Goal: Task Accomplishment & Management: Use online tool/utility

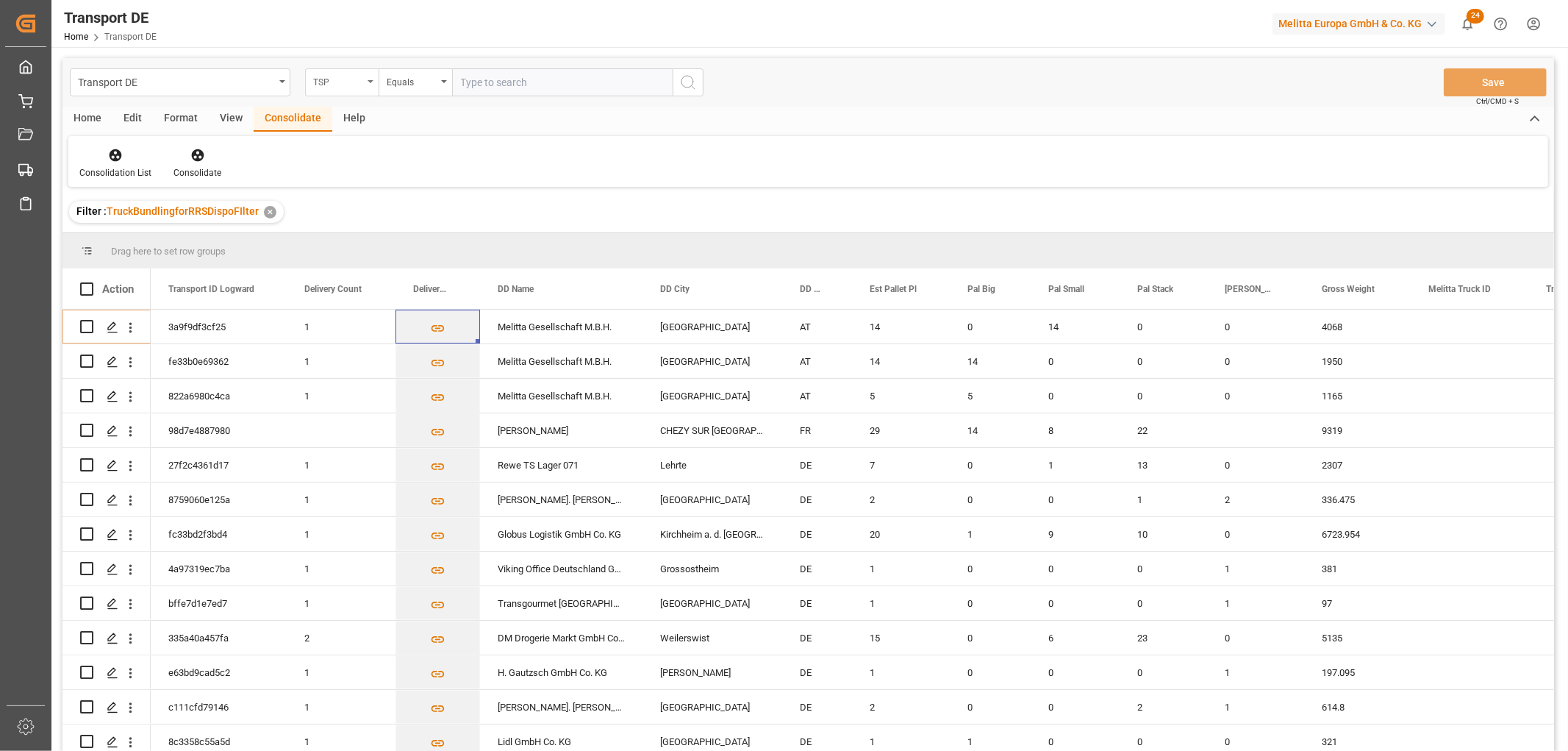
click at [329, 82] on div "TSP" at bounding box center [338, 80] width 50 height 17
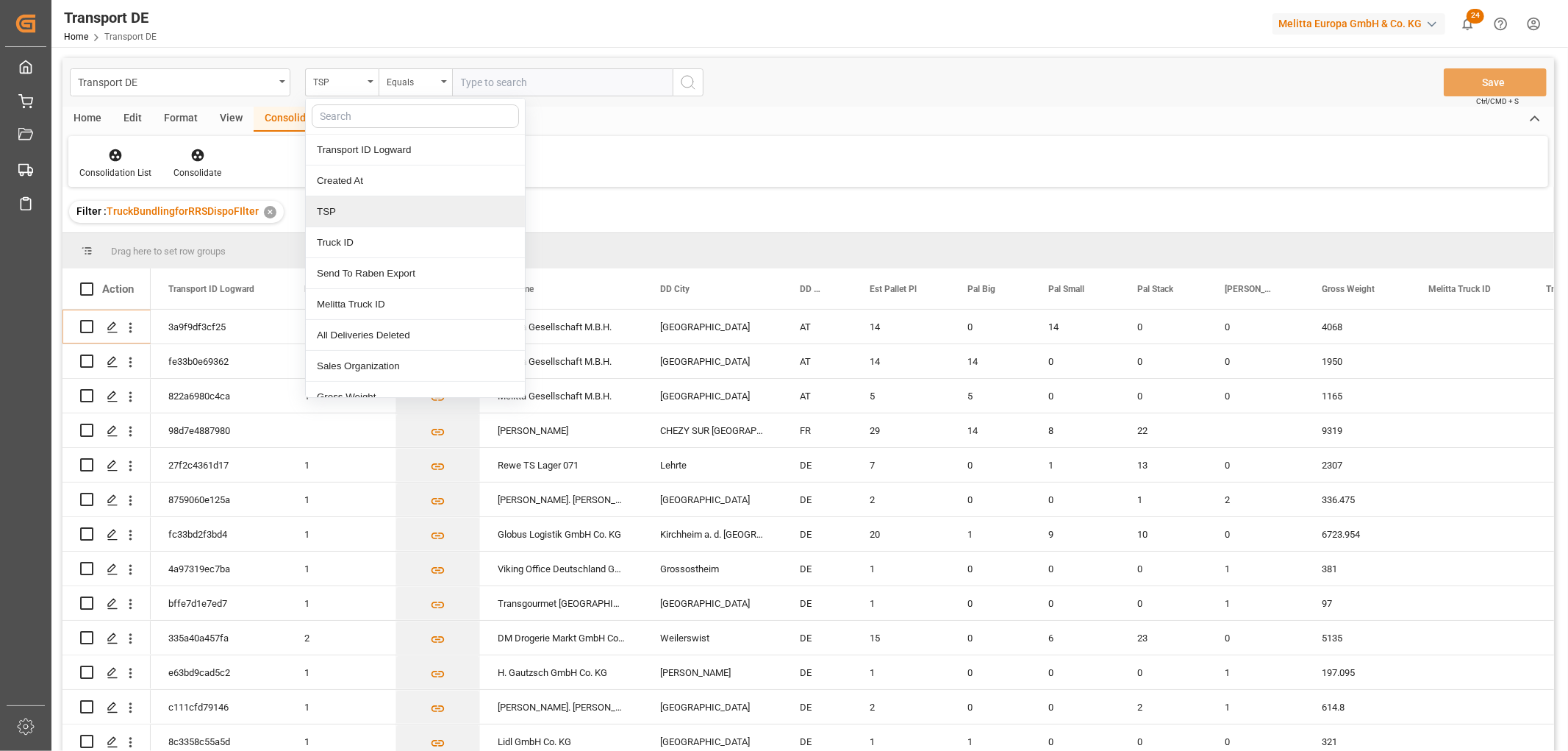
click at [348, 216] on div "TSP" at bounding box center [415, 212] width 219 height 31
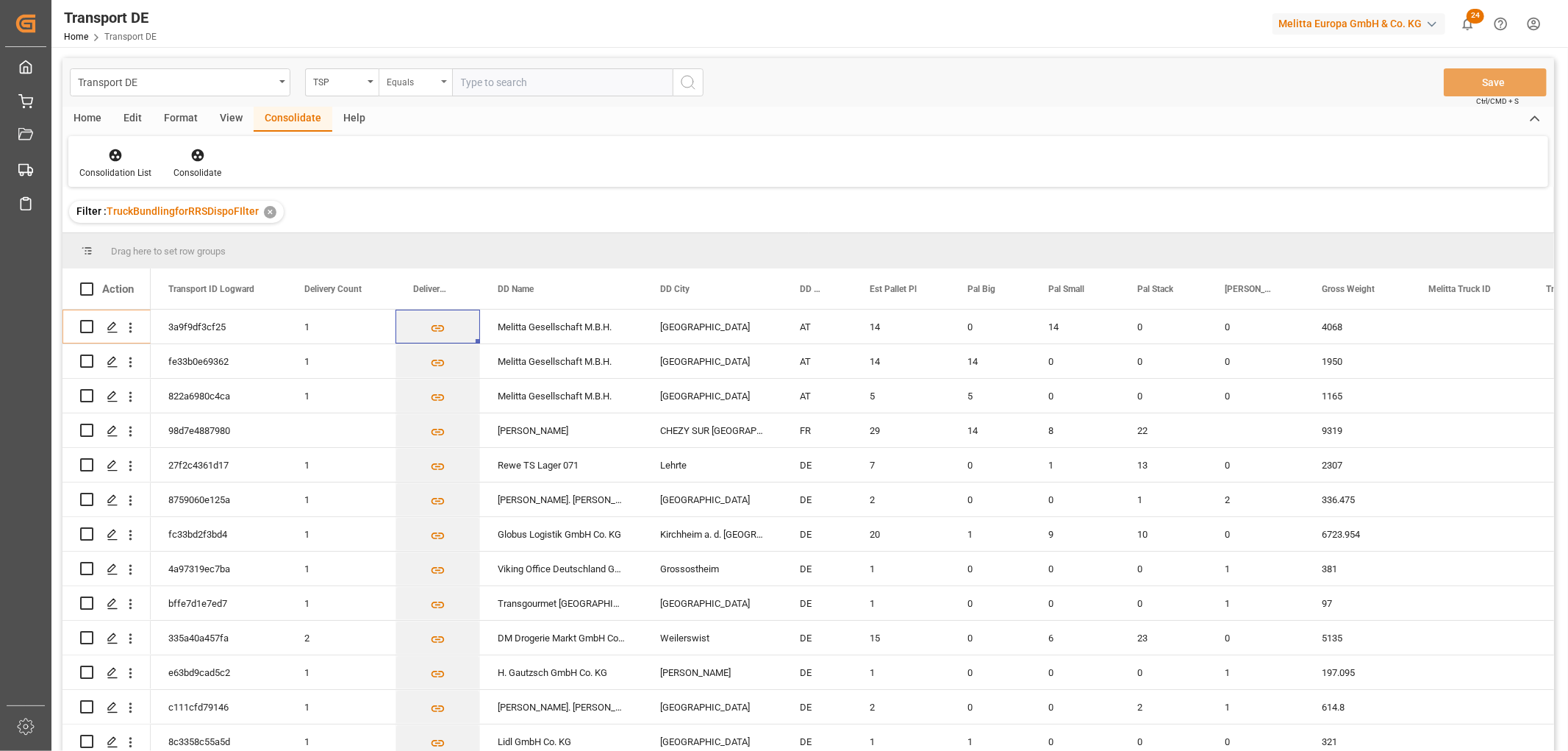
click at [421, 76] on div "Equals" at bounding box center [412, 80] width 50 height 17
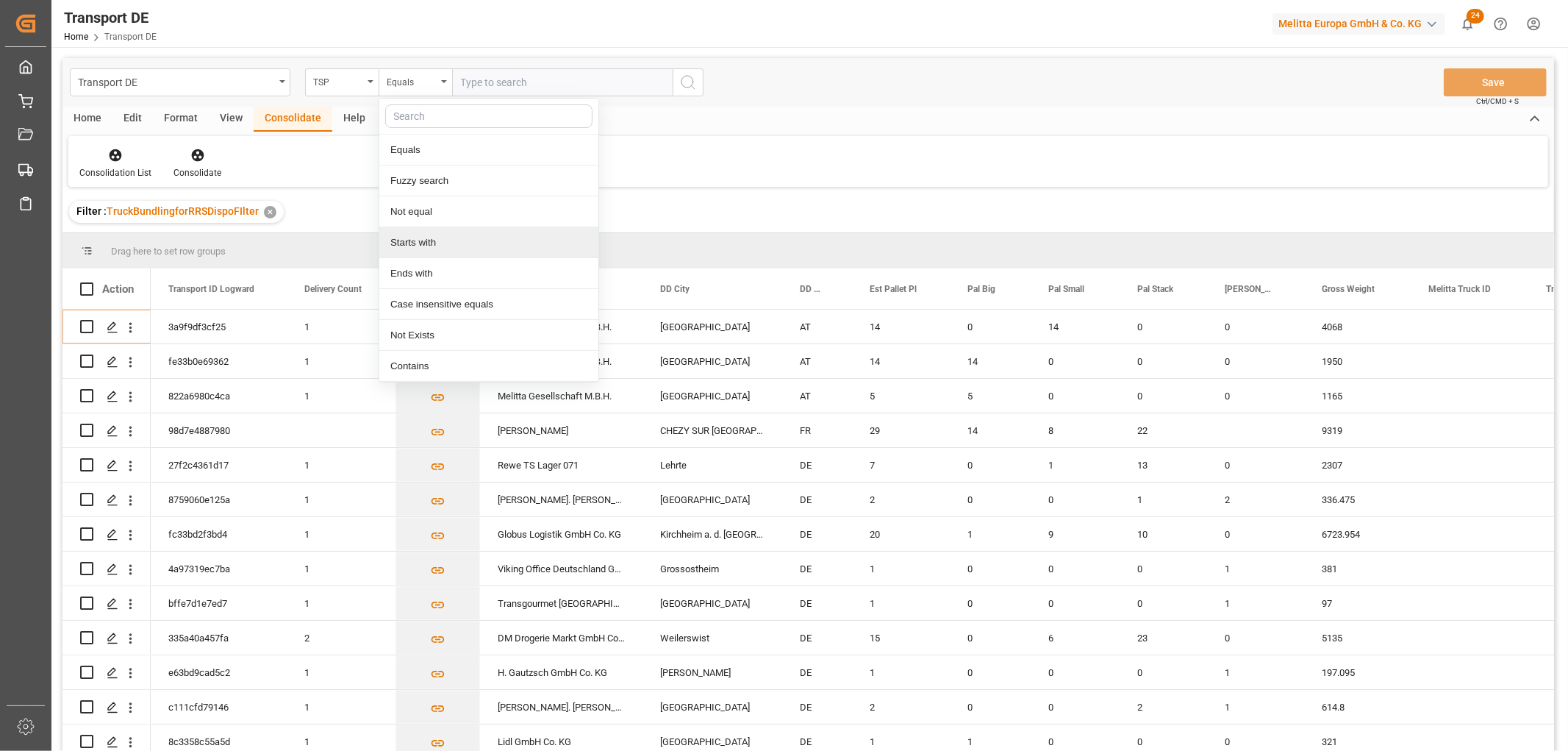
click at [434, 247] on div "Starts with" at bounding box center [488, 242] width 219 height 31
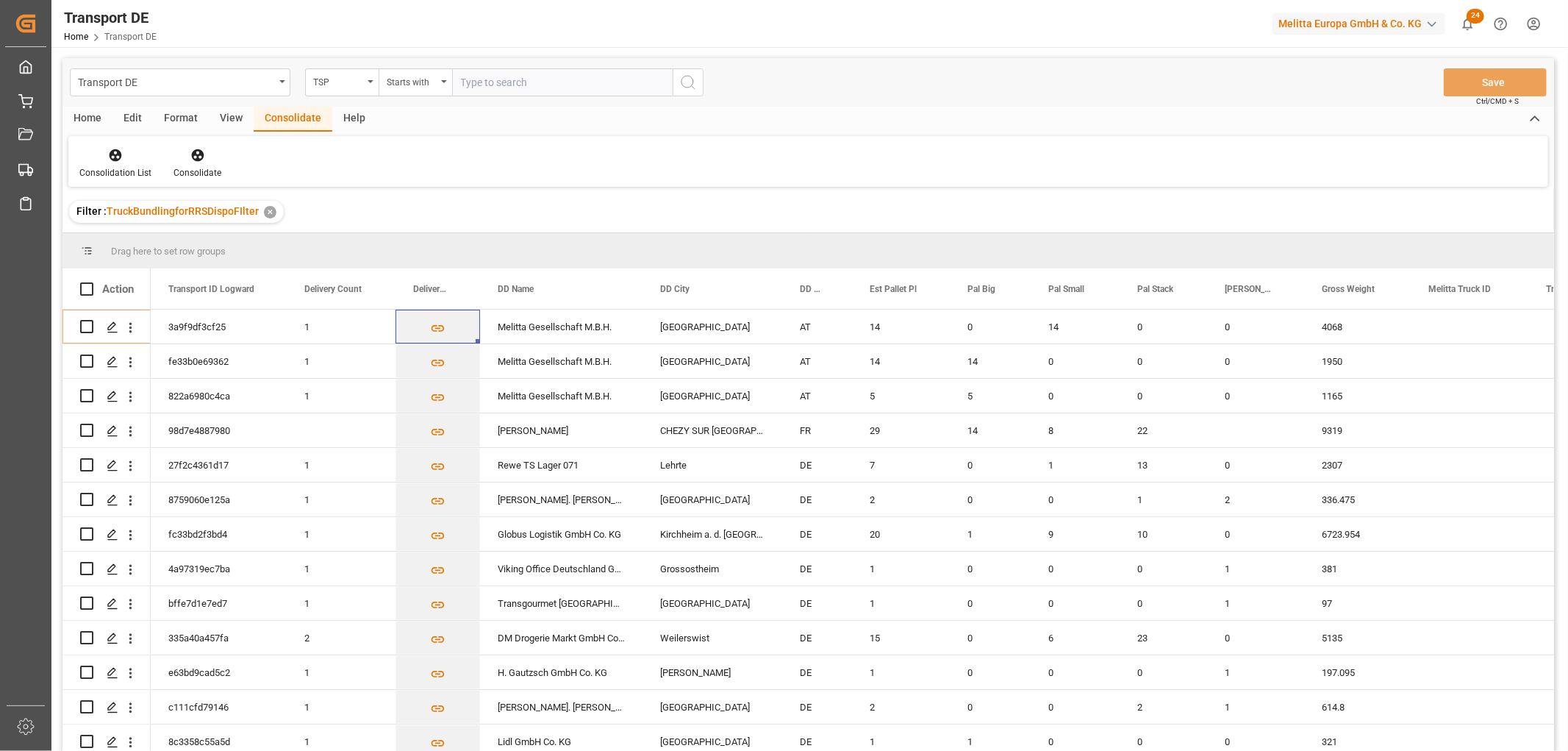
click at [494, 77] on input "text" at bounding box center [562, 83] width 220 height 28
type input "Self pickup DE"
click at [686, 77] on icon "search button" at bounding box center [688, 82] width 18 height 18
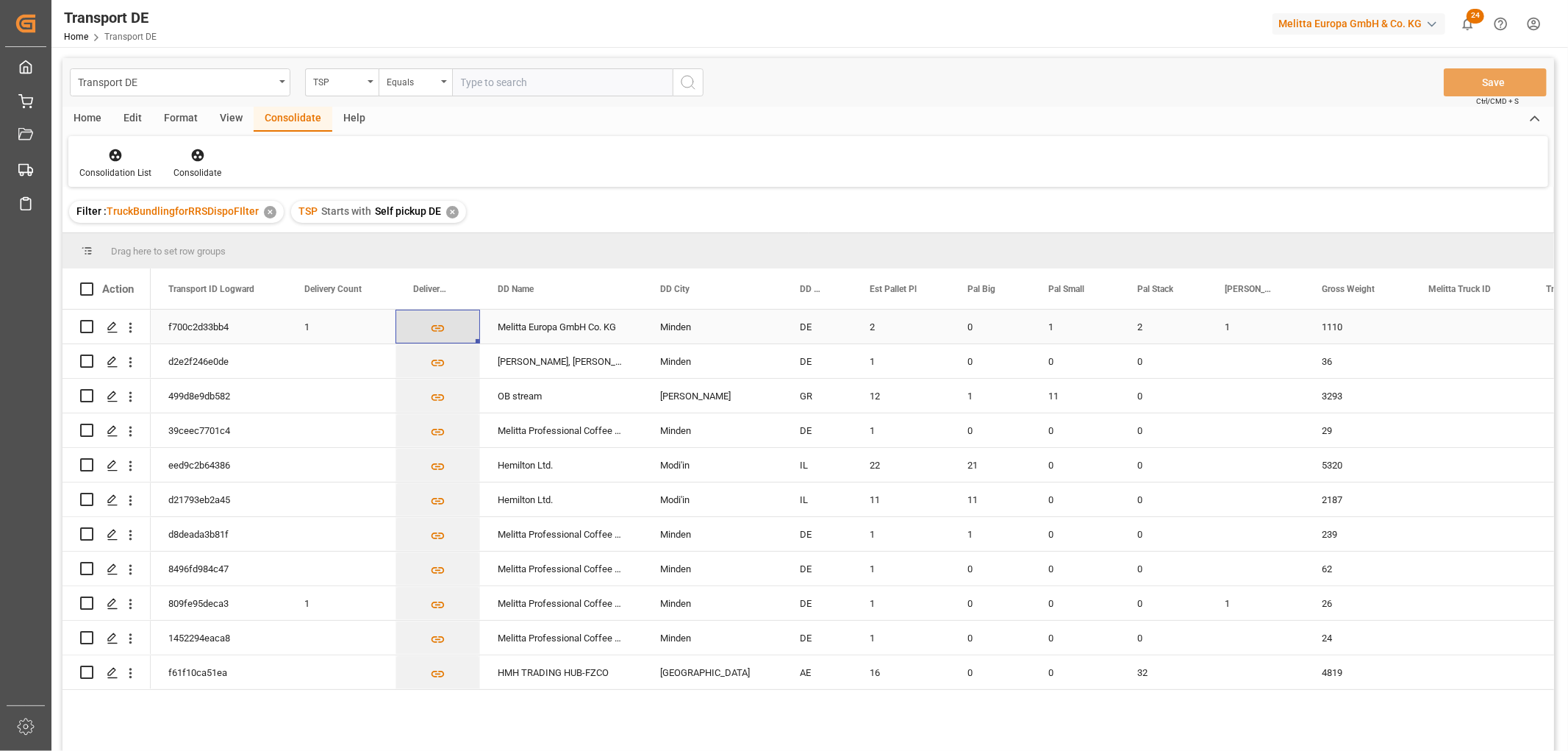
click at [434, 328] on icon "Press SPACE to select this row." at bounding box center [437, 328] width 16 height 16
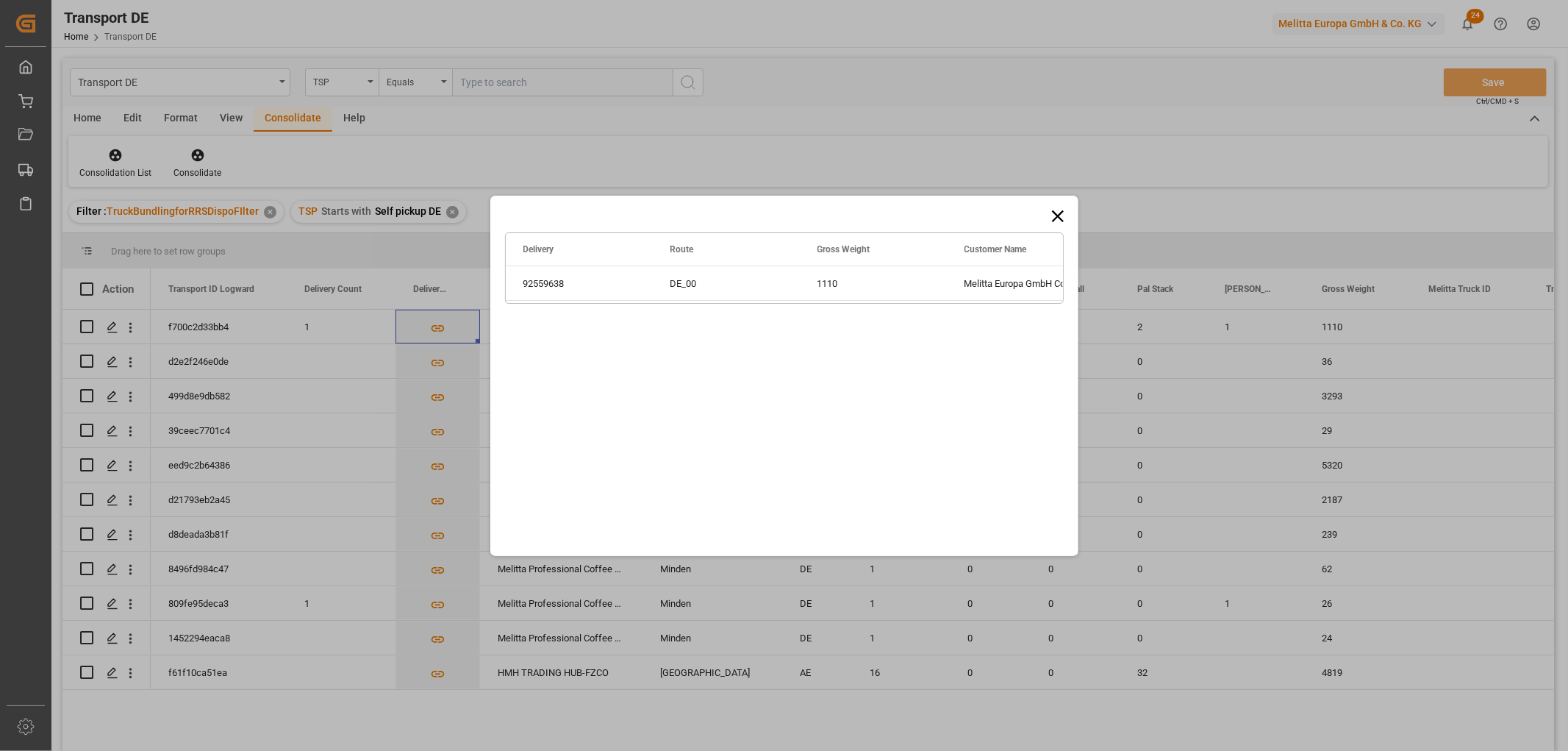
click at [1059, 214] on icon at bounding box center [1057, 215] width 12 height 12
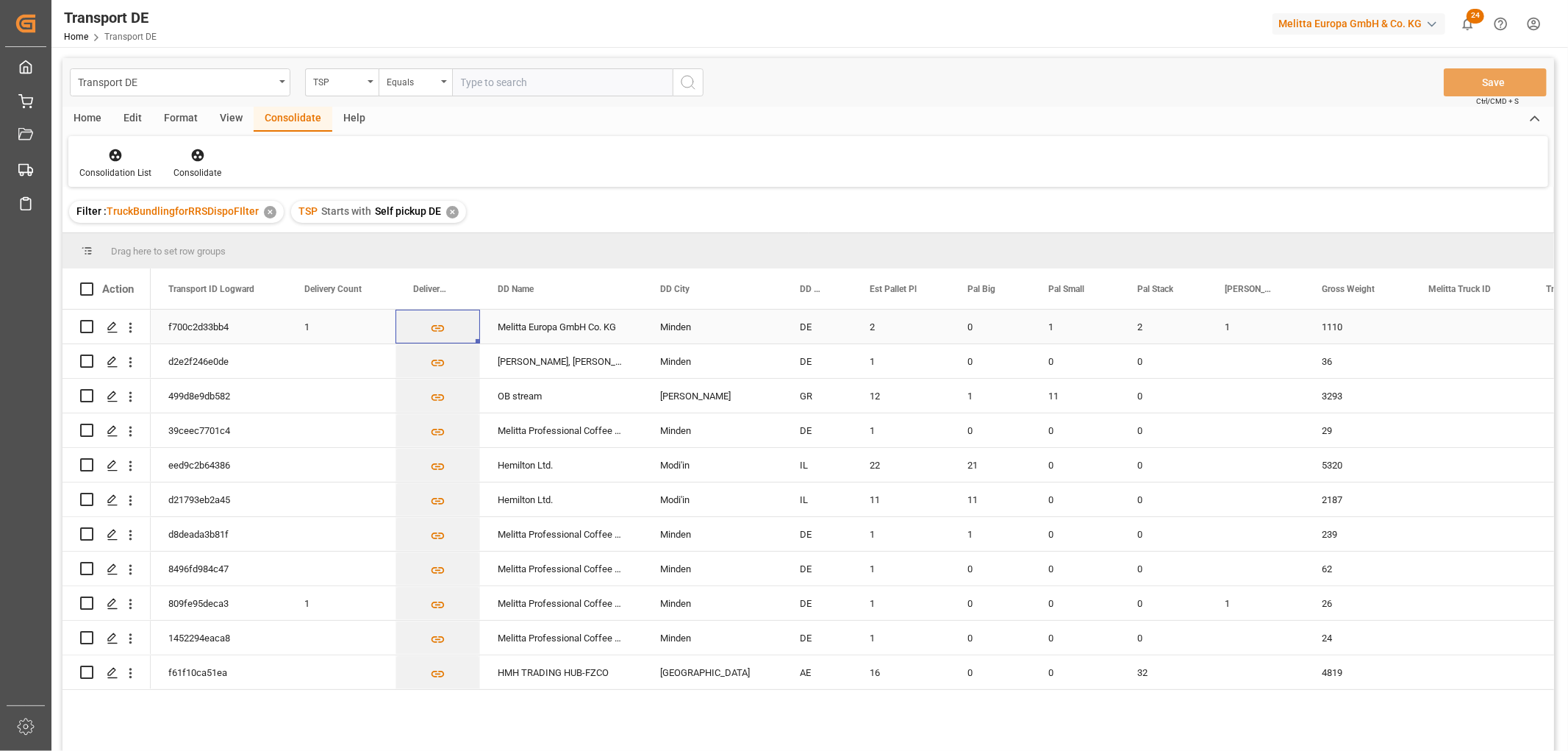
click at [85, 326] on input "Press Space to toggle row selection (unchecked)" at bounding box center [86, 327] width 13 height 13
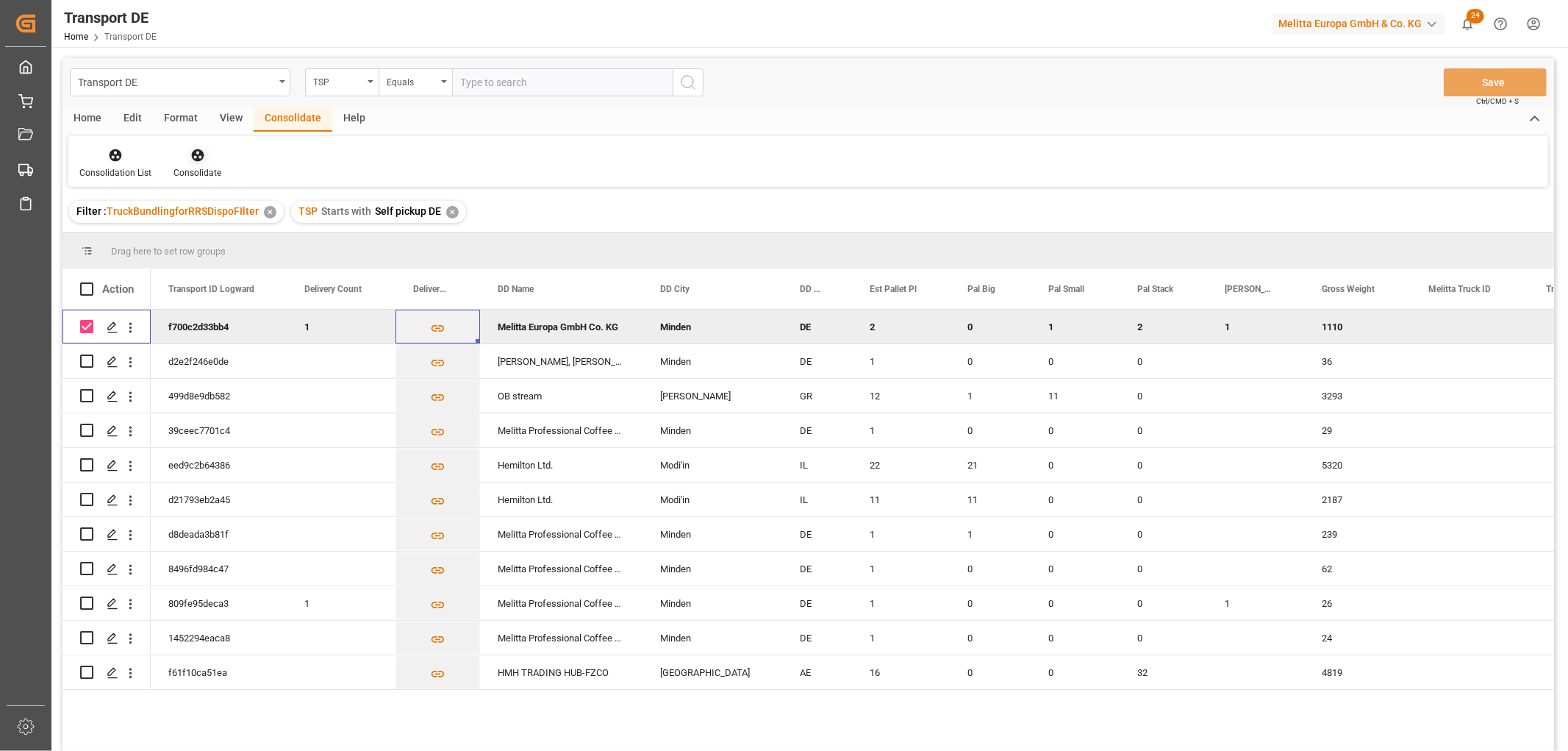
click at [196, 155] on icon at bounding box center [197, 155] width 13 height 13
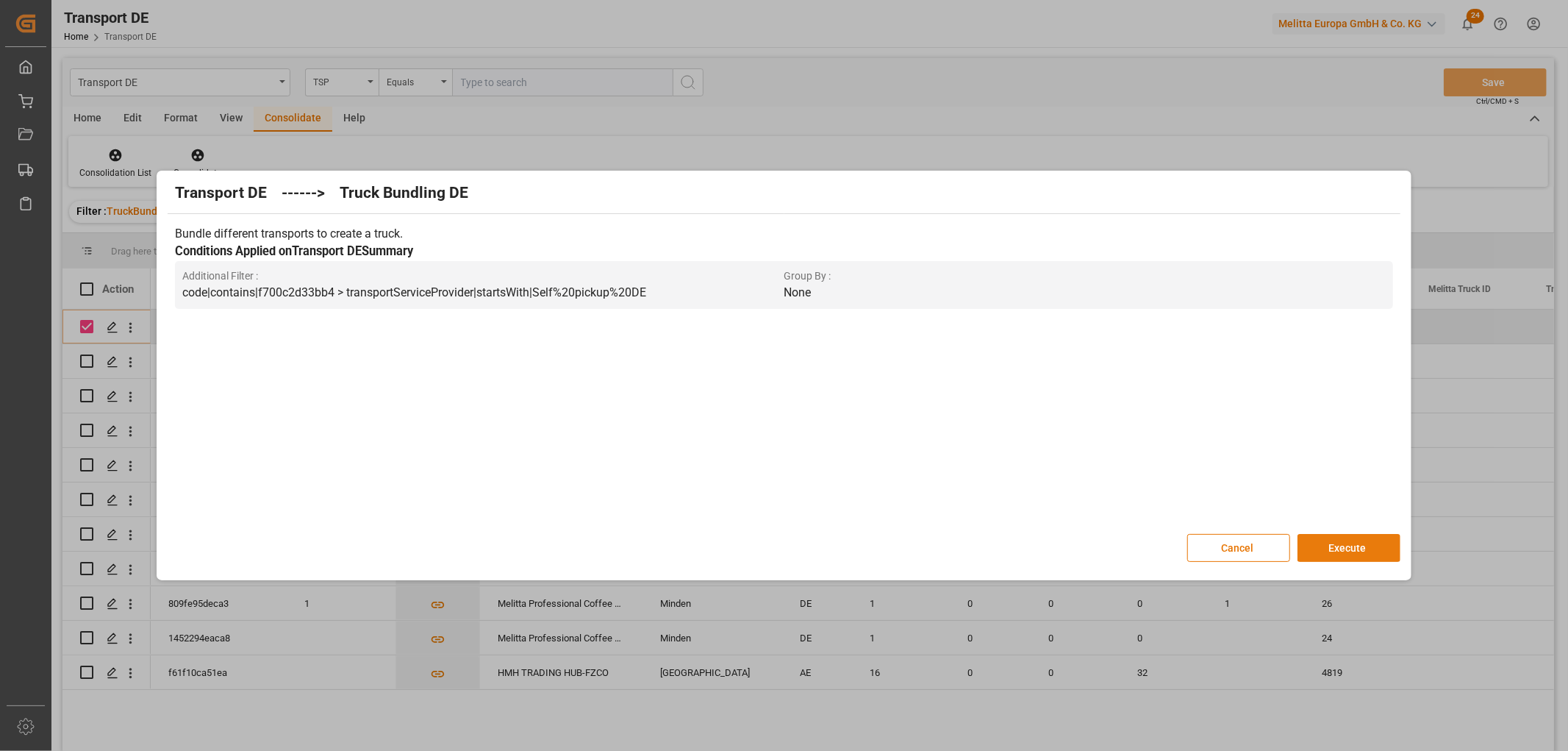
click at [1358, 547] on button "Execute" at bounding box center [1349, 548] width 103 height 28
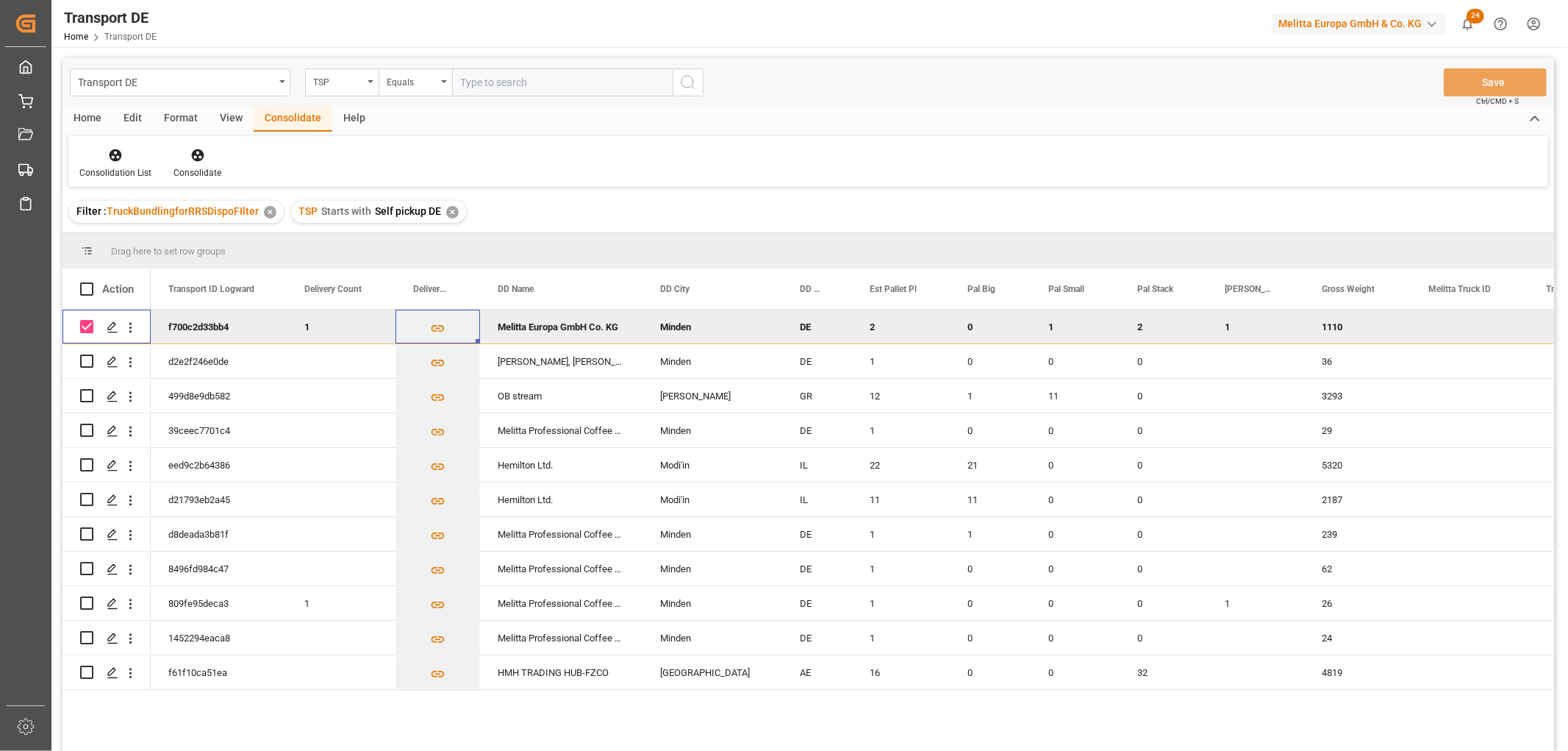
click at [83, 325] on input "Press Space to toggle row selection (checked)" at bounding box center [86, 327] width 13 height 13
checkbox input "false"
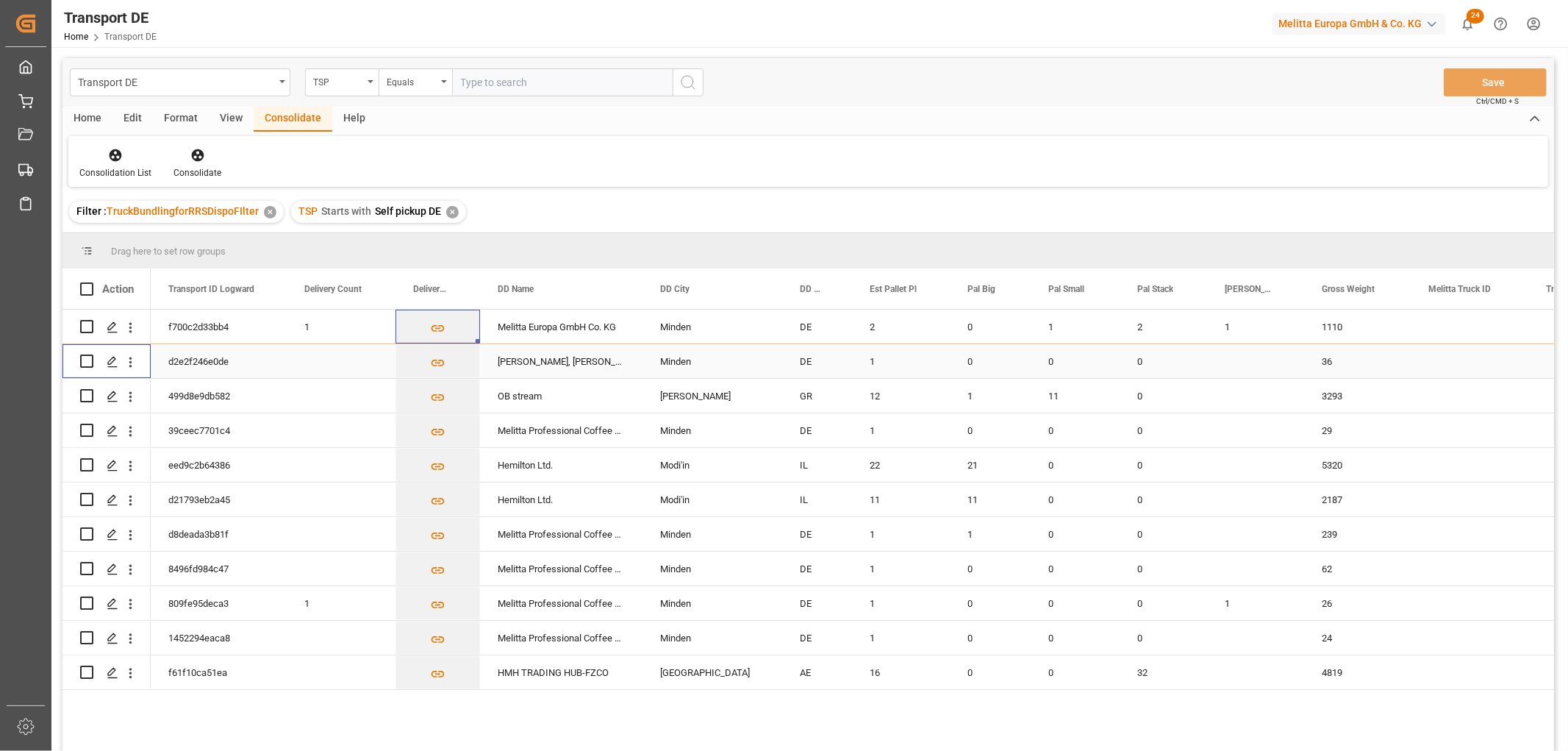
click at [88, 361] on input "Press Space to toggle row selection (unchecked)" at bounding box center [86, 361] width 13 height 13
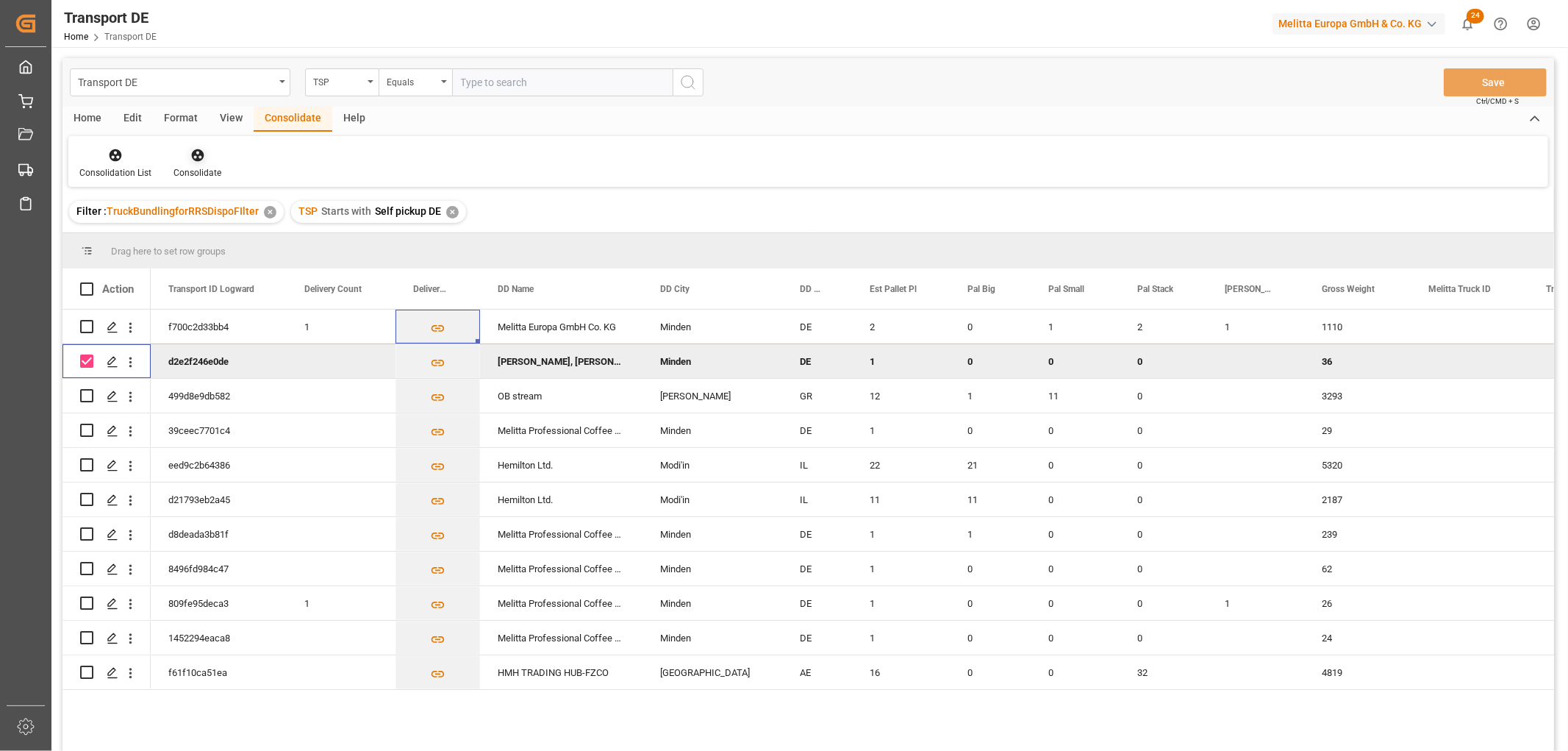
click at [200, 154] on icon at bounding box center [197, 155] width 13 height 13
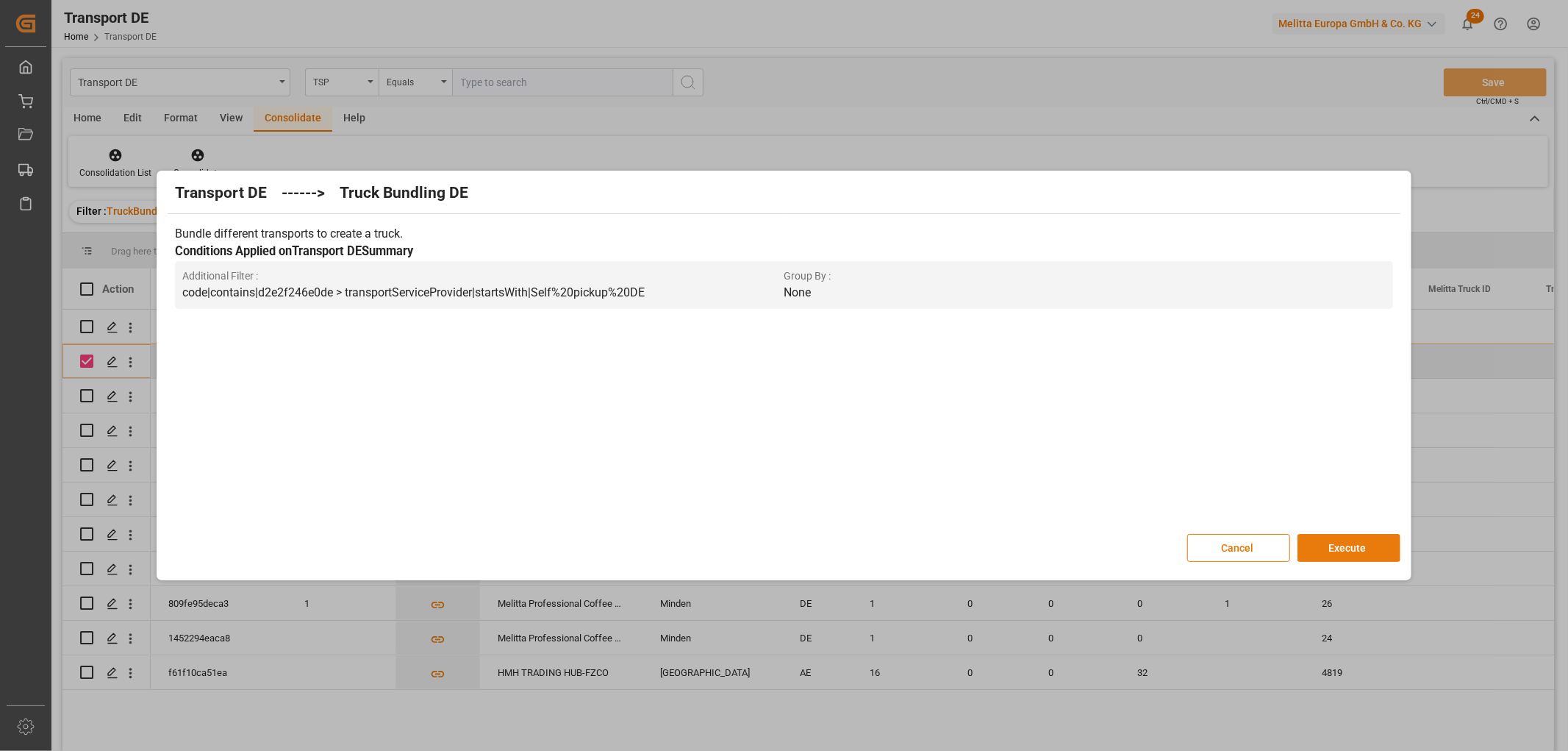
click at [1349, 542] on button "Execute" at bounding box center [1349, 548] width 103 height 28
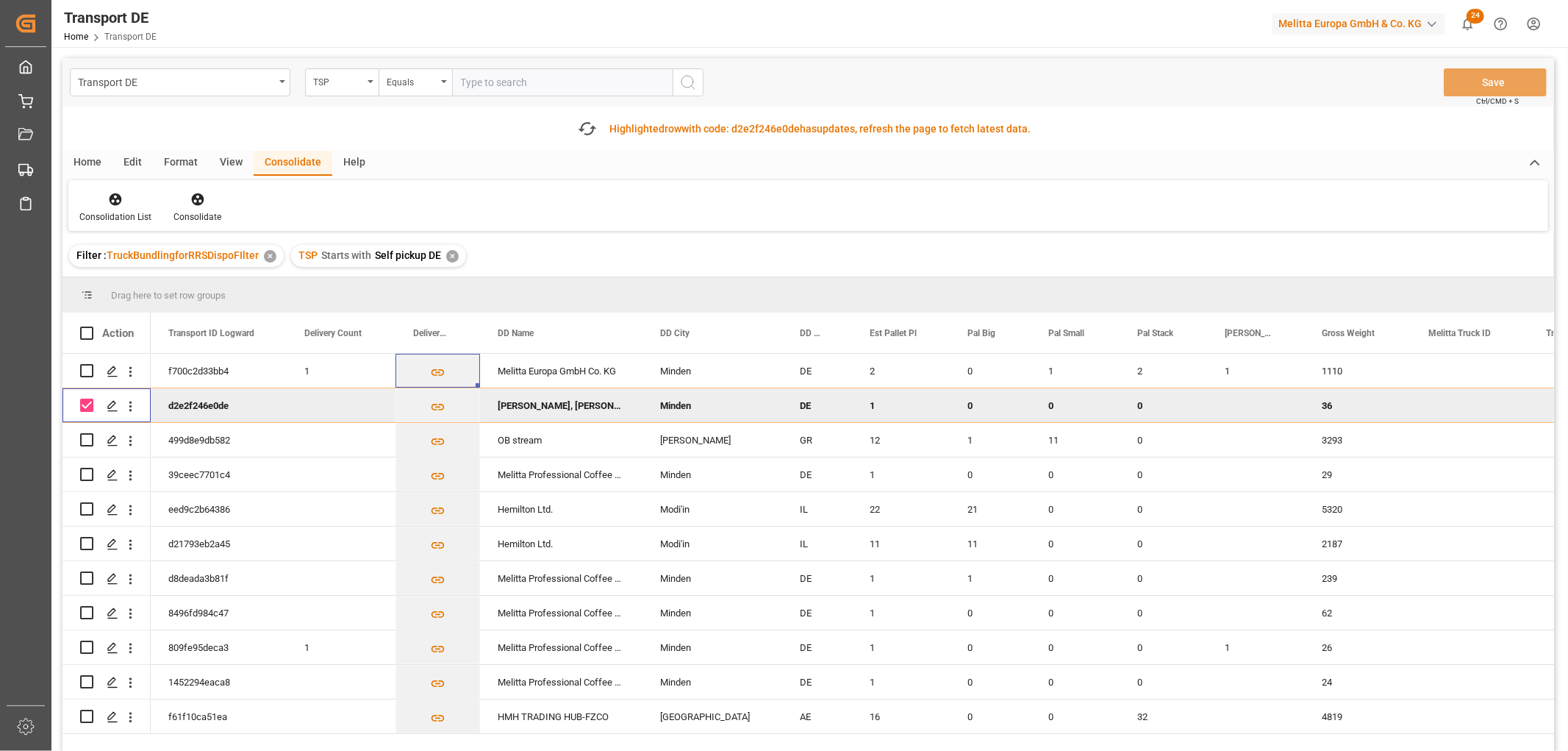
click at [91, 401] on input "Press Space to toggle row selection (checked)" at bounding box center [86, 405] width 13 height 13
checkbox input "false"
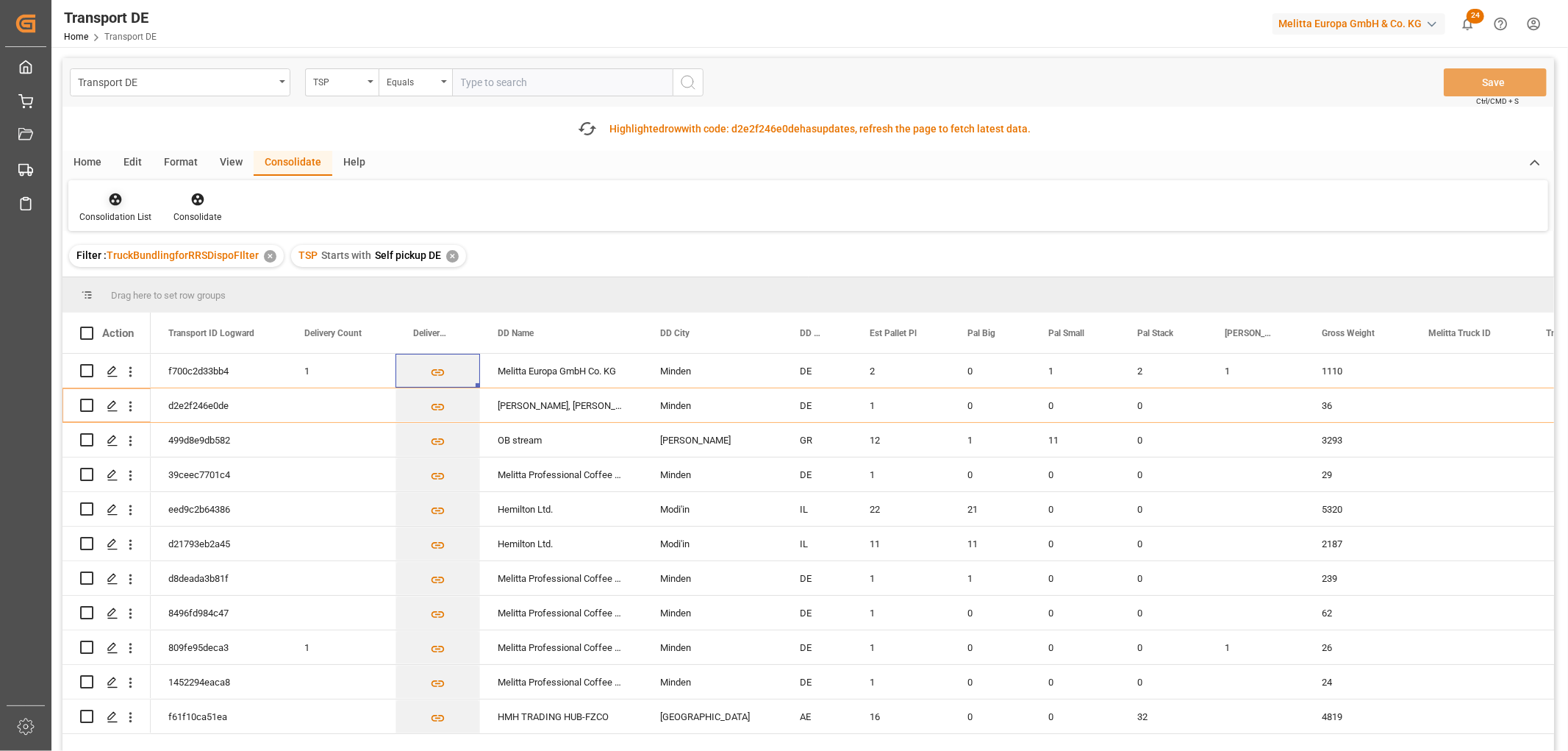
click at [113, 196] on icon at bounding box center [115, 200] width 15 height 15
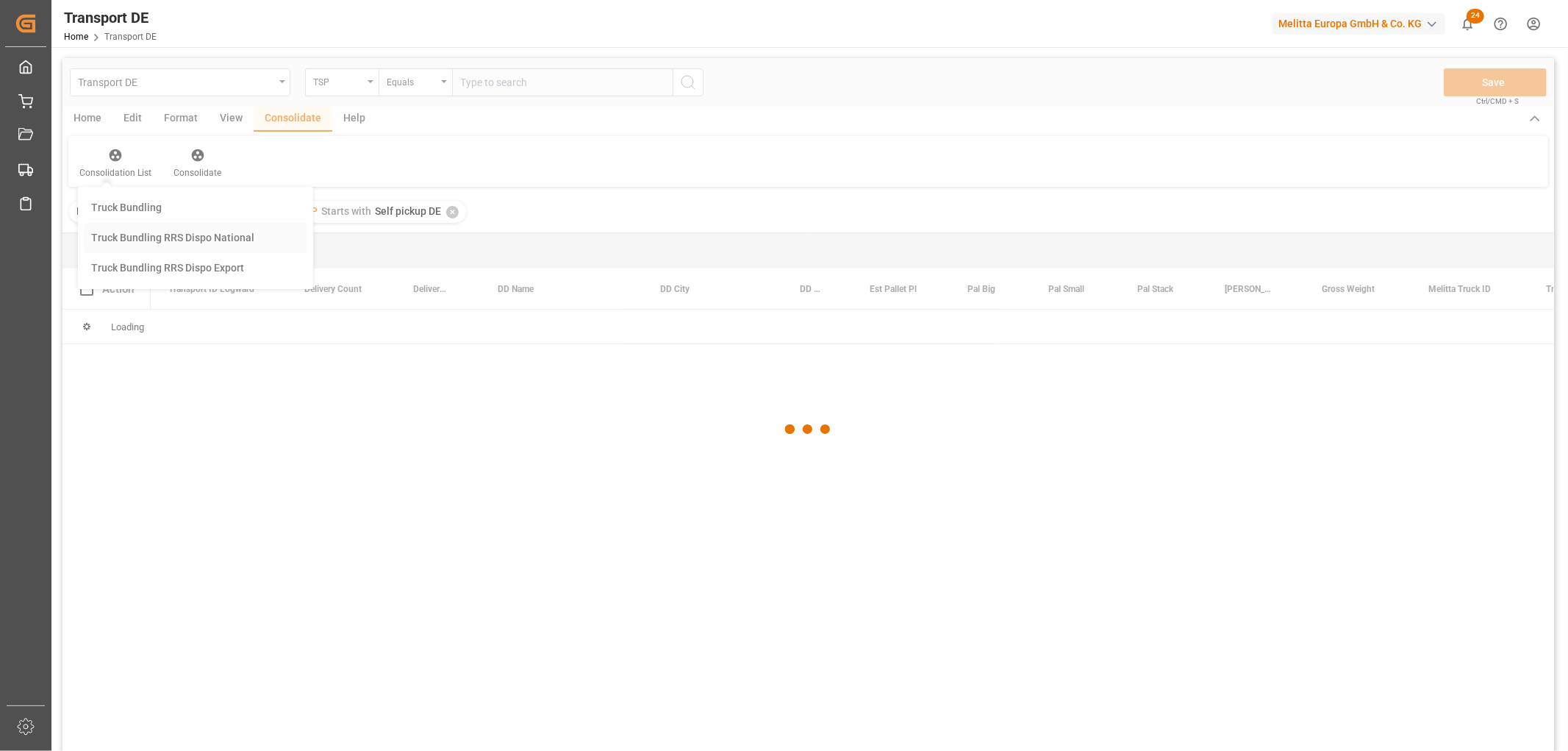
click at [114, 278] on div "Transport DE TSP Equals Save Ctrl/CMD + S Home Edit Format View Consolidate Hel…" at bounding box center [808, 424] width 1491 height 732
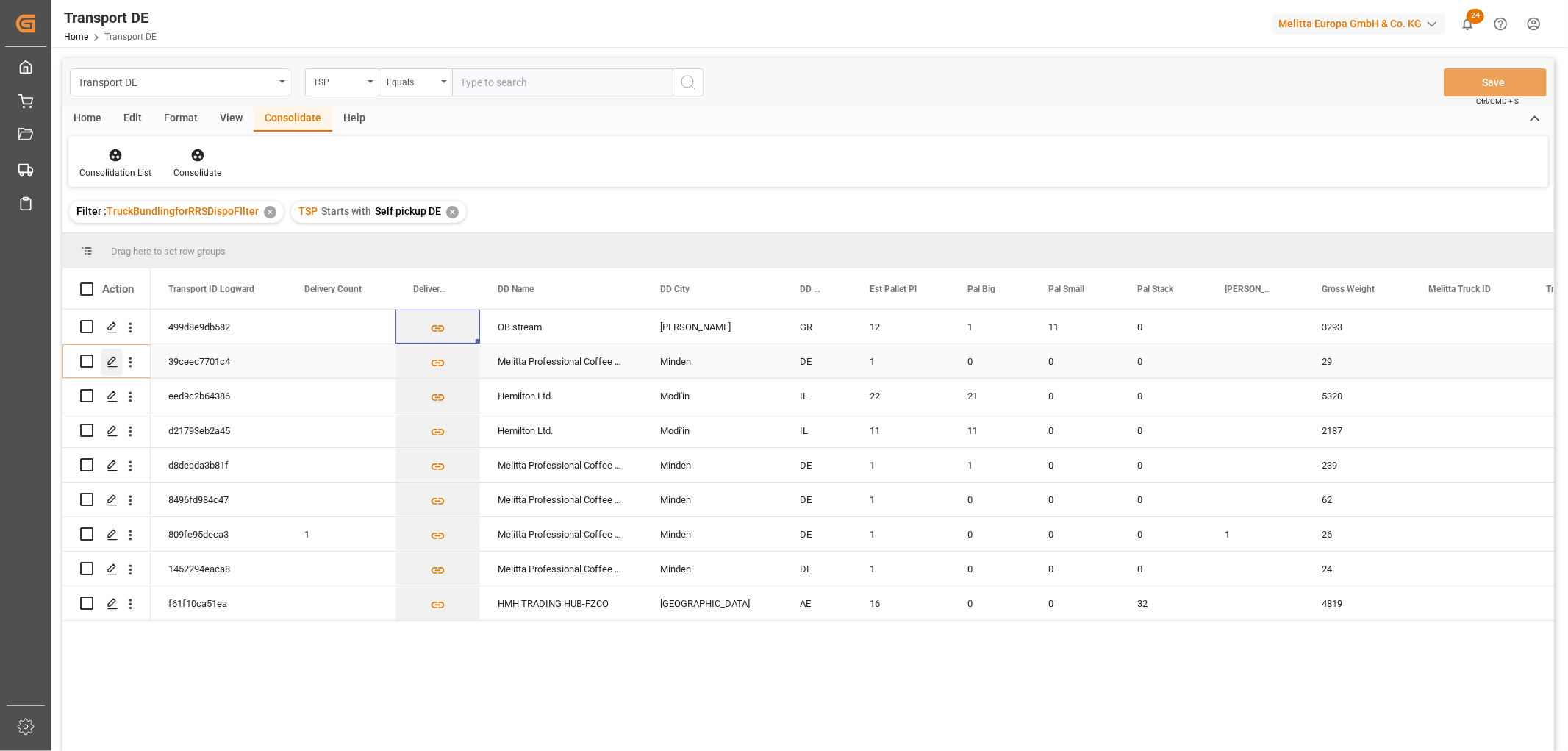
click at [112, 358] on polygon "Press SPACE to select this row." at bounding box center [112, 360] width 7 height 7
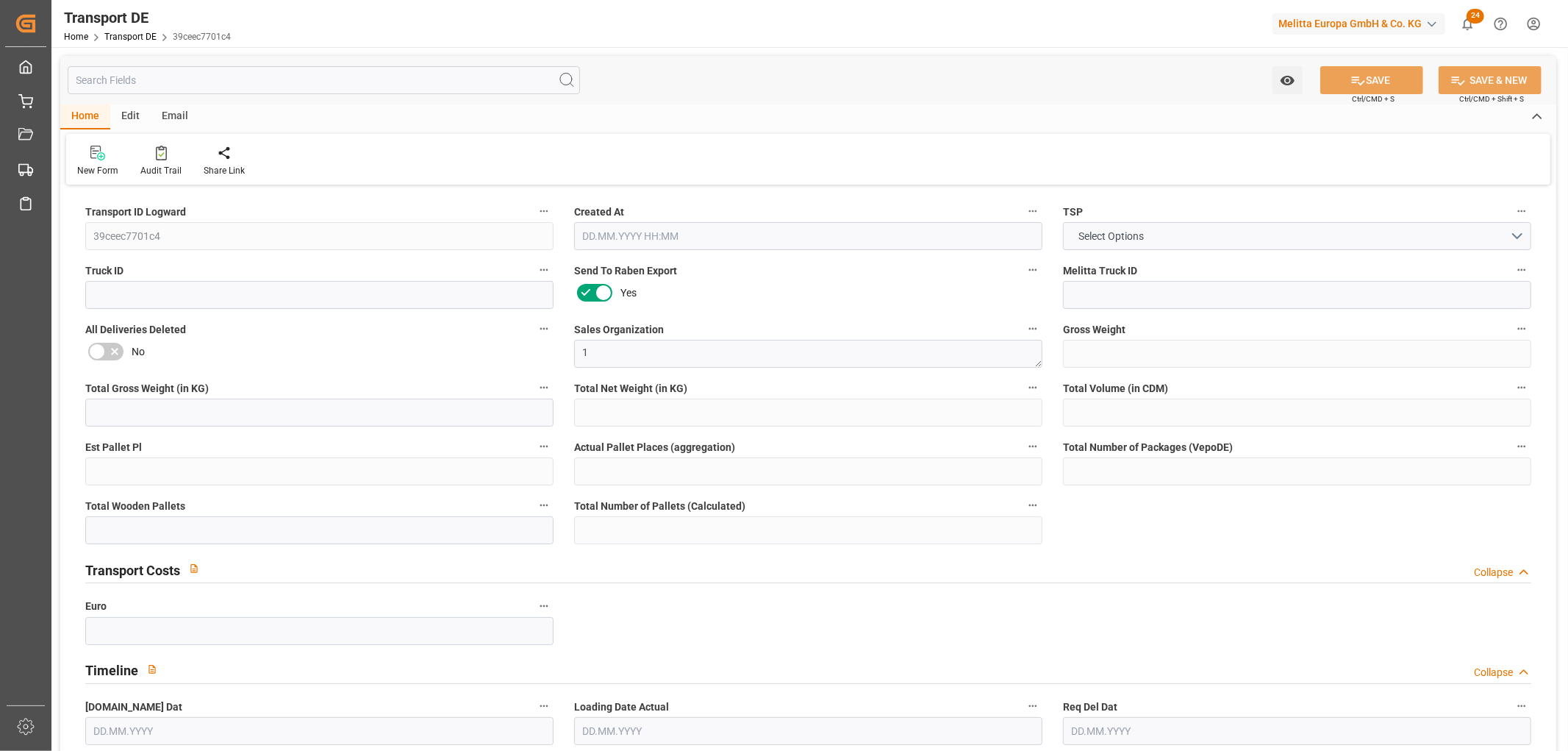
type input "29"
type input "5.25"
type input "3.935"
type input "186.593"
type input "1"
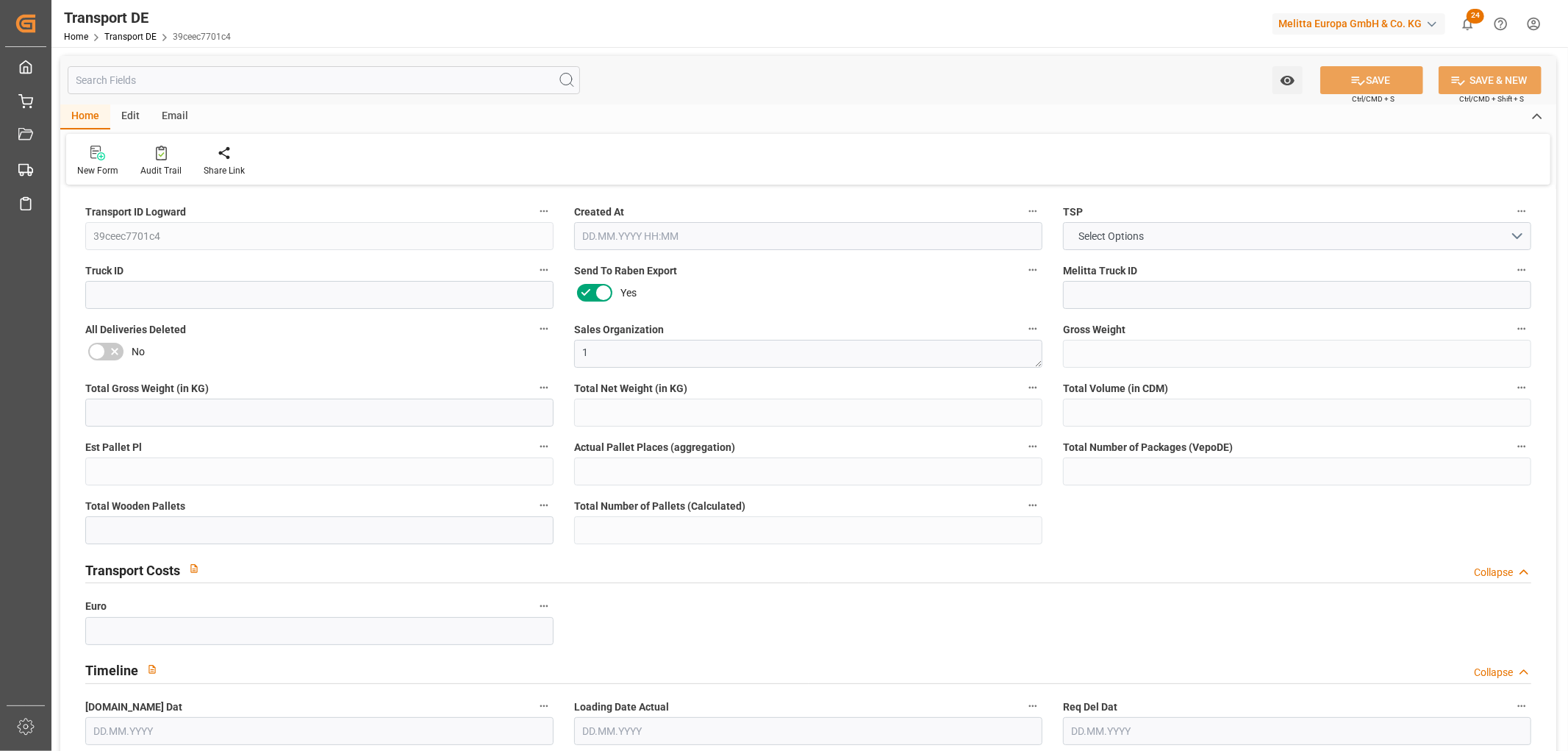
type input "0"
type input "1"
type input "0"
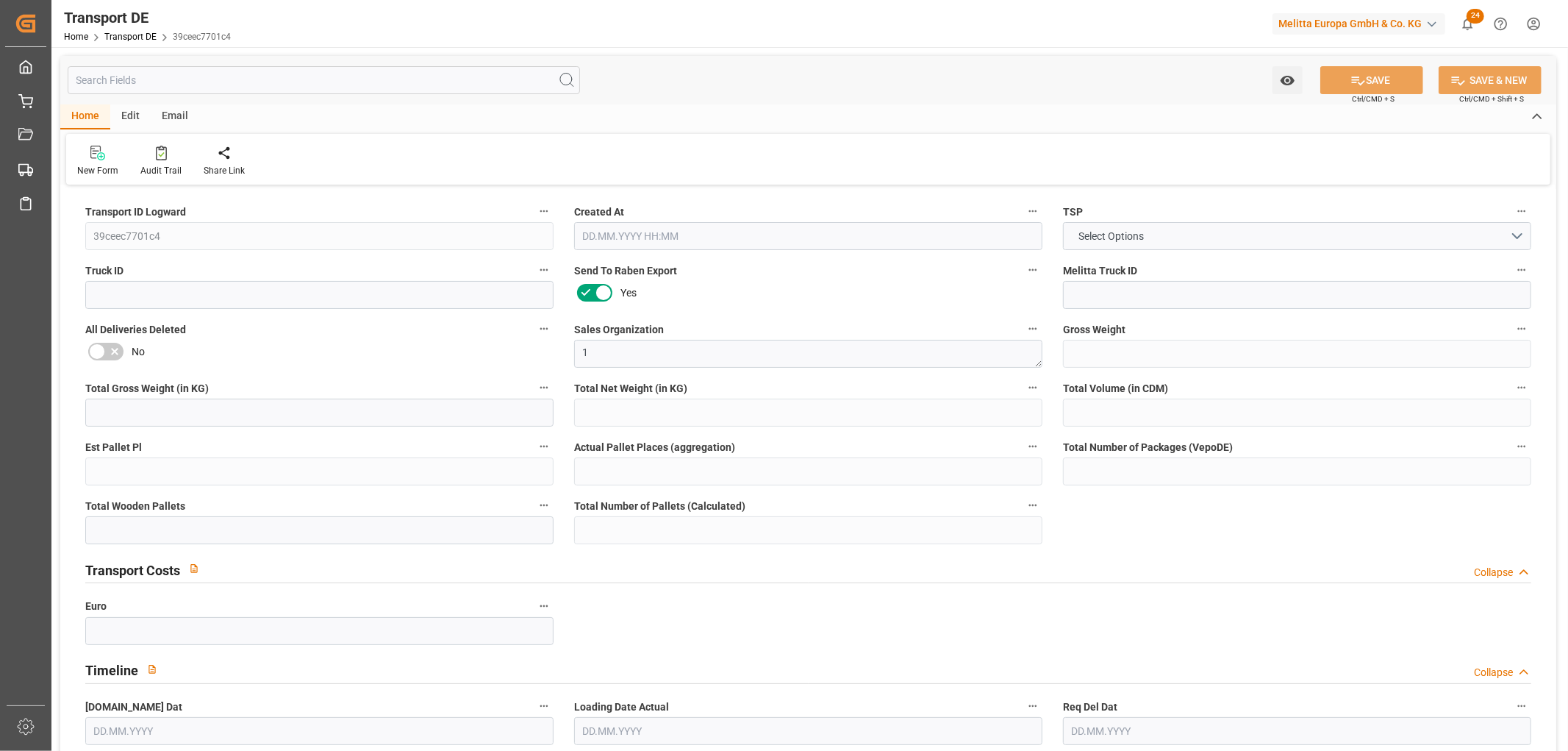
type input "32"
type input "0"
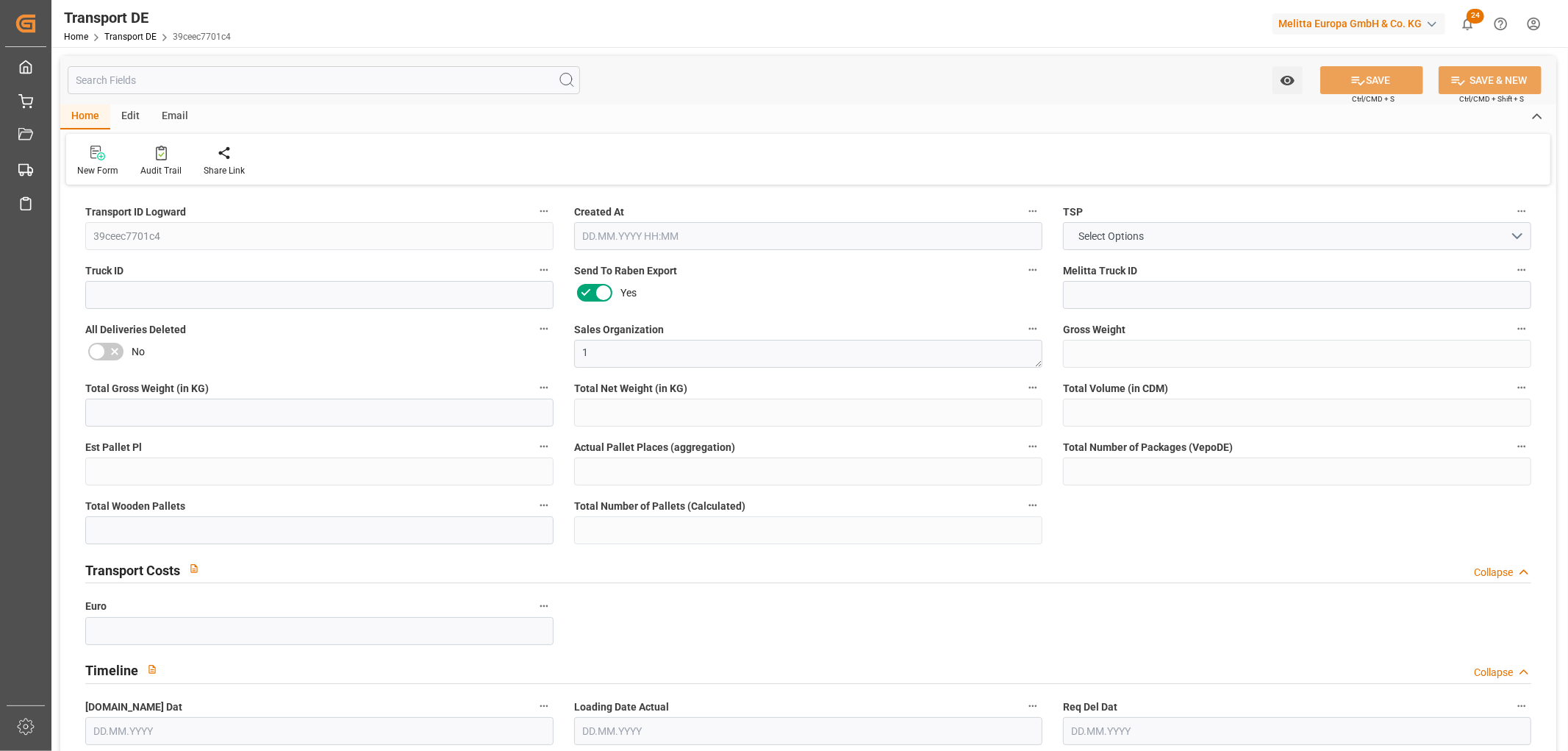
type input "0"
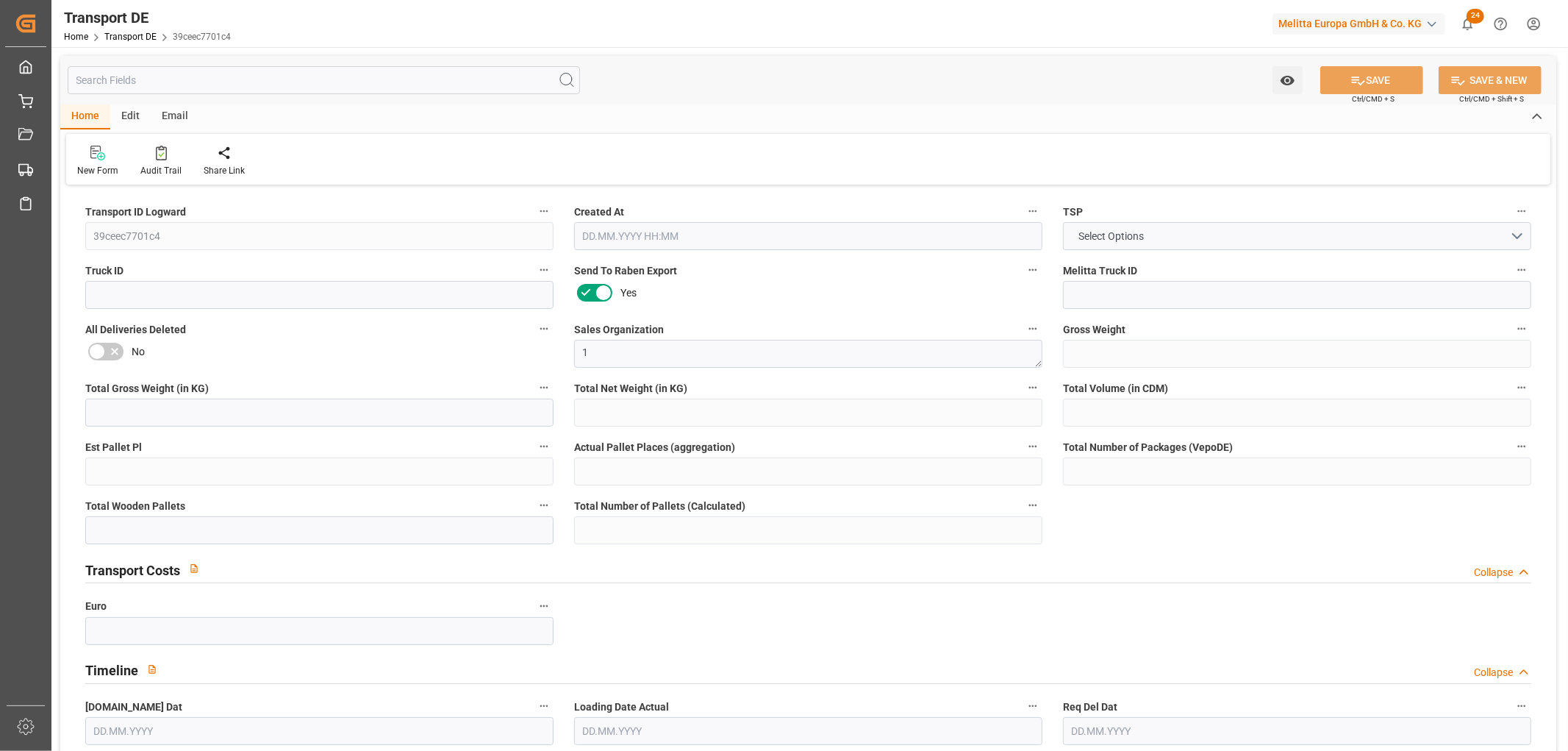
type input "0"
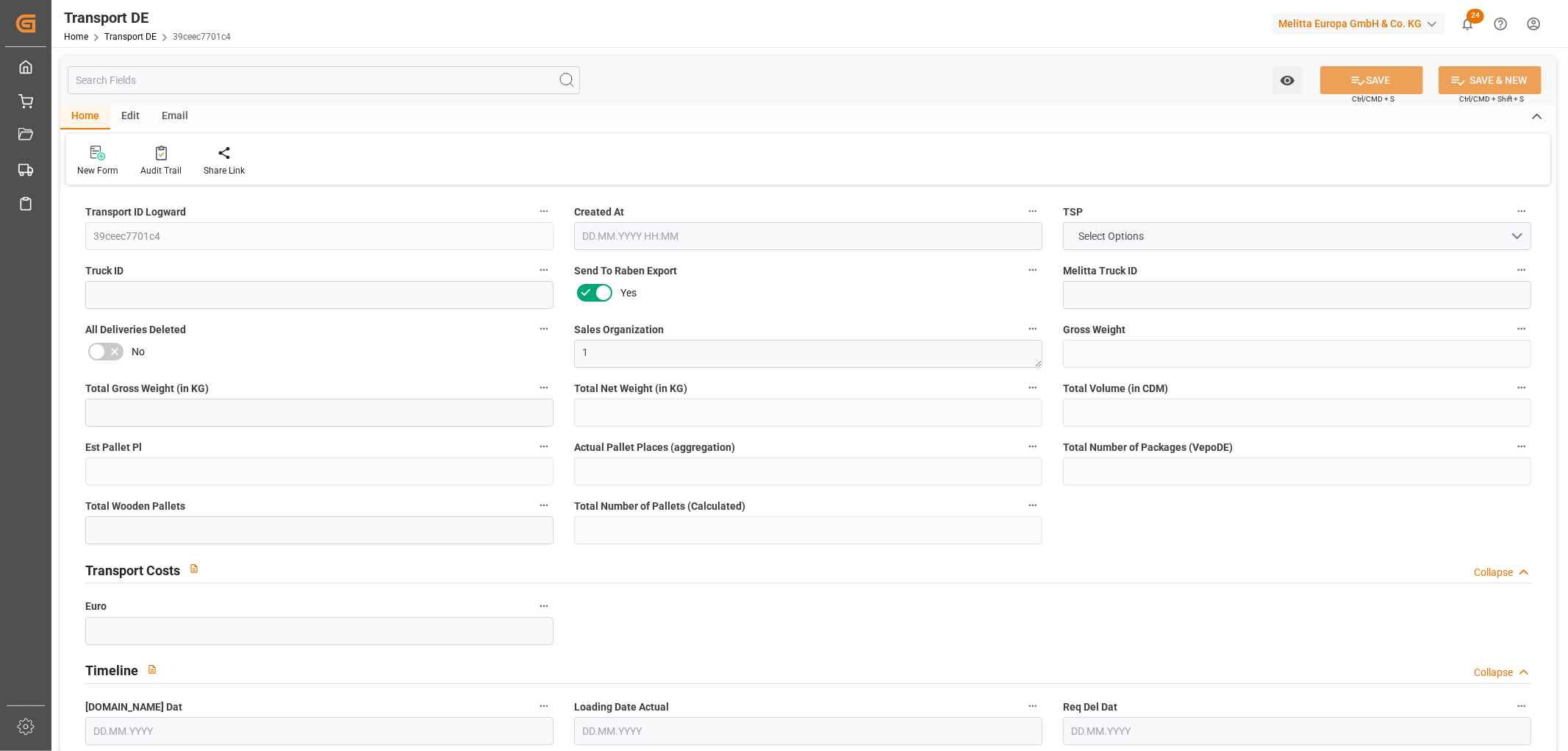
type input "0"
type input "16.09.2025 22:02"
type input "24.09.2025"
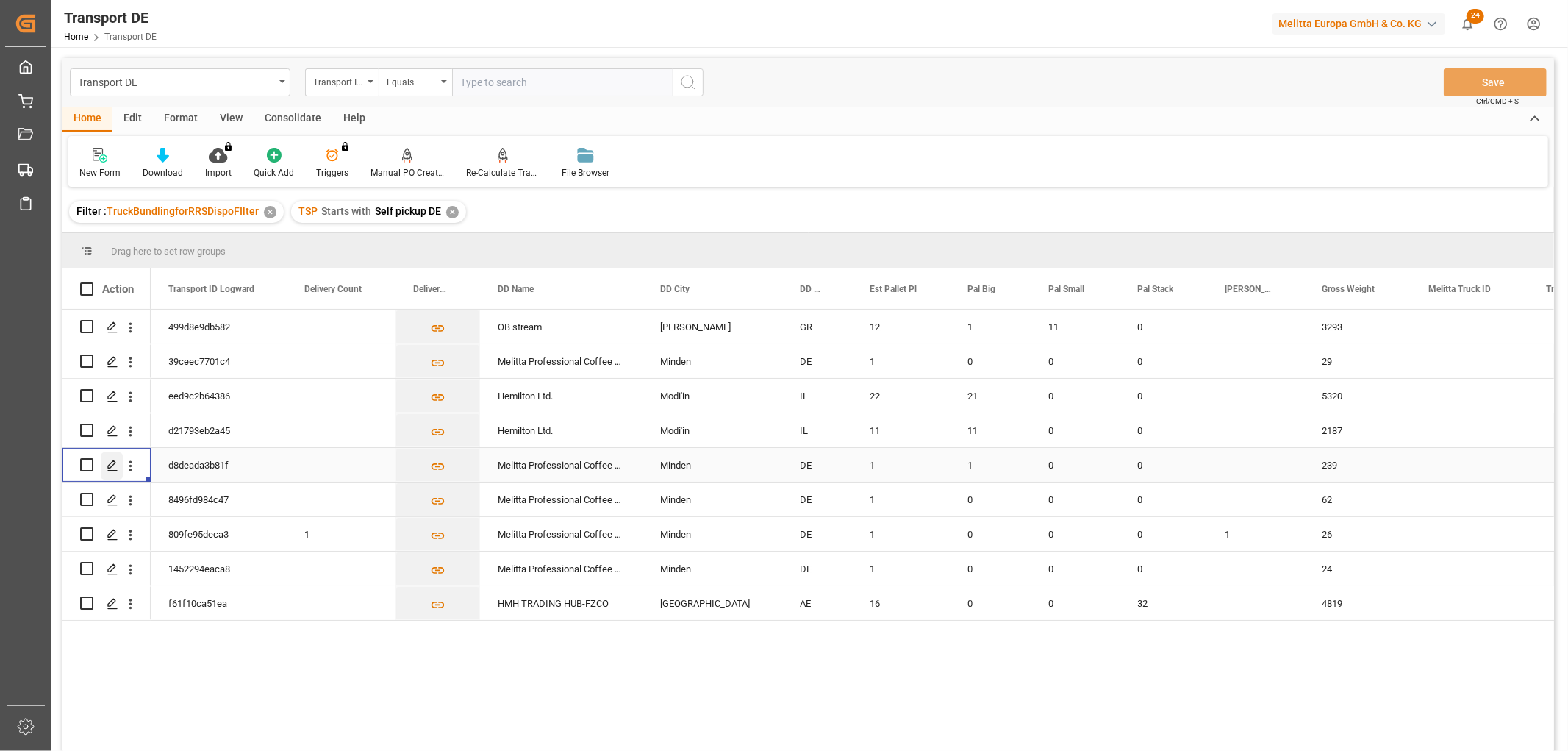
click at [113, 463] on icon "Press SPACE to select this row." at bounding box center [112, 466] width 12 height 12
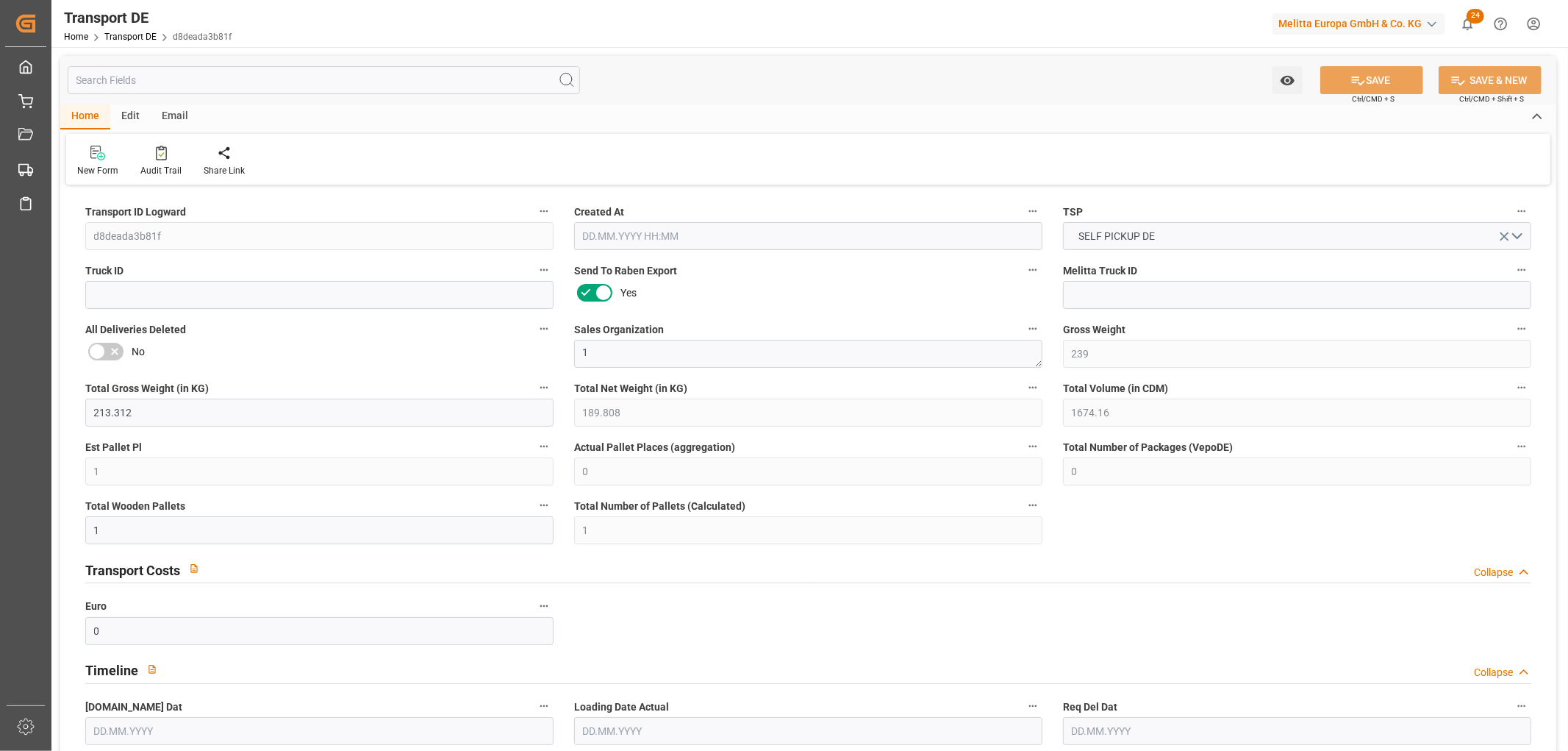
type input "239"
type input "213.312"
type input "189.808"
type input "1674.16"
type input "1"
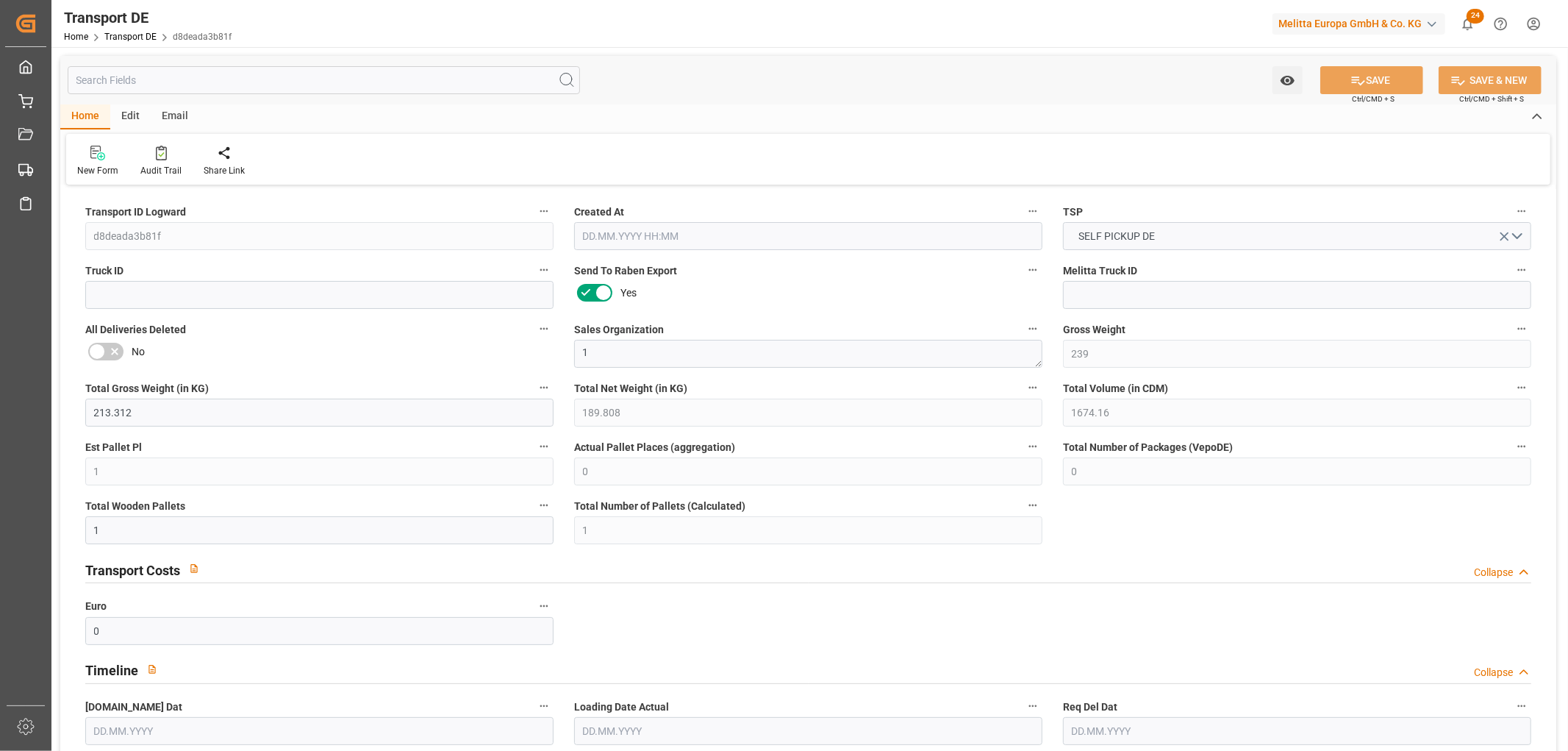
type input "0"
type input "1"
type input "0"
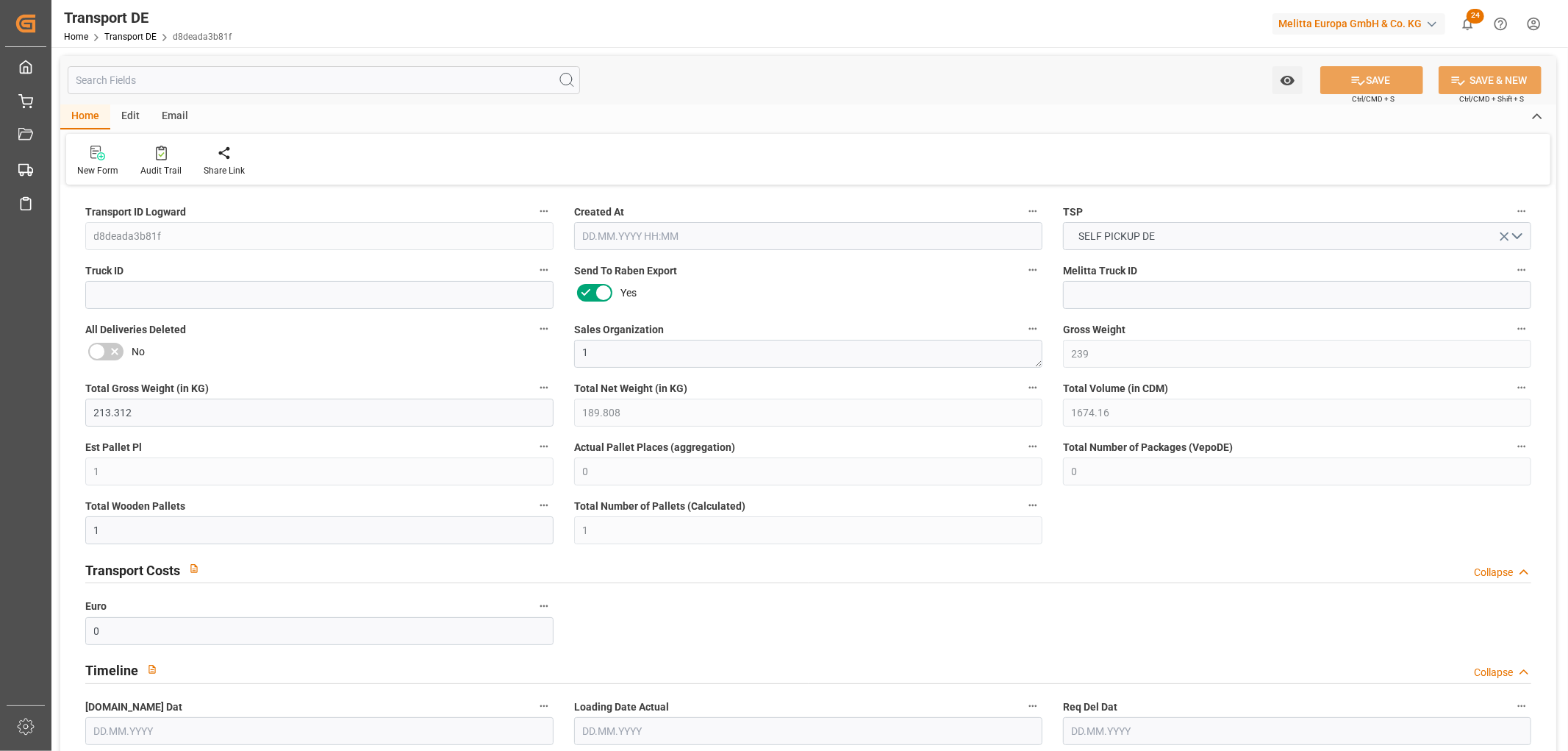
type input "32"
type input "0"
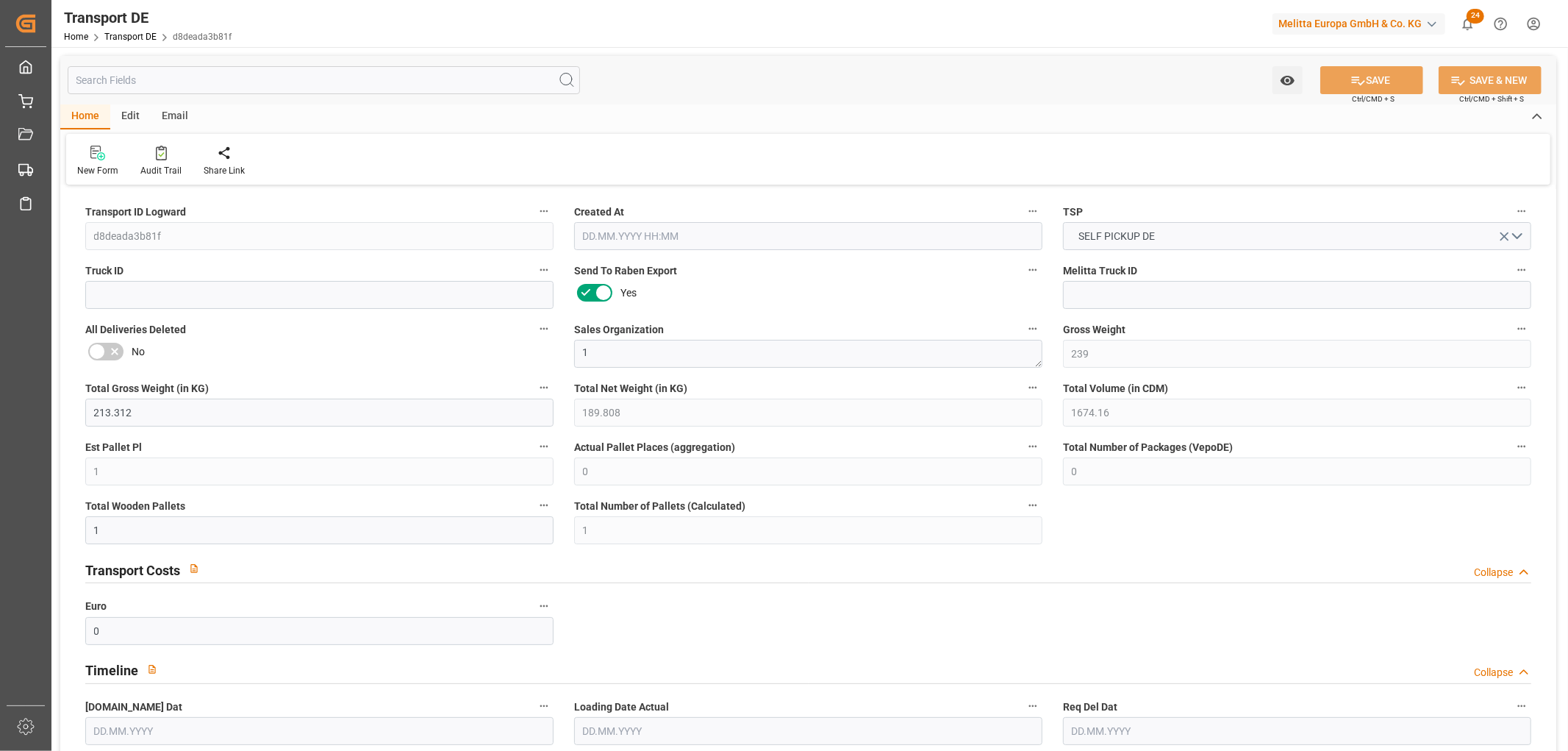
type input "0"
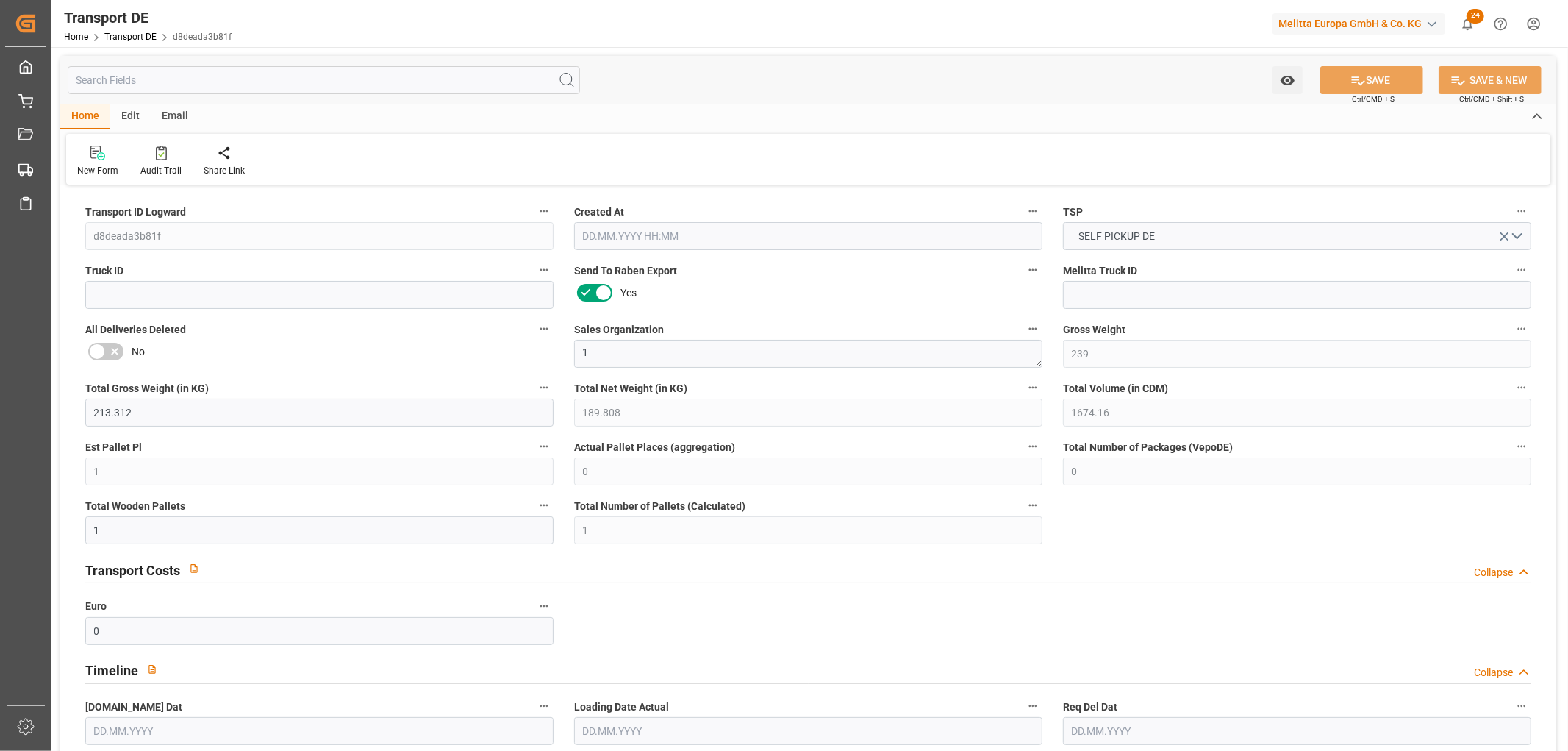
type input "0"
type input "1"
type input "0"
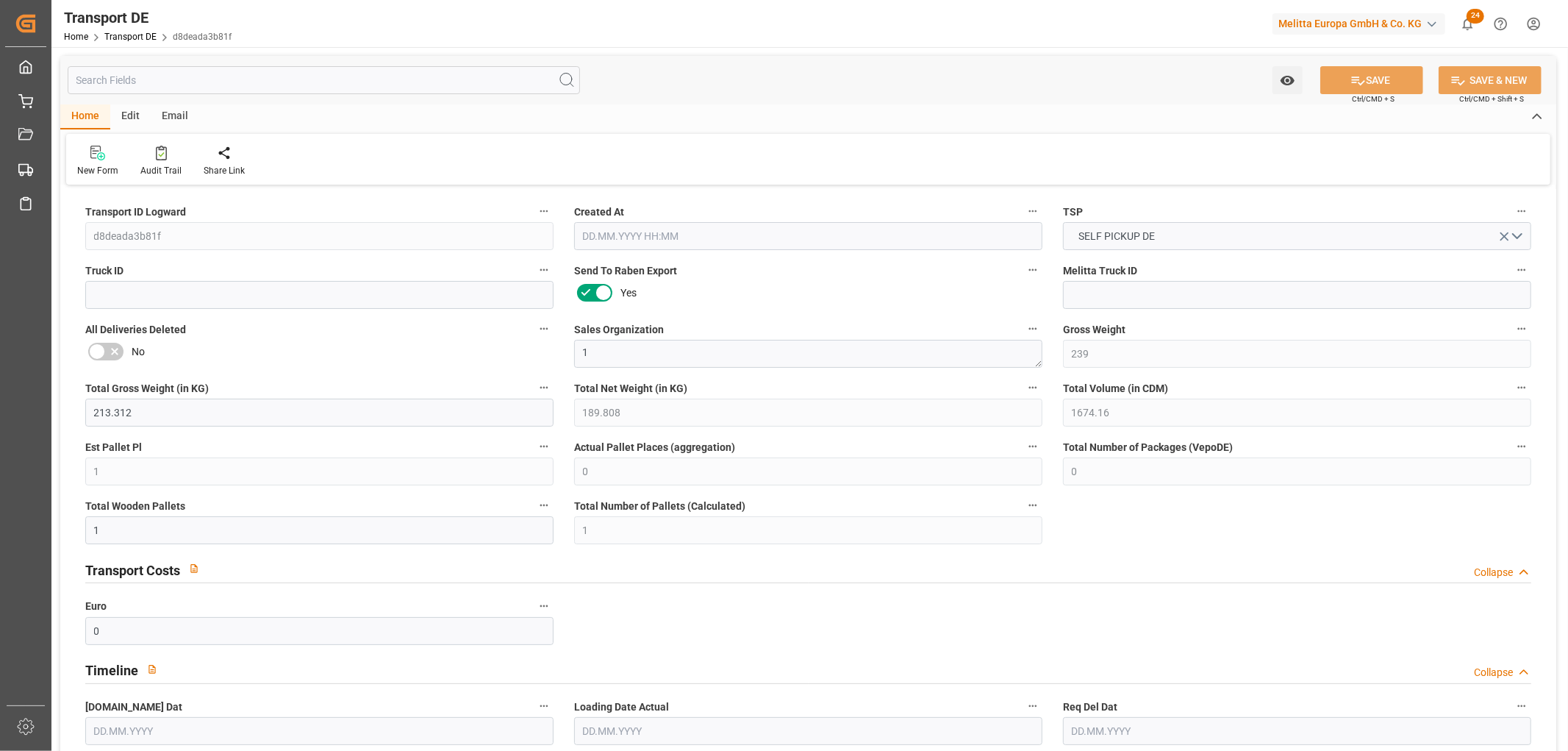
type input "0"
type input "15.09.2025 22:04"
type input "24.09.2025"
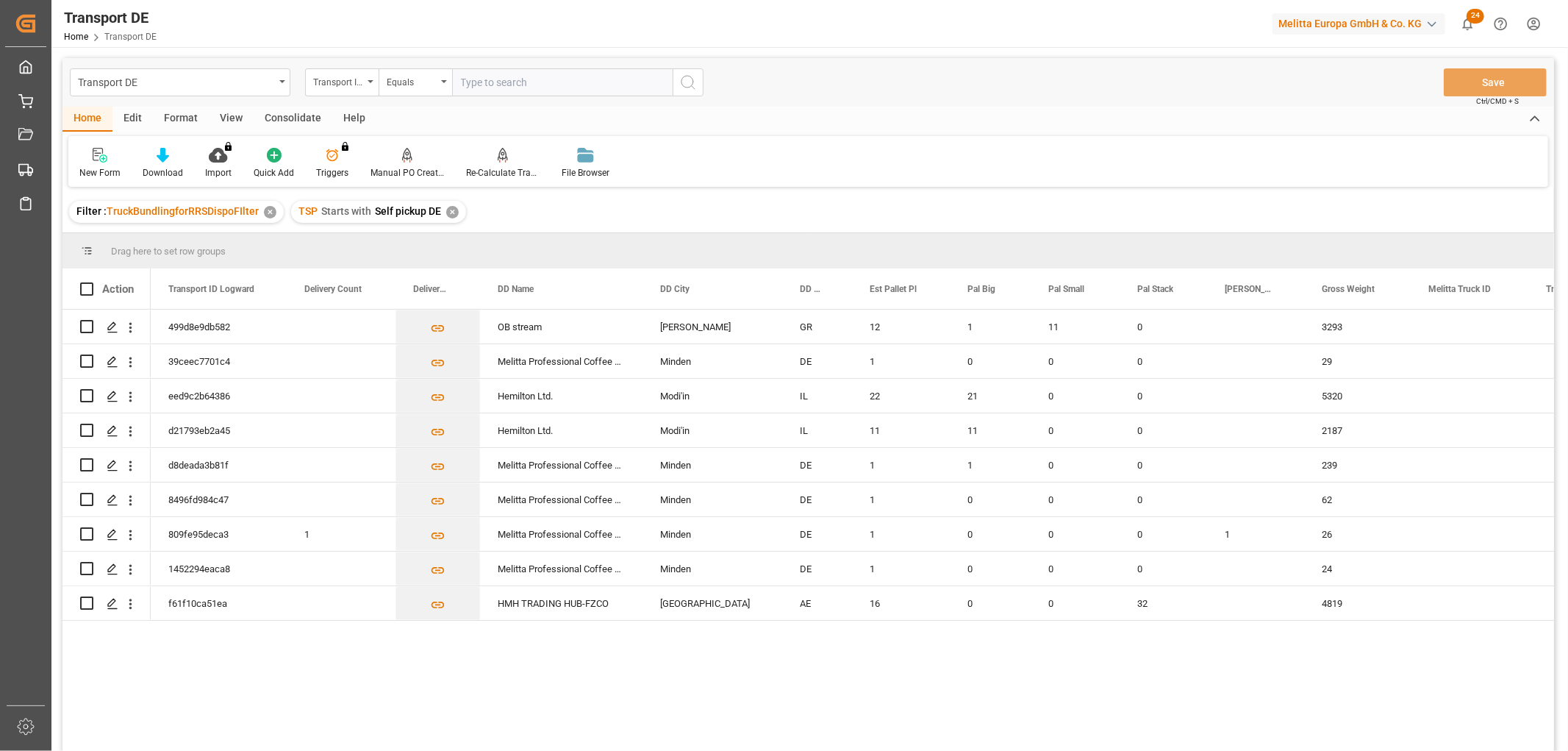
click at [451, 213] on div "✕" at bounding box center [452, 212] width 13 height 13
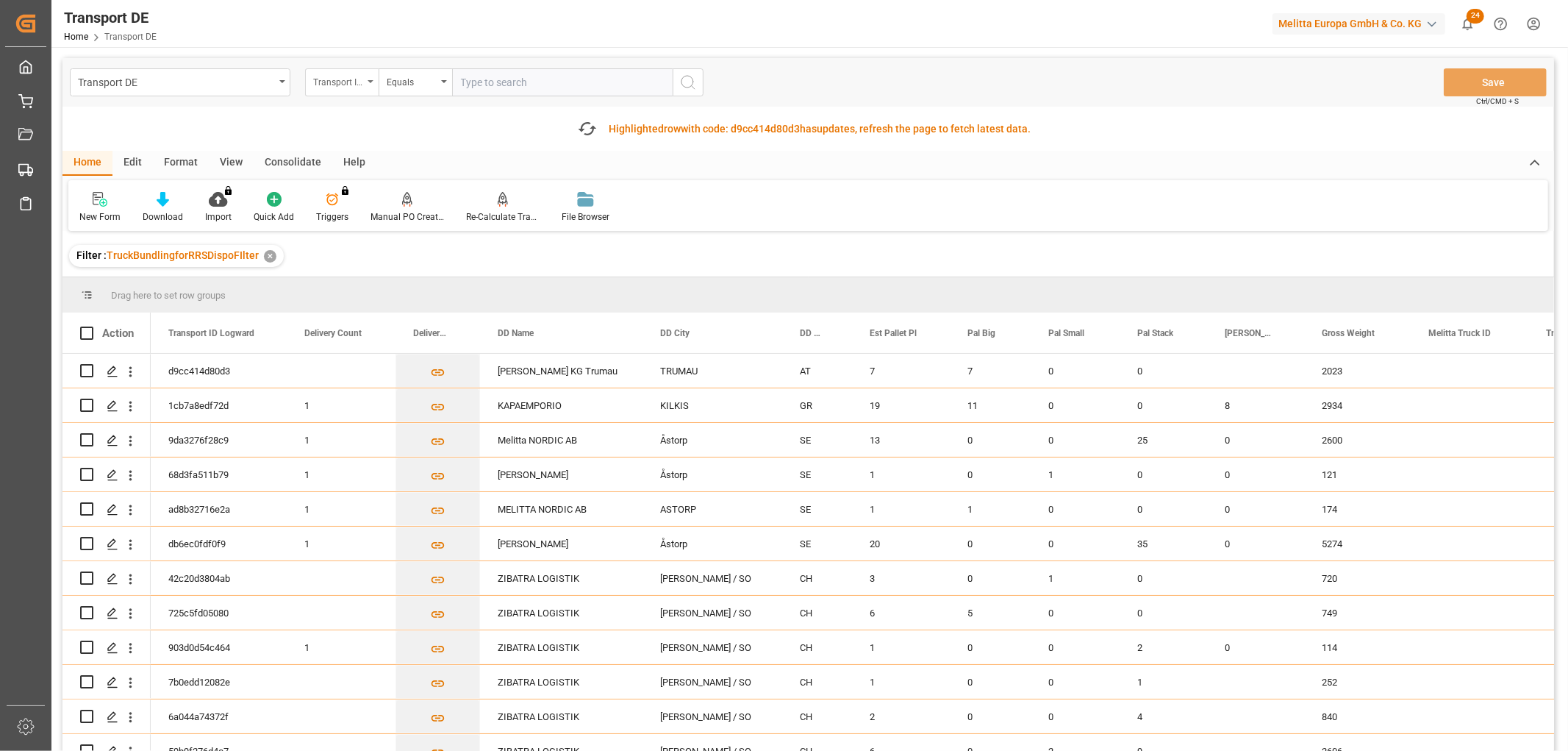
click at [328, 78] on div "Transport ID Logward" at bounding box center [338, 80] width 50 height 17
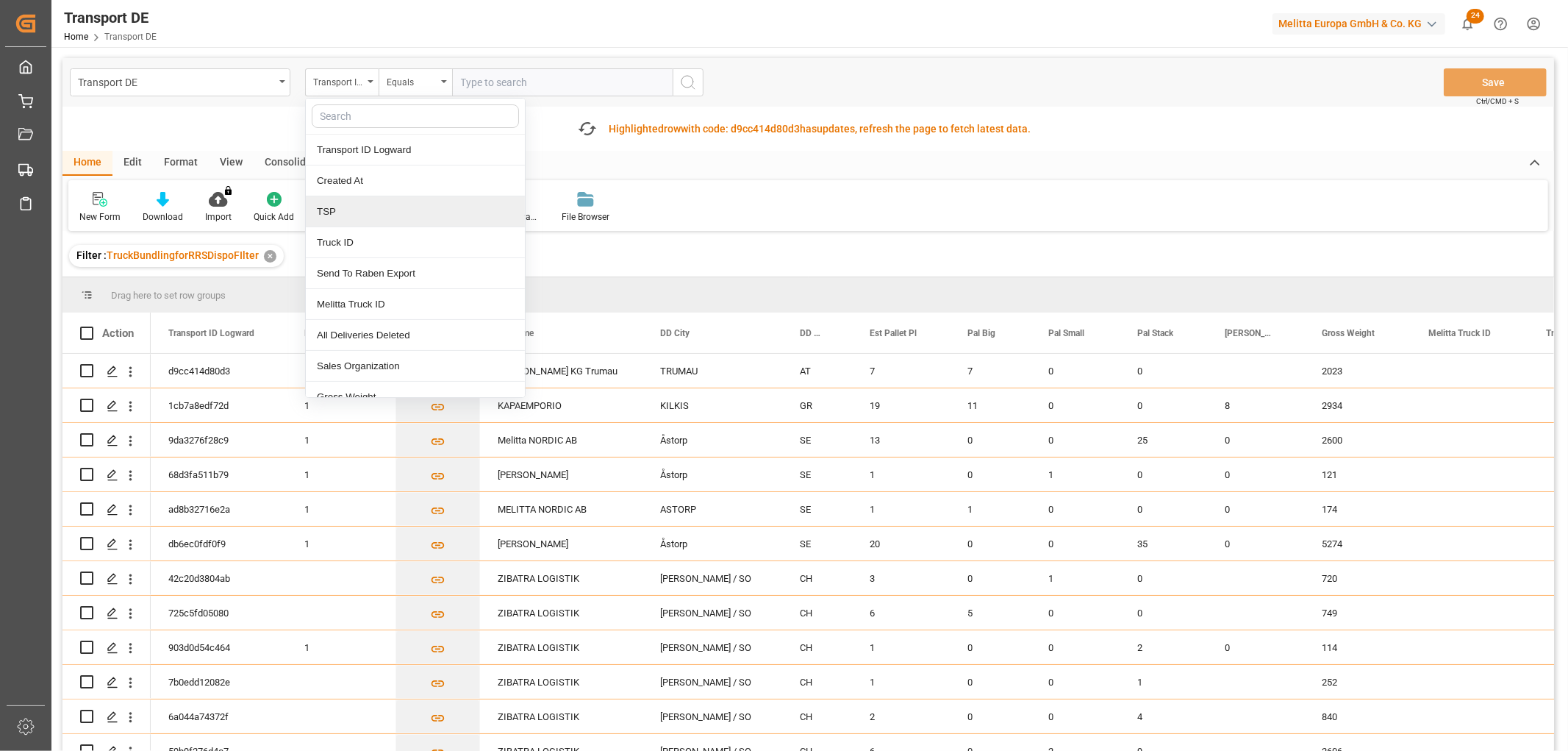
click at [348, 216] on div "TSP" at bounding box center [415, 212] width 219 height 31
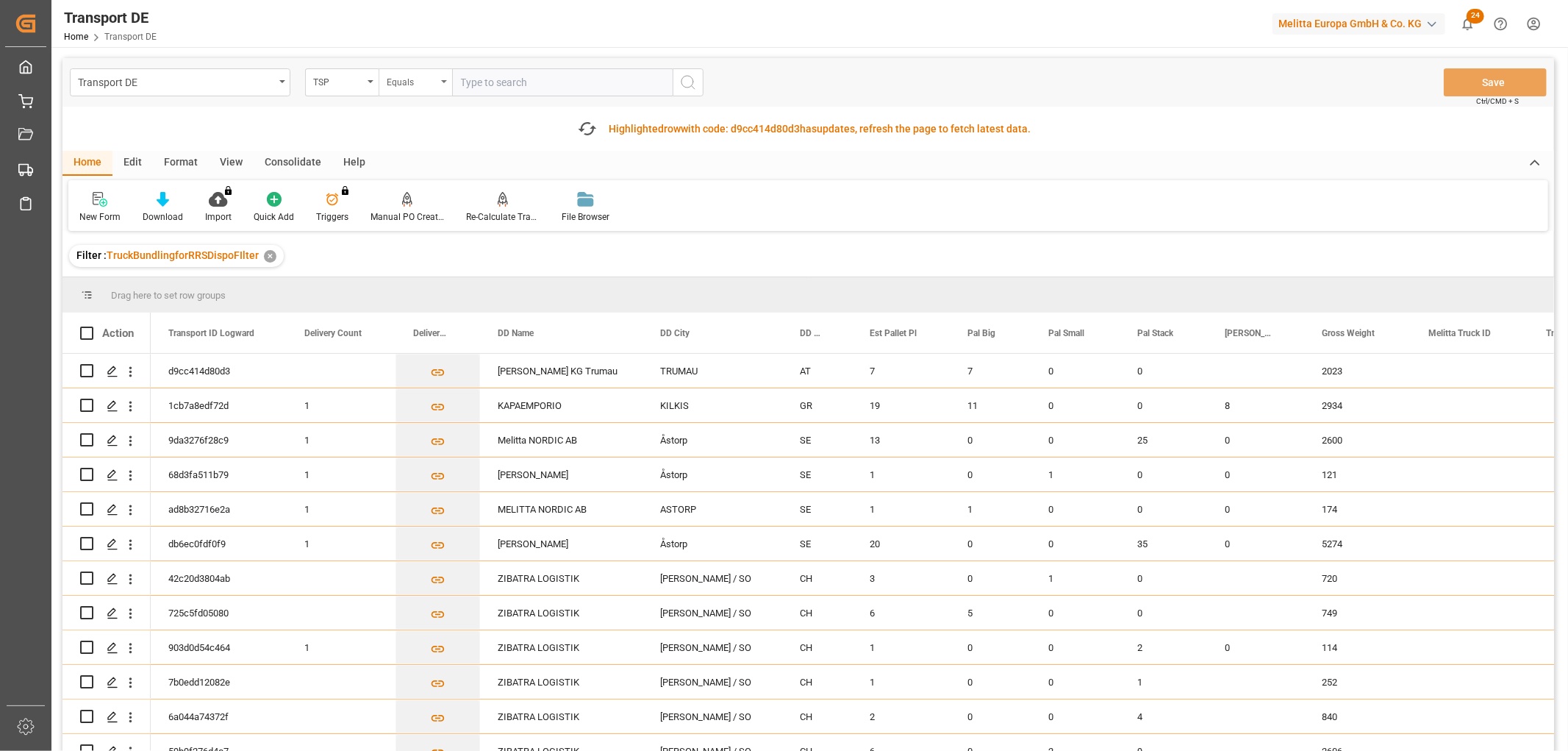
click at [398, 75] on div "Equals" at bounding box center [412, 80] width 50 height 17
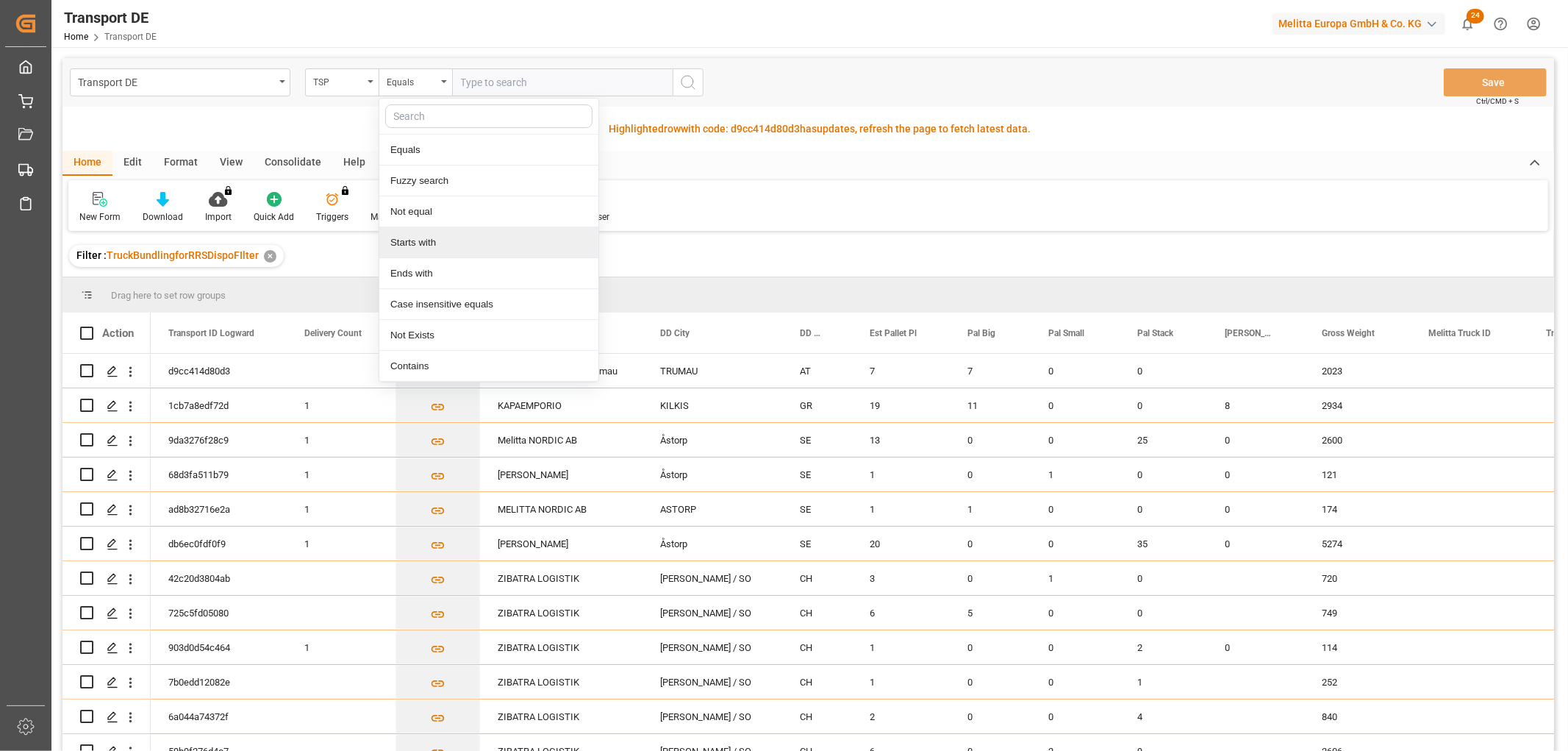
click at [420, 242] on div "Starts with" at bounding box center [488, 242] width 219 height 31
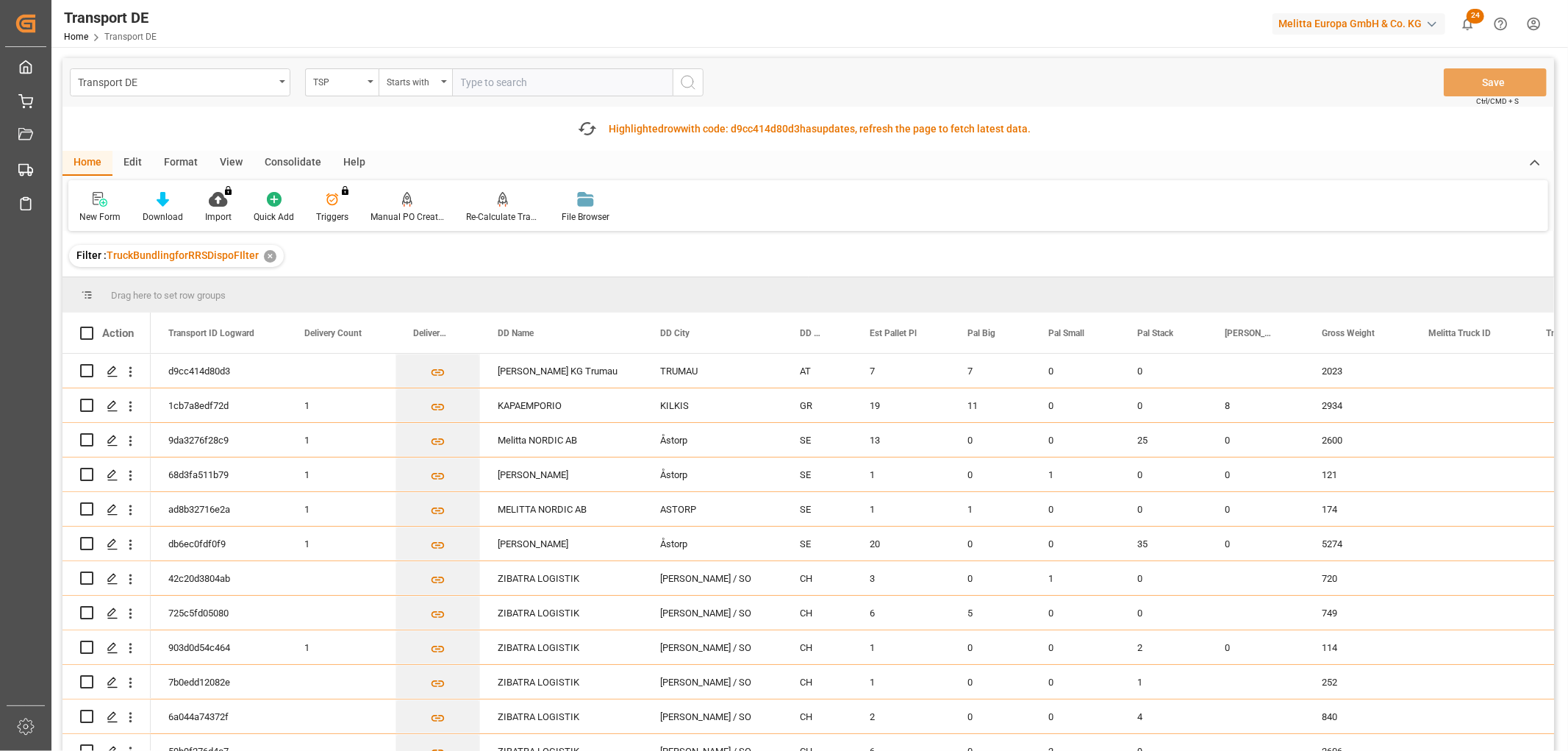
click at [502, 81] on input "text" at bounding box center [562, 83] width 220 height 28
type input "LIT DE"
click at [689, 78] on icon "search button" at bounding box center [688, 82] width 18 height 18
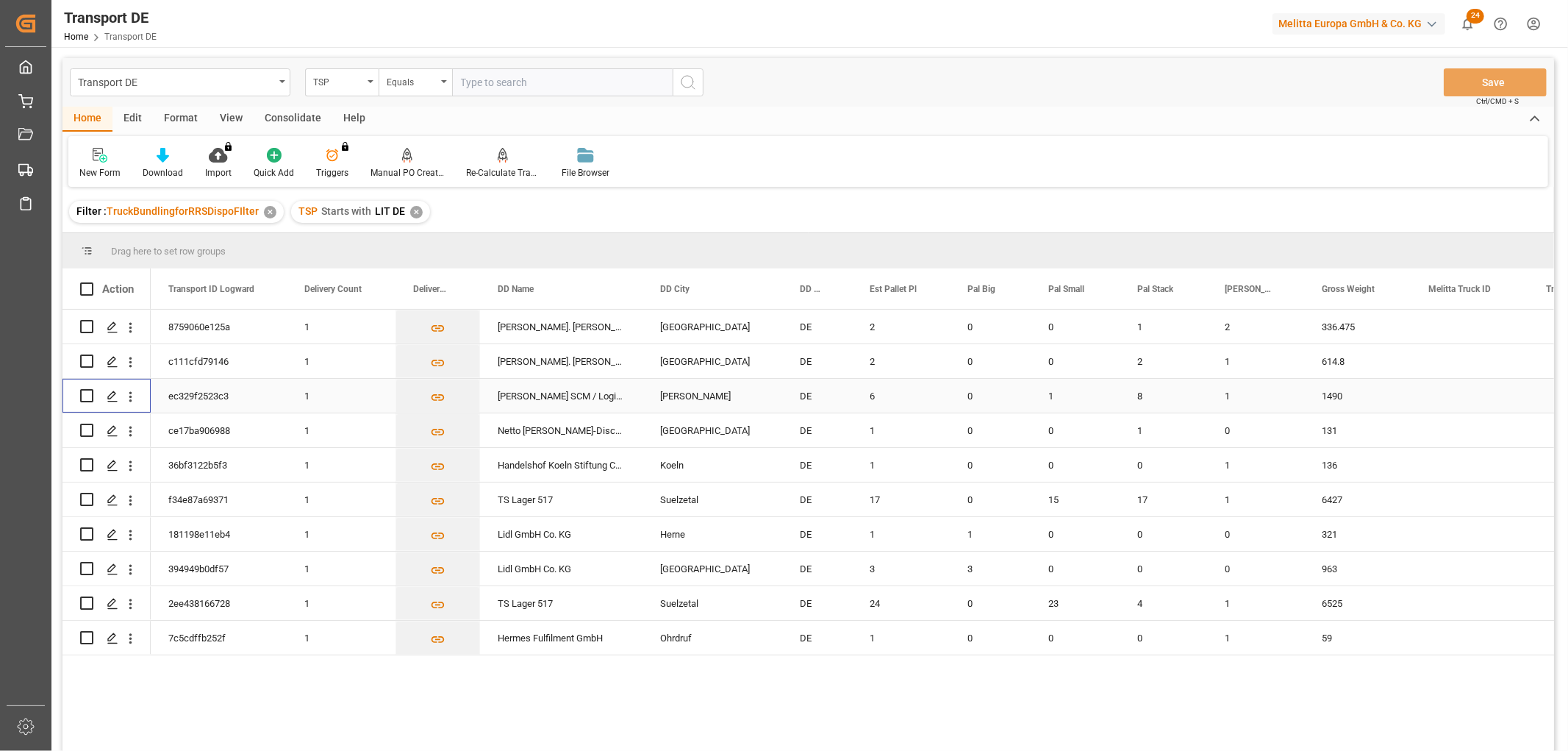
click at [84, 397] on input "Press Space to toggle row selection (unchecked)" at bounding box center [86, 395] width 13 height 13
checkbox input "true"
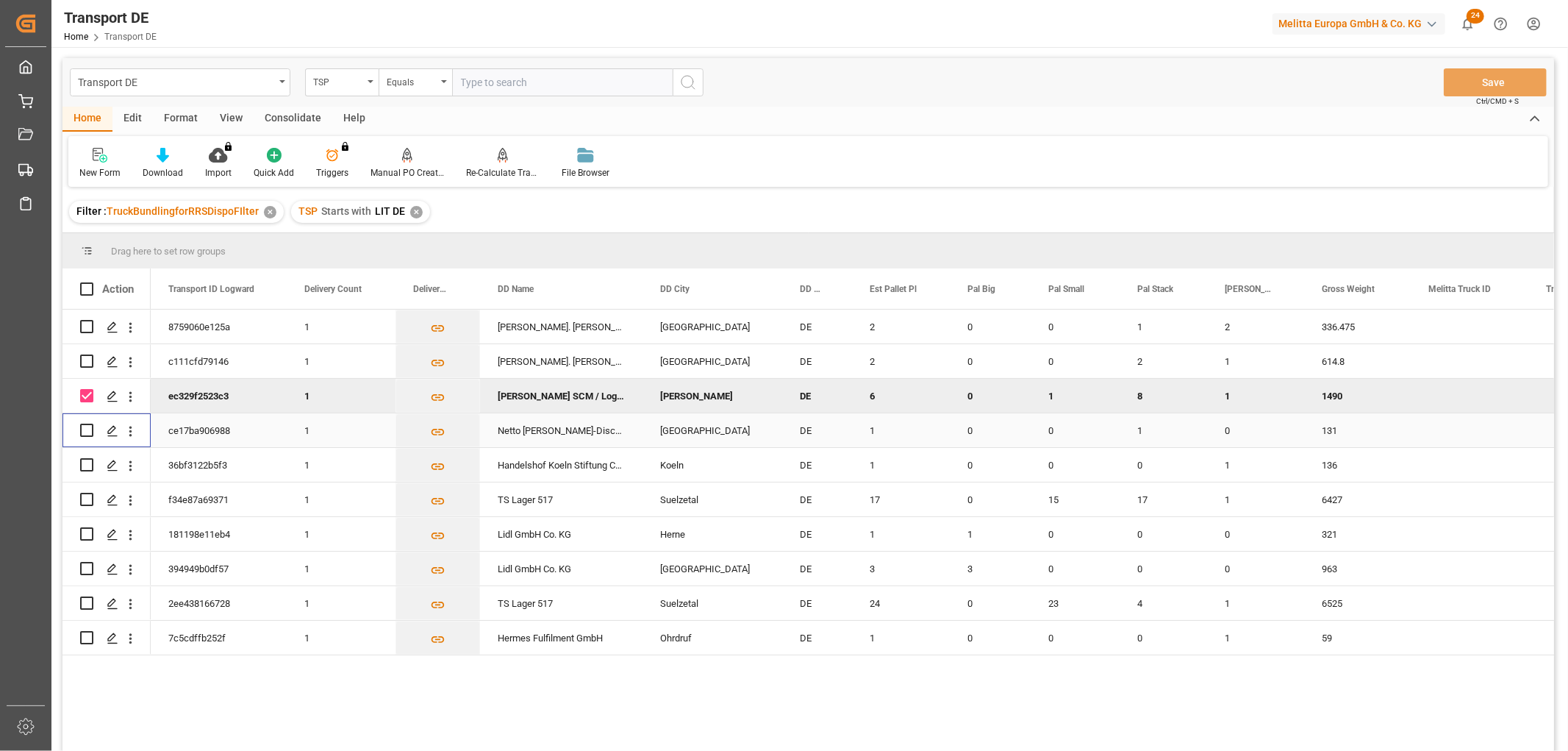
click at [86, 424] on input "Press Space to toggle row selection (unchecked)" at bounding box center [86, 430] width 13 height 13
checkbox input "true"
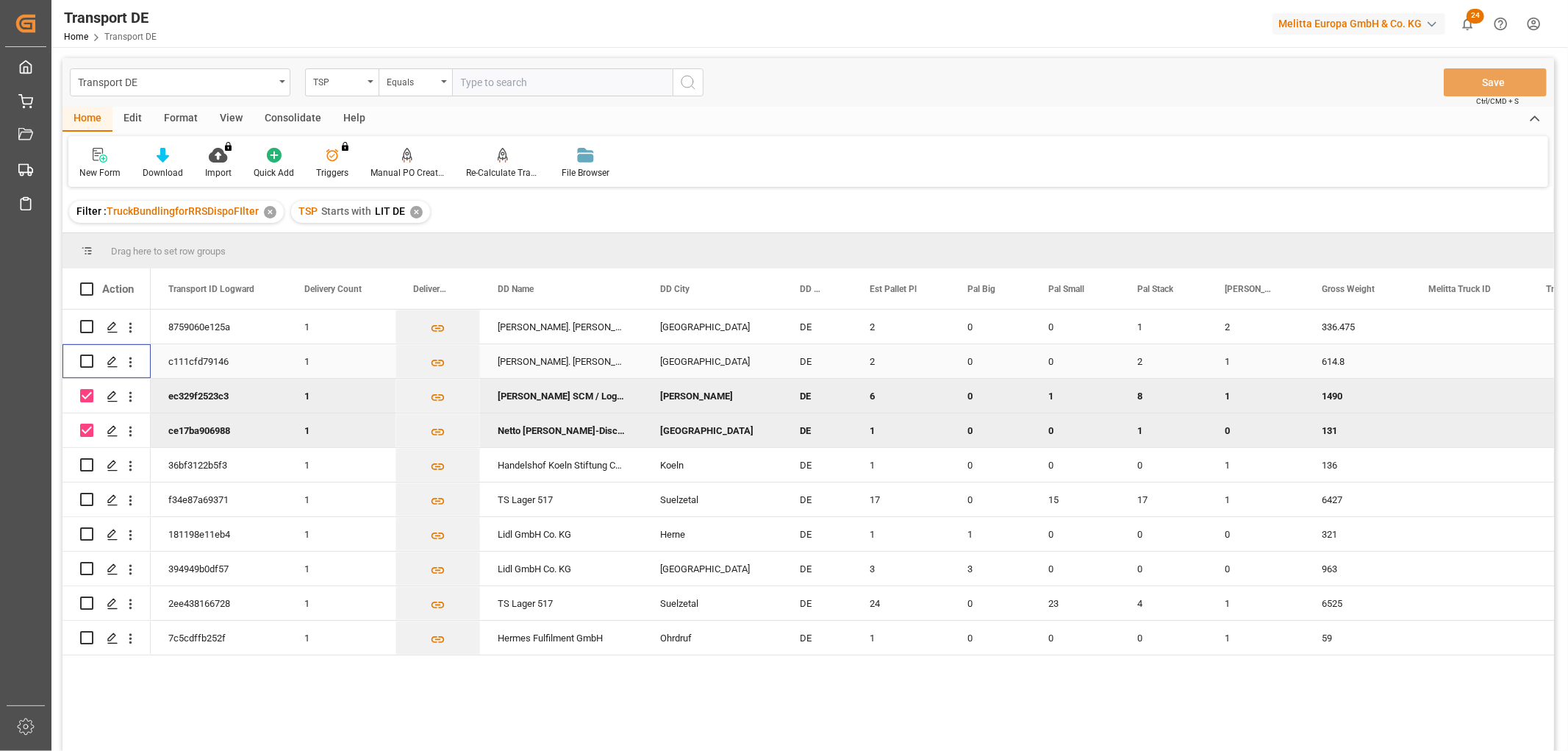
click at [89, 358] on input "Press Space to toggle row selection (unchecked)" at bounding box center [86, 361] width 13 height 13
checkbox input "true"
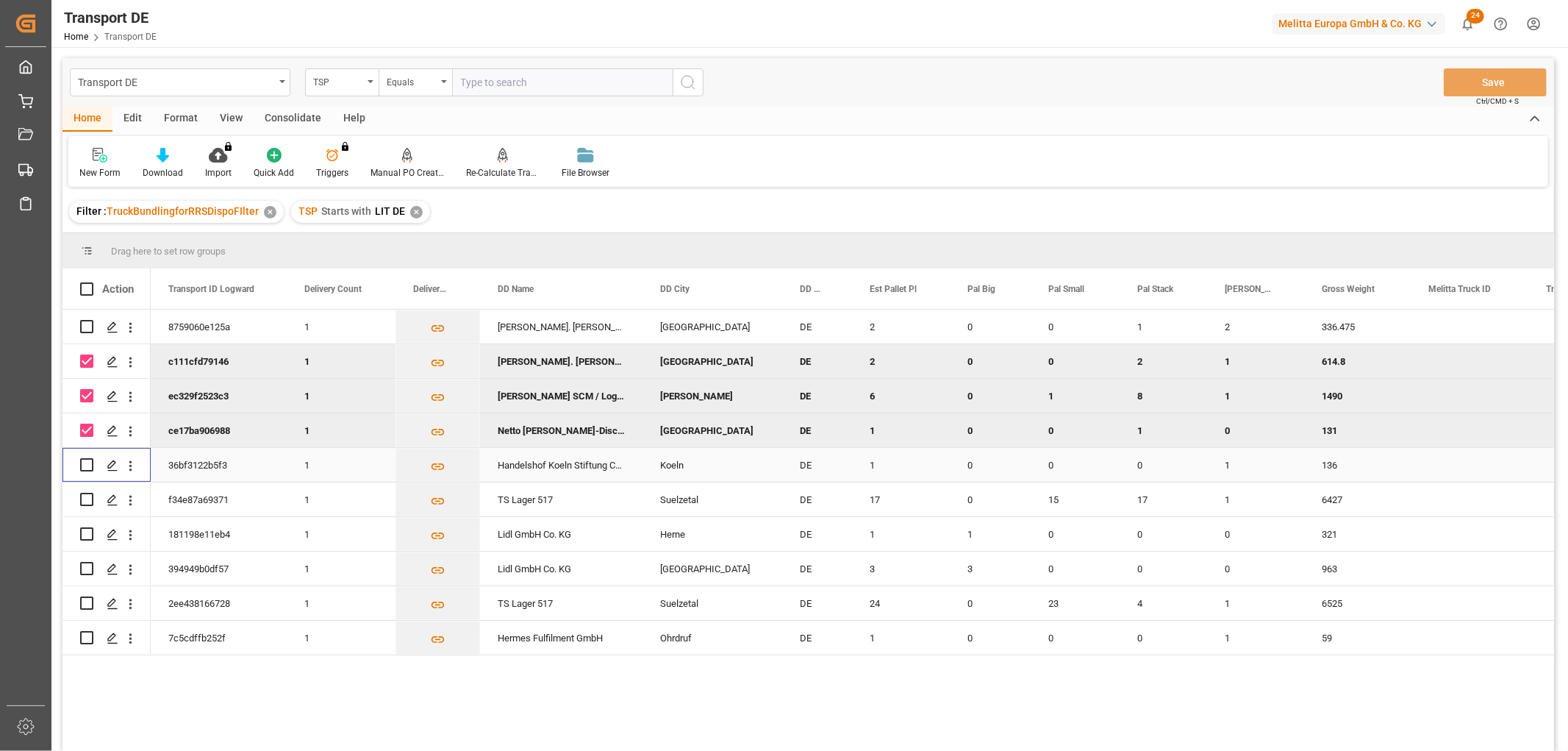
click at [86, 466] on input "Press Space to toggle row selection (unchecked)" at bounding box center [86, 465] width 13 height 13
checkbox input "true"
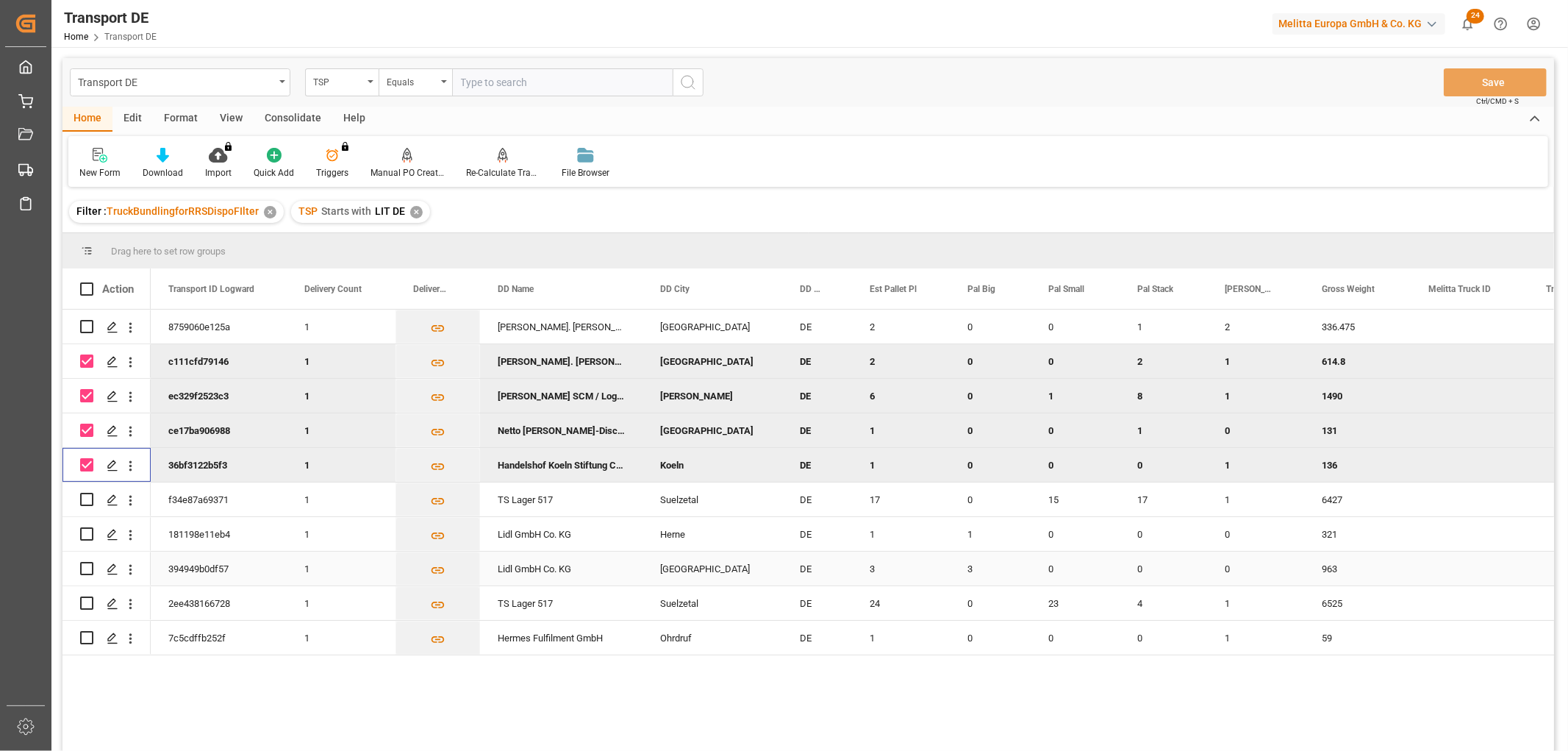
click at [83, 568] on input "Press Space to toggle row selection (unchecked)" at bounding box center [86, 568] width 13 height 13
checkbox input "true"
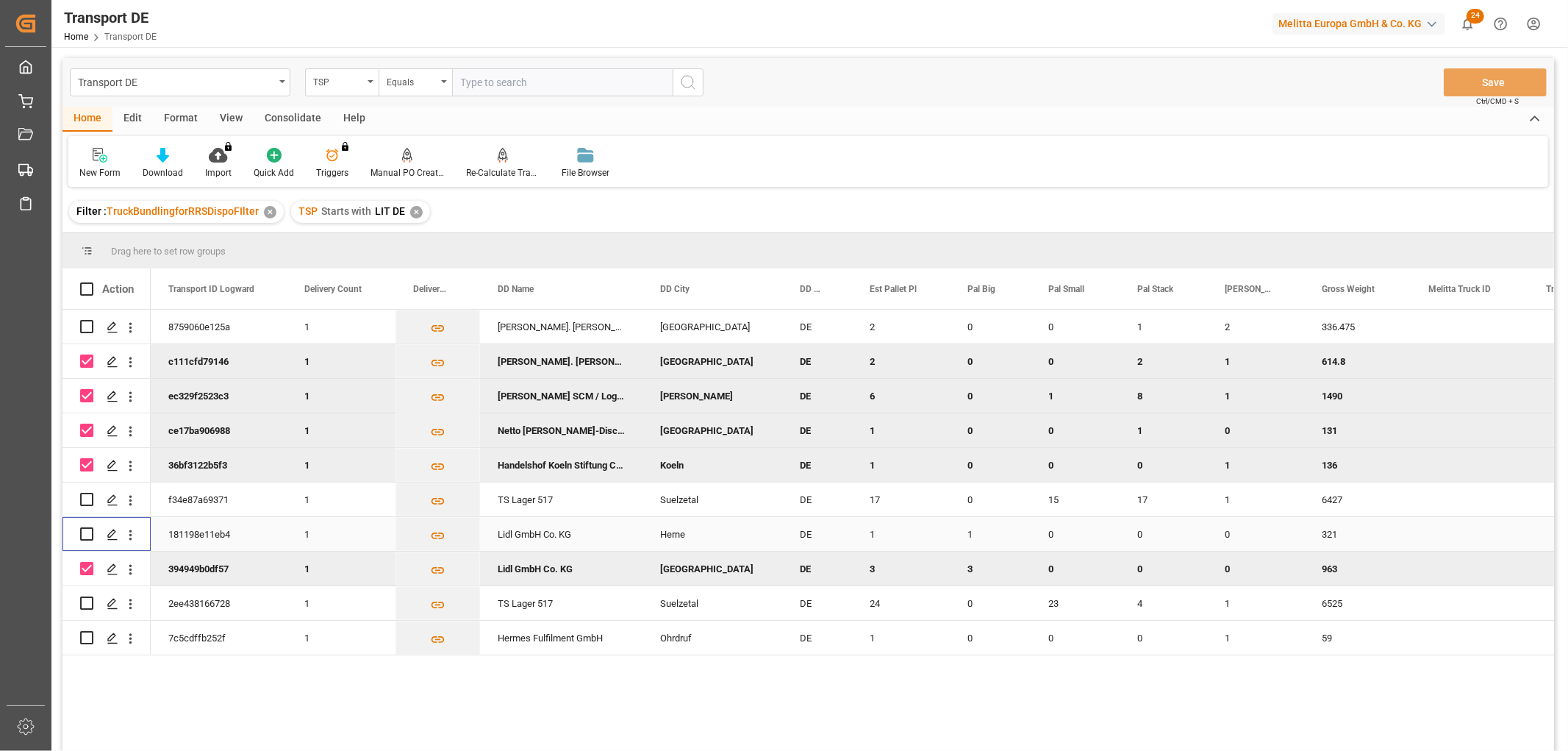
click at [88, 531] on input "Press Space to toggle row selection (unchecked)" at bounding box center [86, 534] width 13 height 13
checkbox input "true"
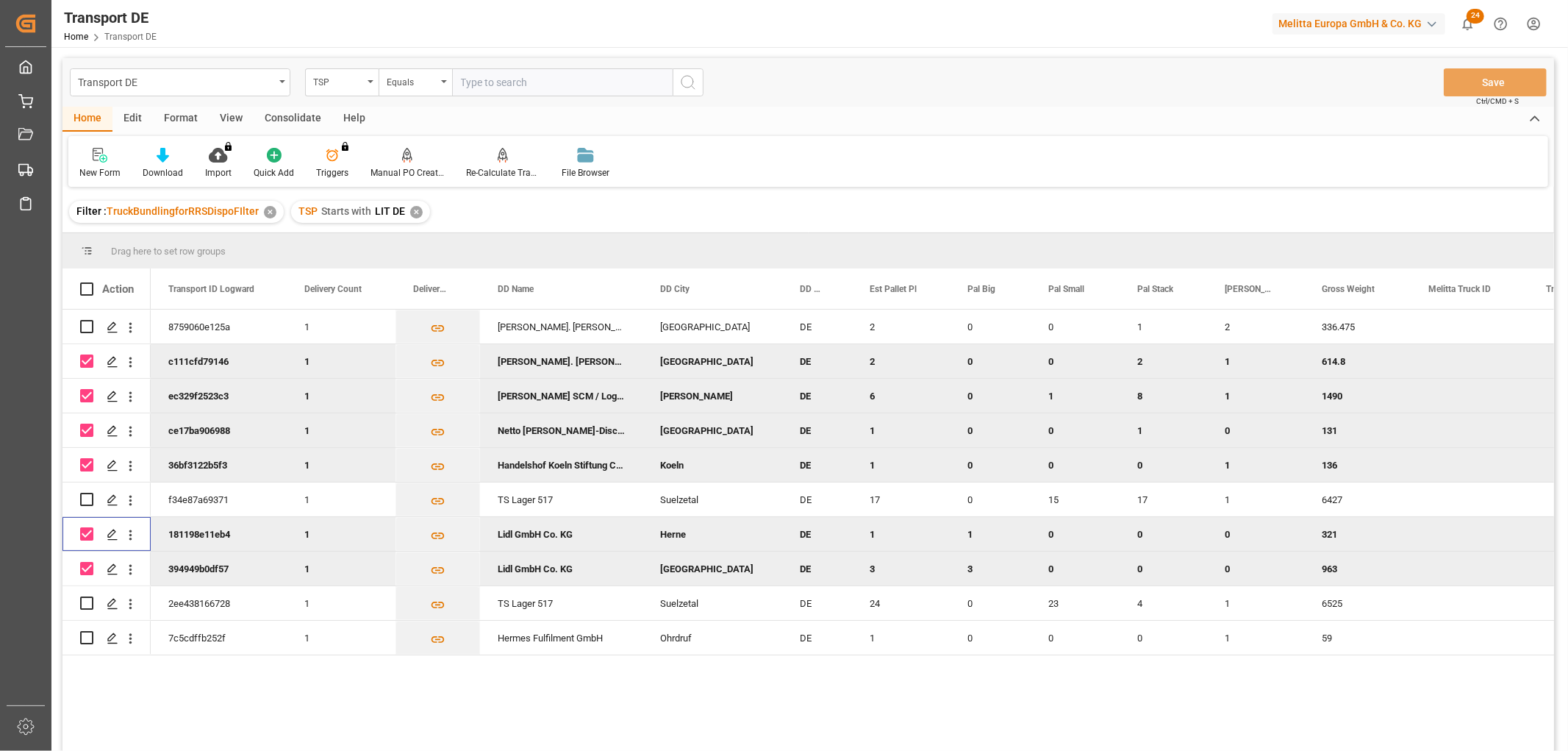
click at [82, 362] on input "Press Space to toggle row selection (checked)" at bounding box center [86, 361] width 13 height 13
checkbox input "false"
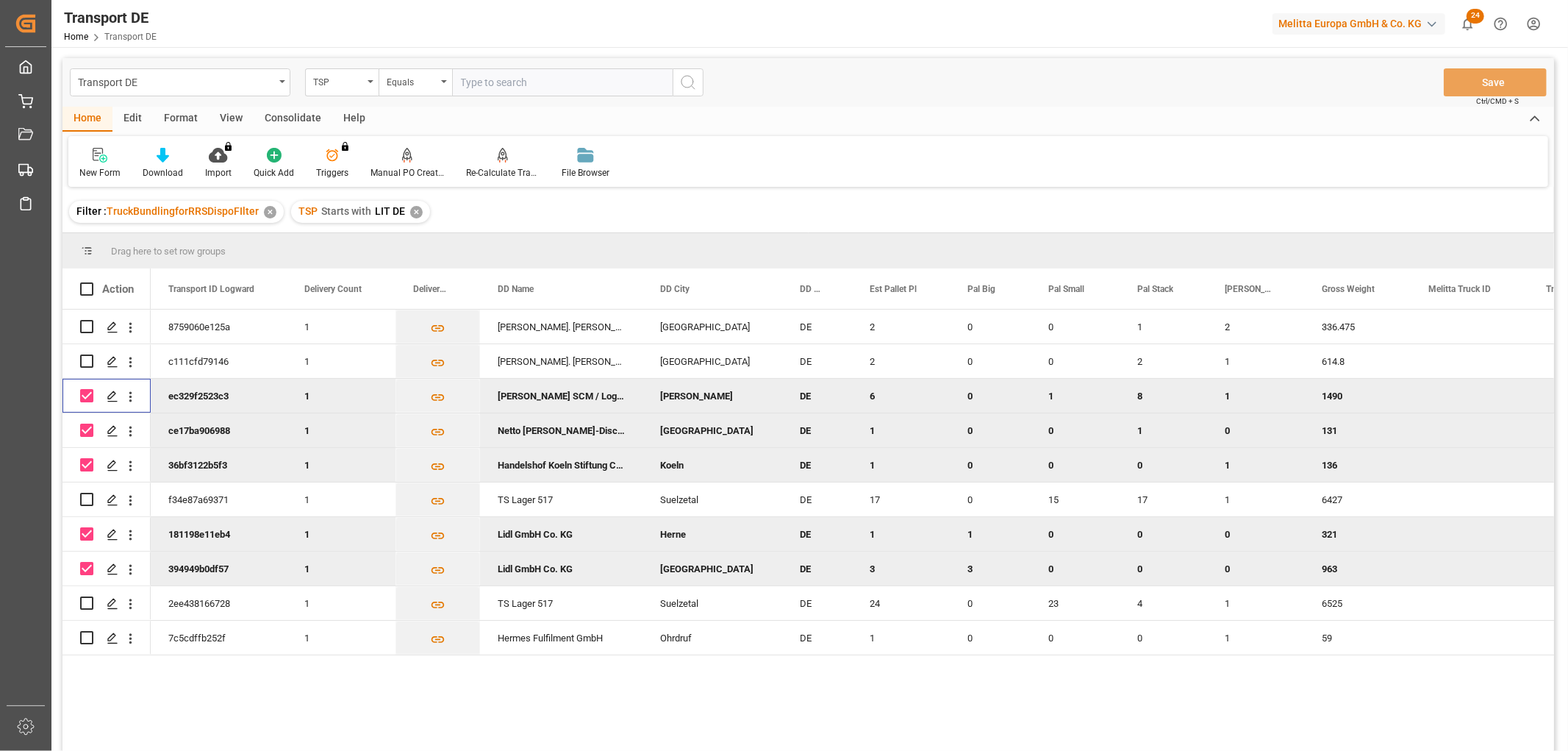
click at [83, 397] on input "Press Space to toggle row selection (checked)" at bounding box center [86, 395] width 13 height 13
checkbox input "false"
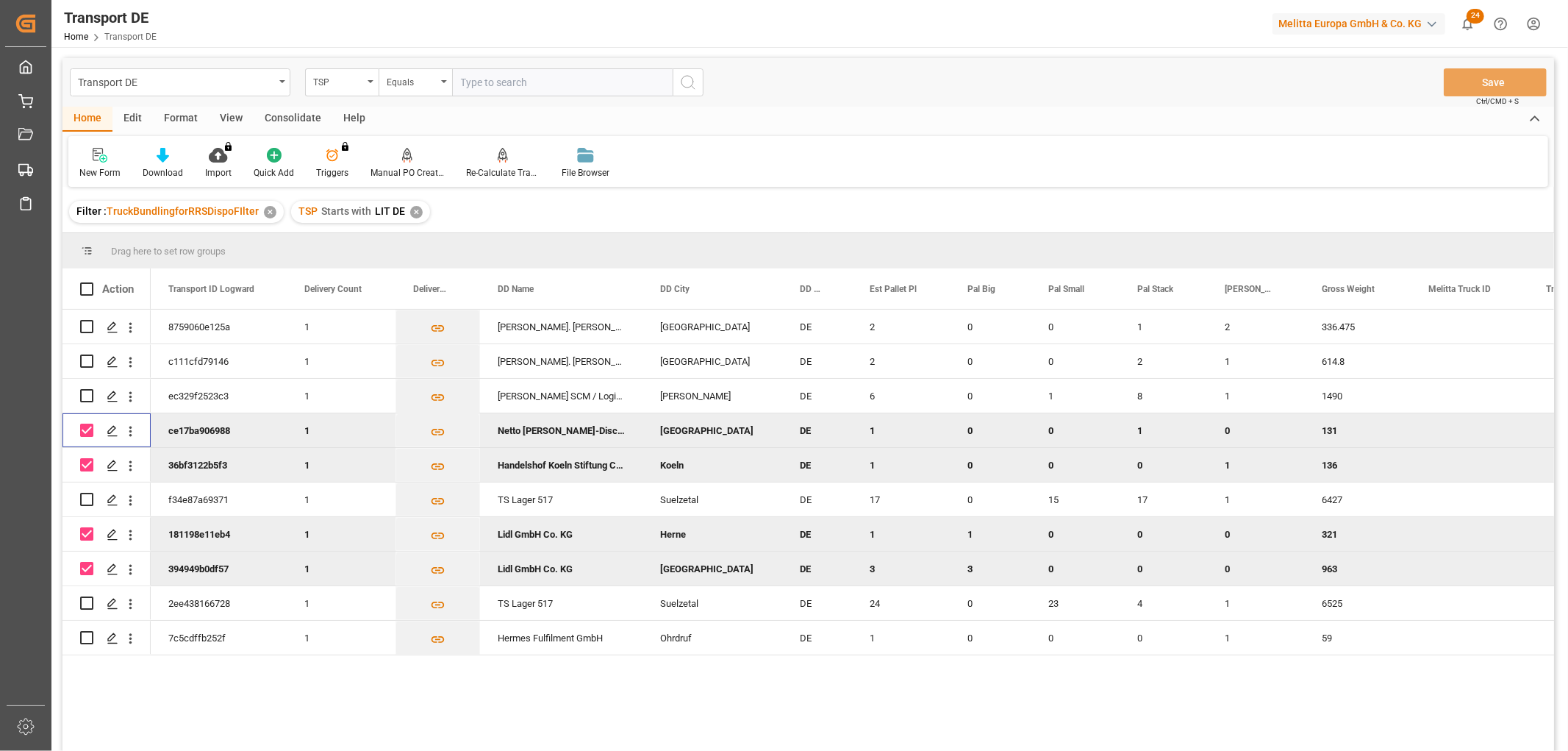
click at [88, 429] on input "Press Space to toggle row selection (checked)" at bounding box center [86, 430] width 13 height 13
checkbox input "false"
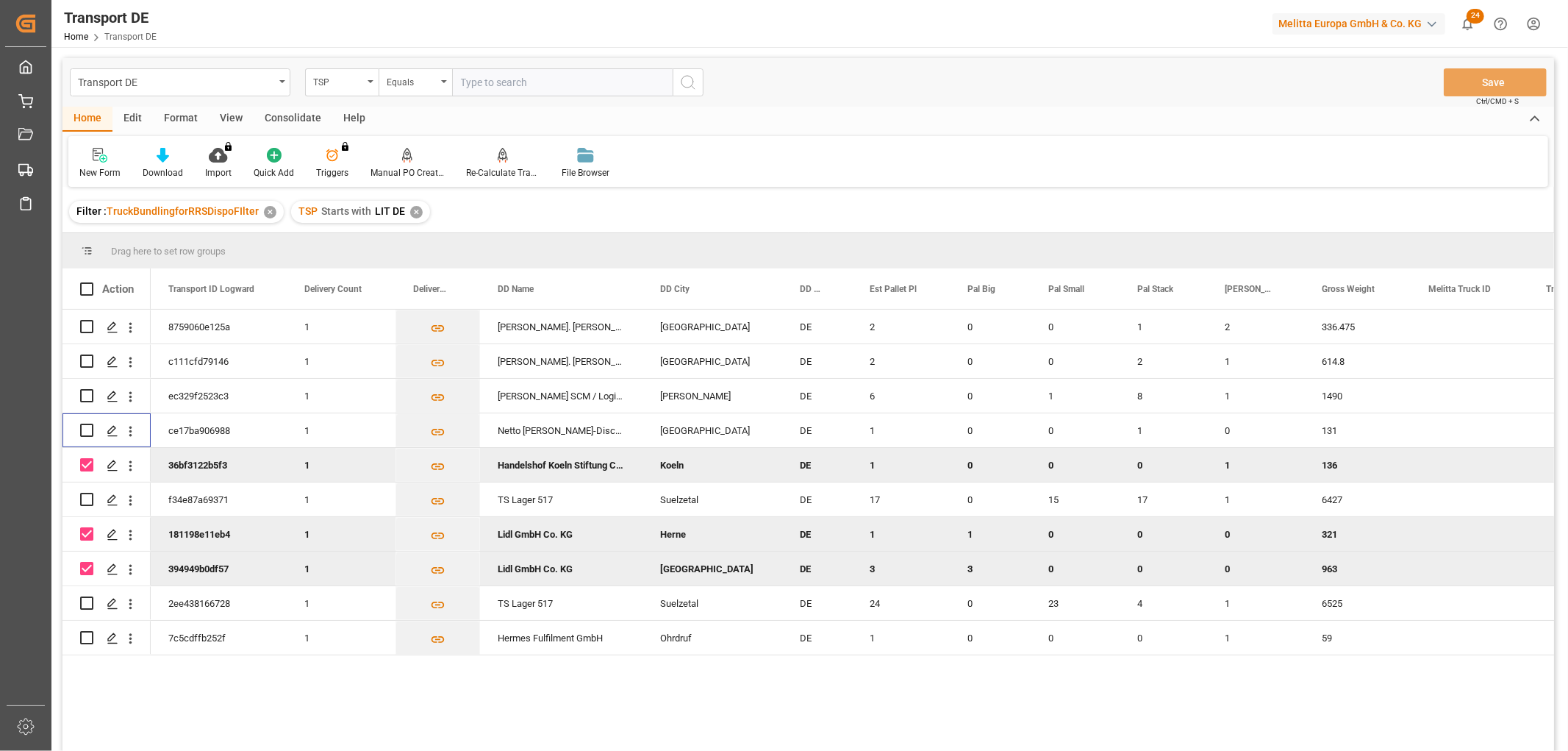
click at [86, 462] on input "Press Space to toggle row selection (checked)" at bounding box center [86, 465] width 13 height 13
checkbox input "false"
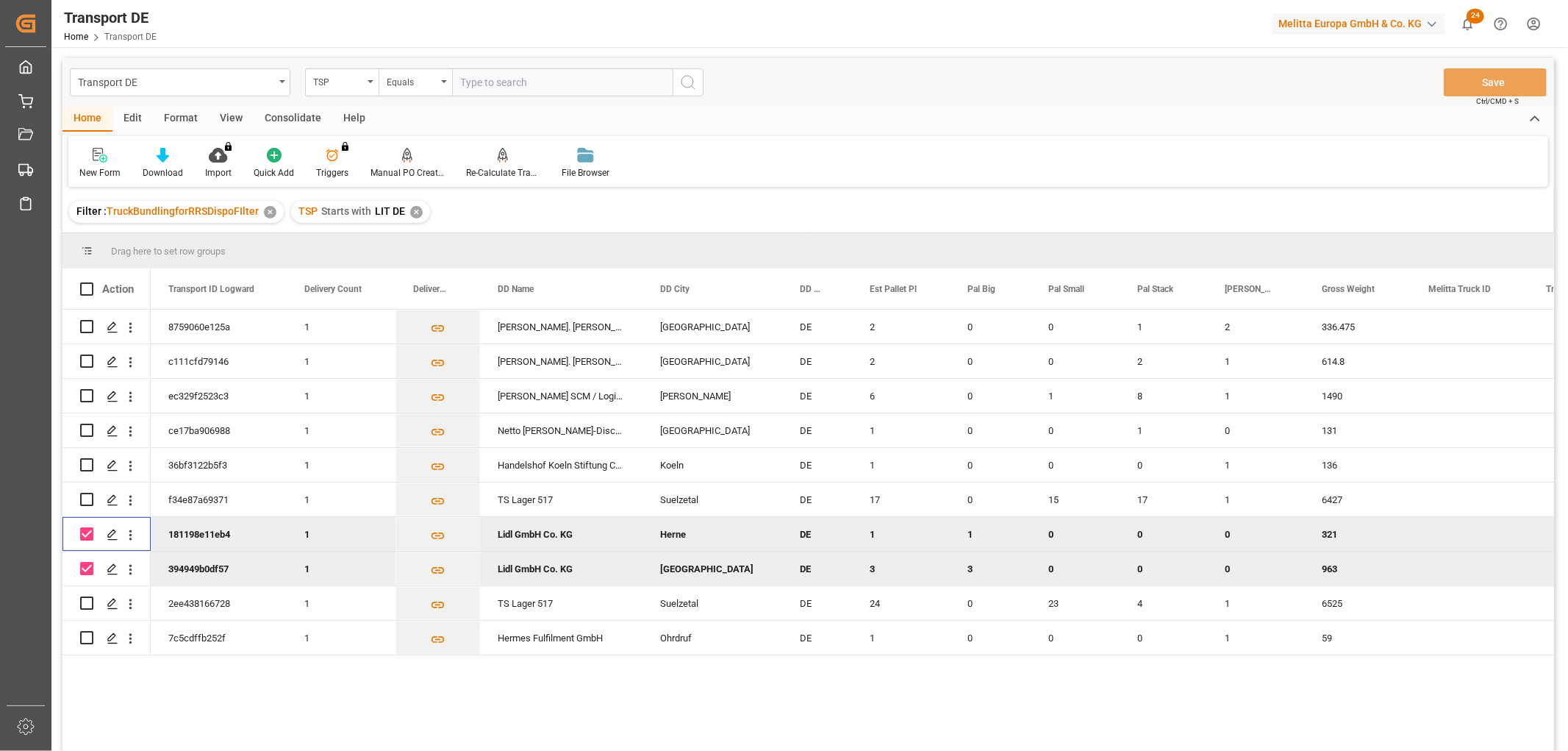
click at [83, 532] on input "Press Space to toggle row selection (checked)" at bounding box center [86, 534] width 13 height 13
checkbox input "false"
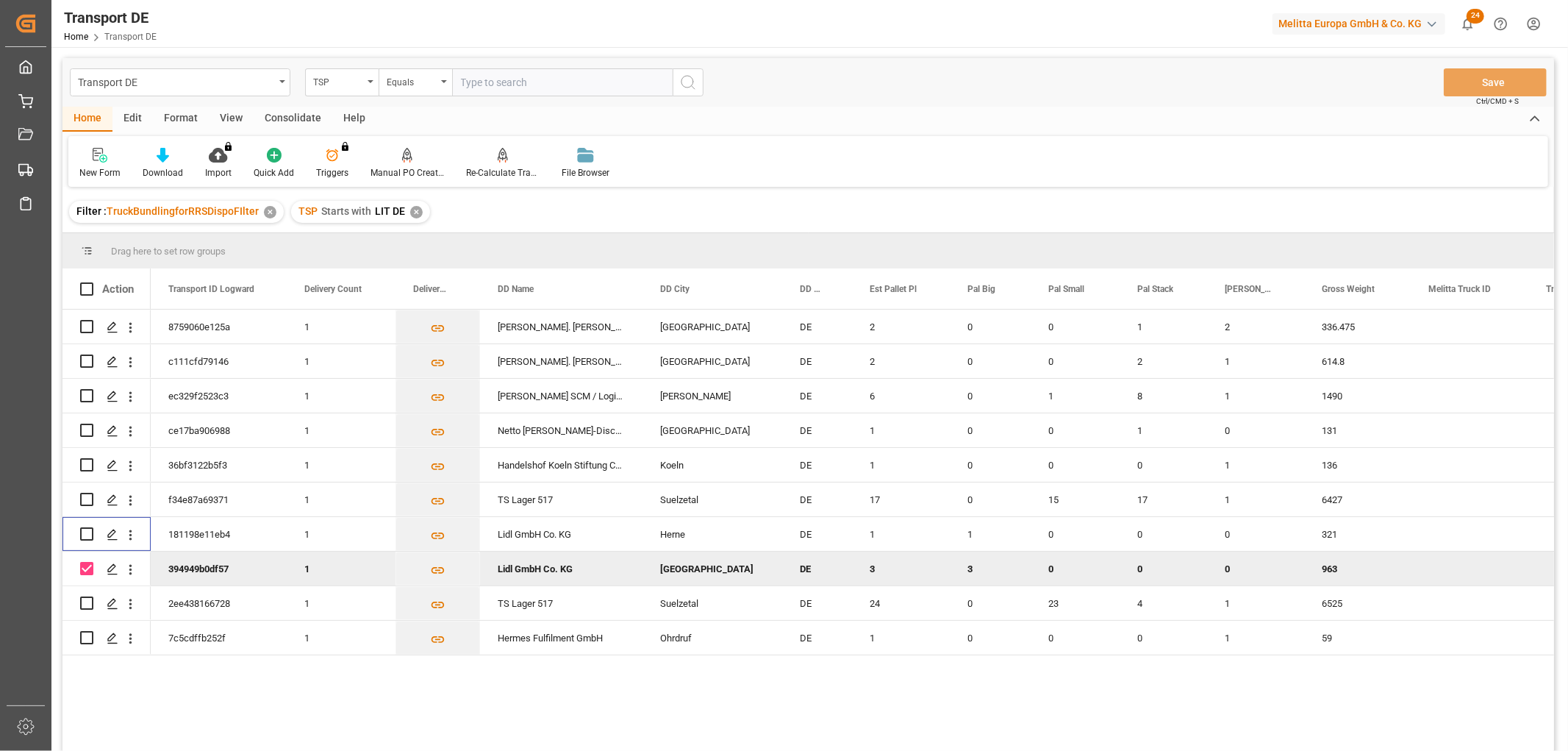
click at [84, 563] on input "Press Space to toggle row selection (checked)" at bounding box center [86, 568] width 13 height 13
checkbox input "false"
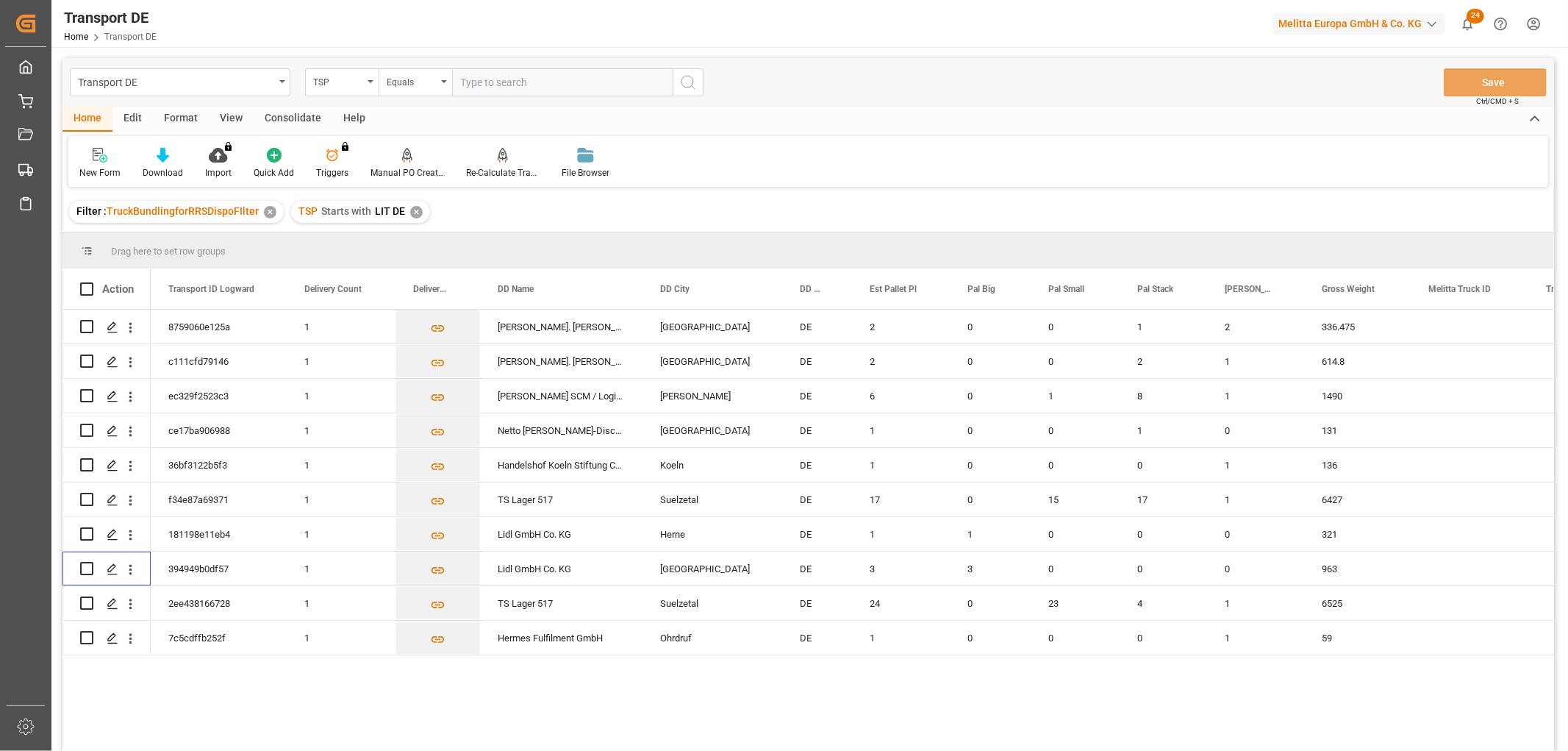
click at [289, 114] on div "Consolidate" at bounding box center [293, 119] width 78 height 25
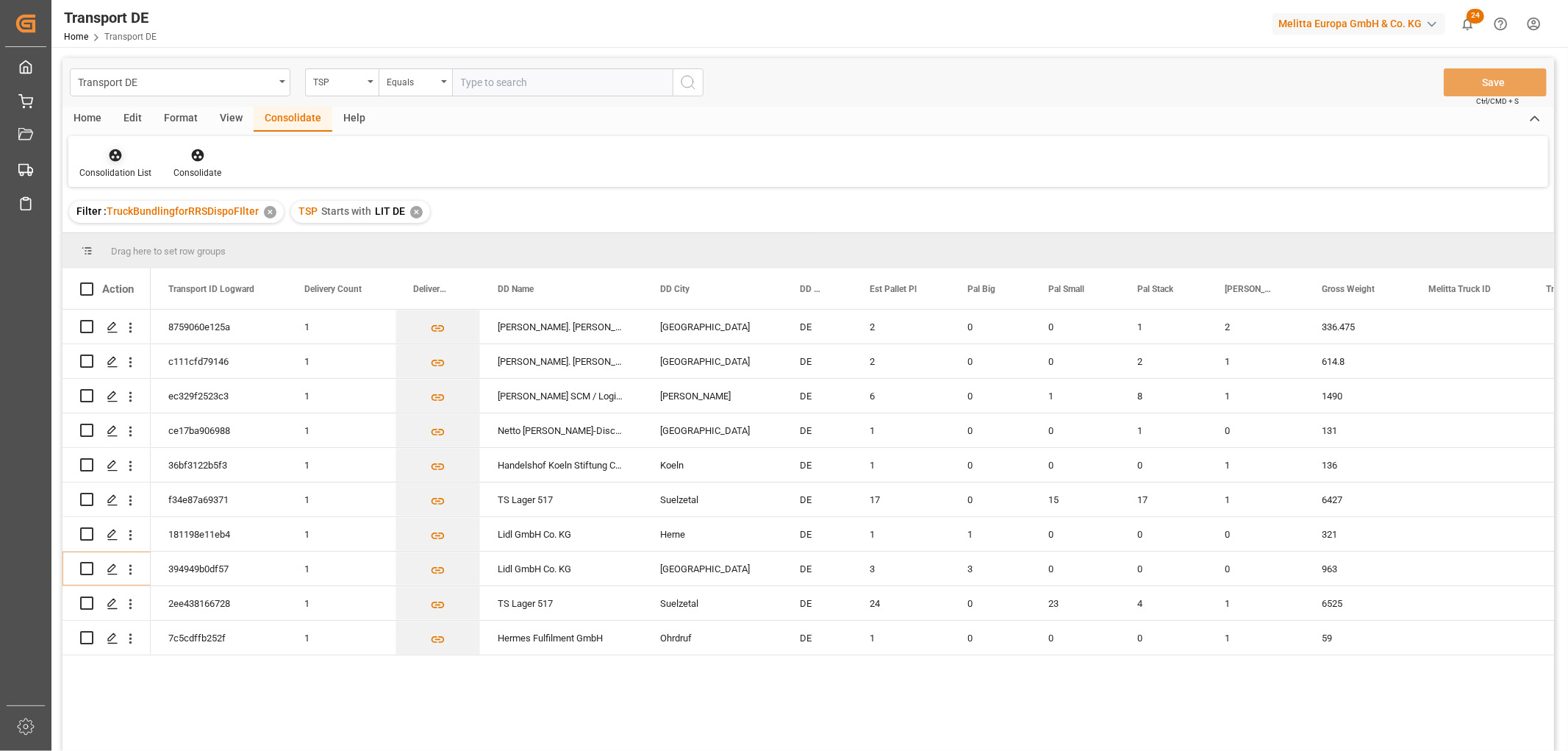
click at [117, 157] on icon at bounding box center [115, 155] width 15 height 15
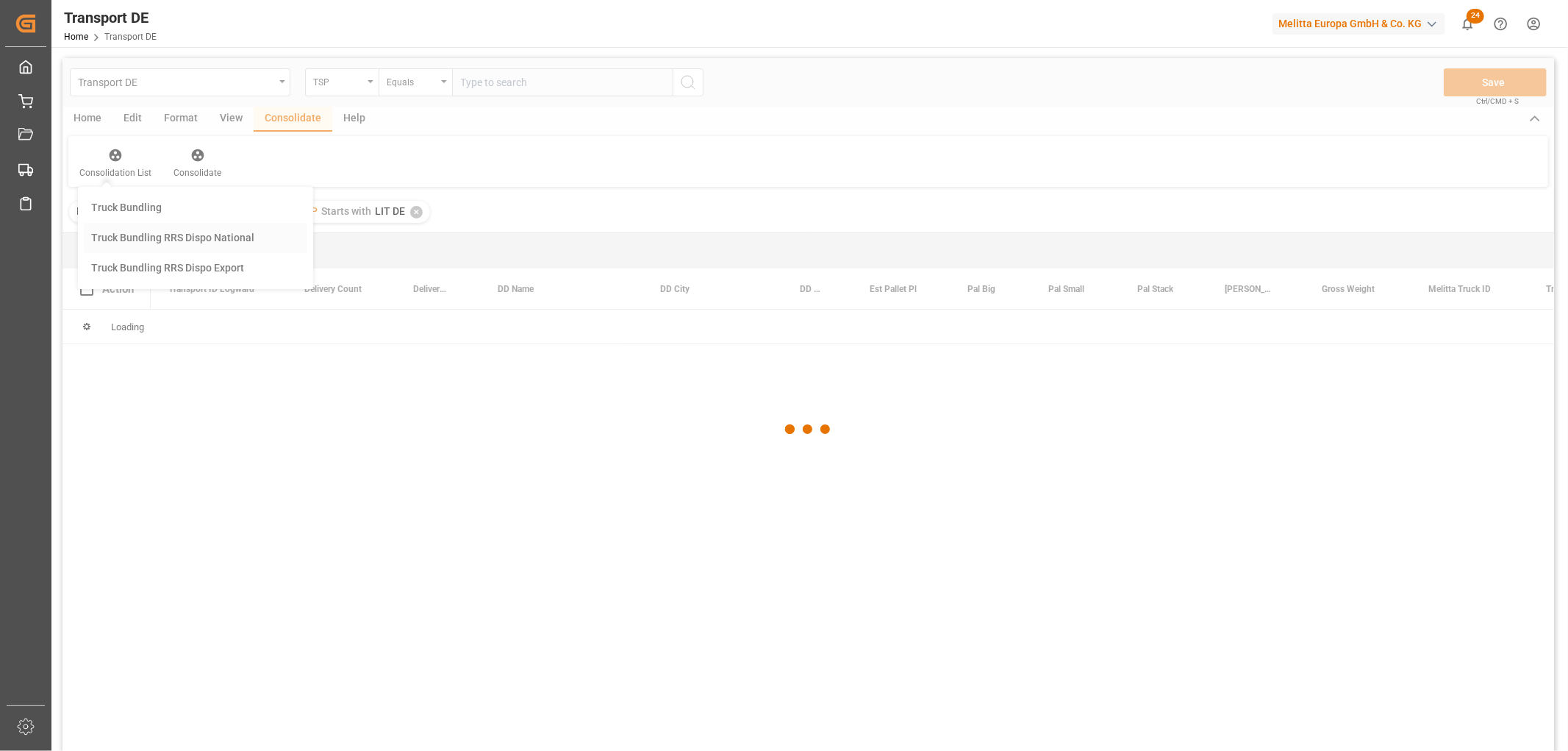
click at [123, 234] on div "Transport DE TSP Equals Save Ctrl/CMD + S Home Edit Format View Consolidate Hel…" at bounding box center [808, 424] width 1491 height 732
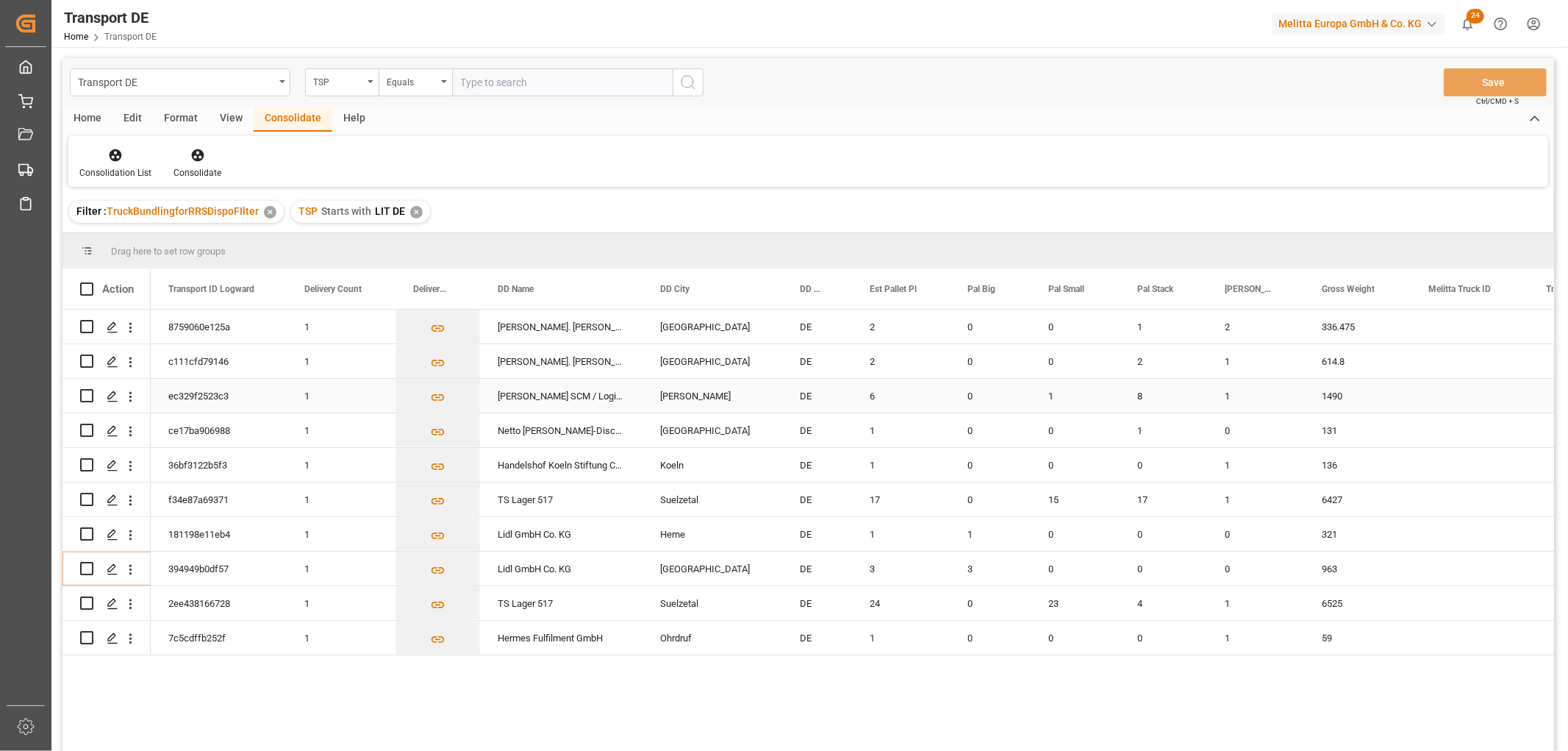
click at [90, 395] on input "Press Space to toggle row selection (unchecked)" at bounding box center [86, 395] width 13 height 13
checkbox input "true"
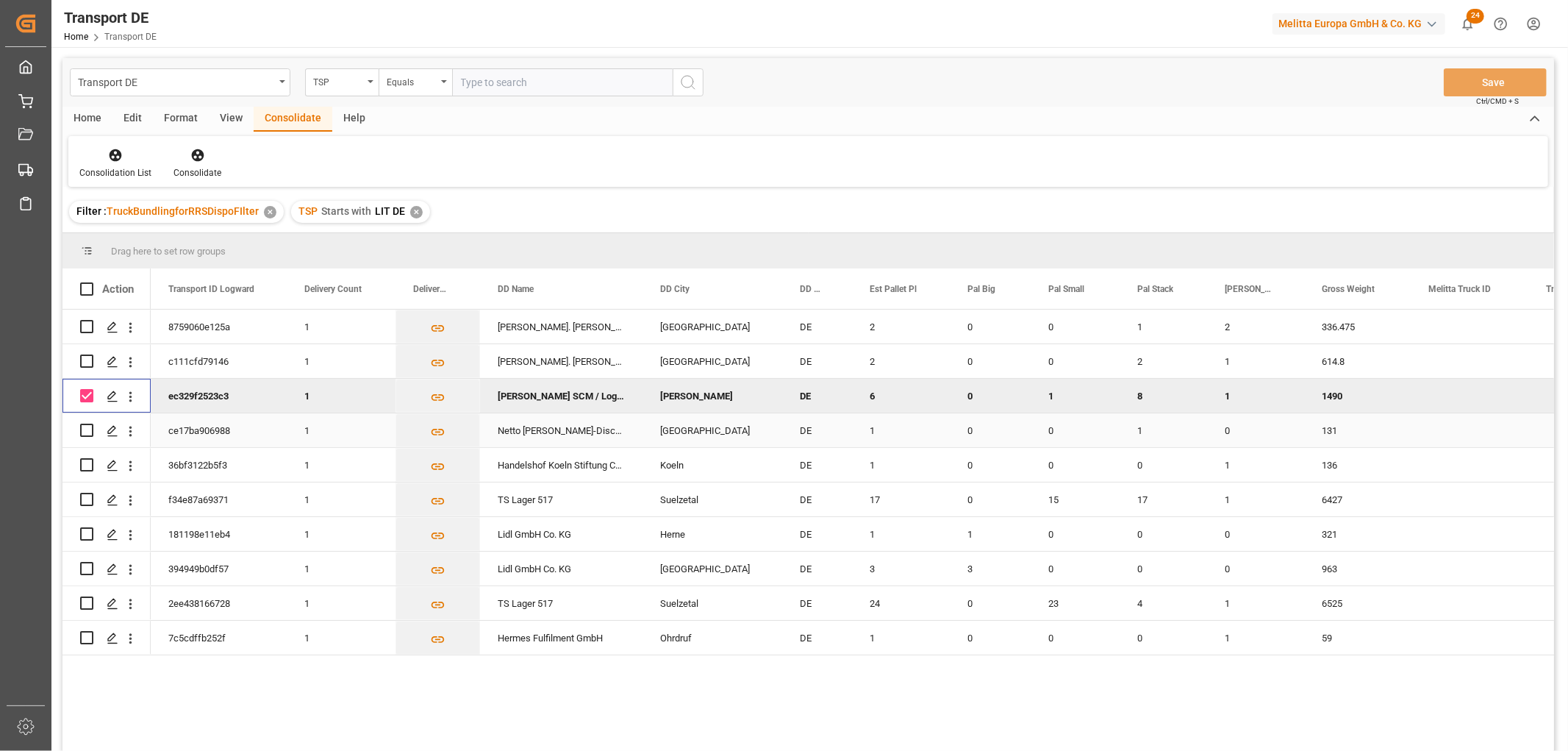
click at [84, 430] on input "Press Space to toggle row selection (unchecked)" at bounding box center [86, 430] width 13 height 13
checkbox input "true"
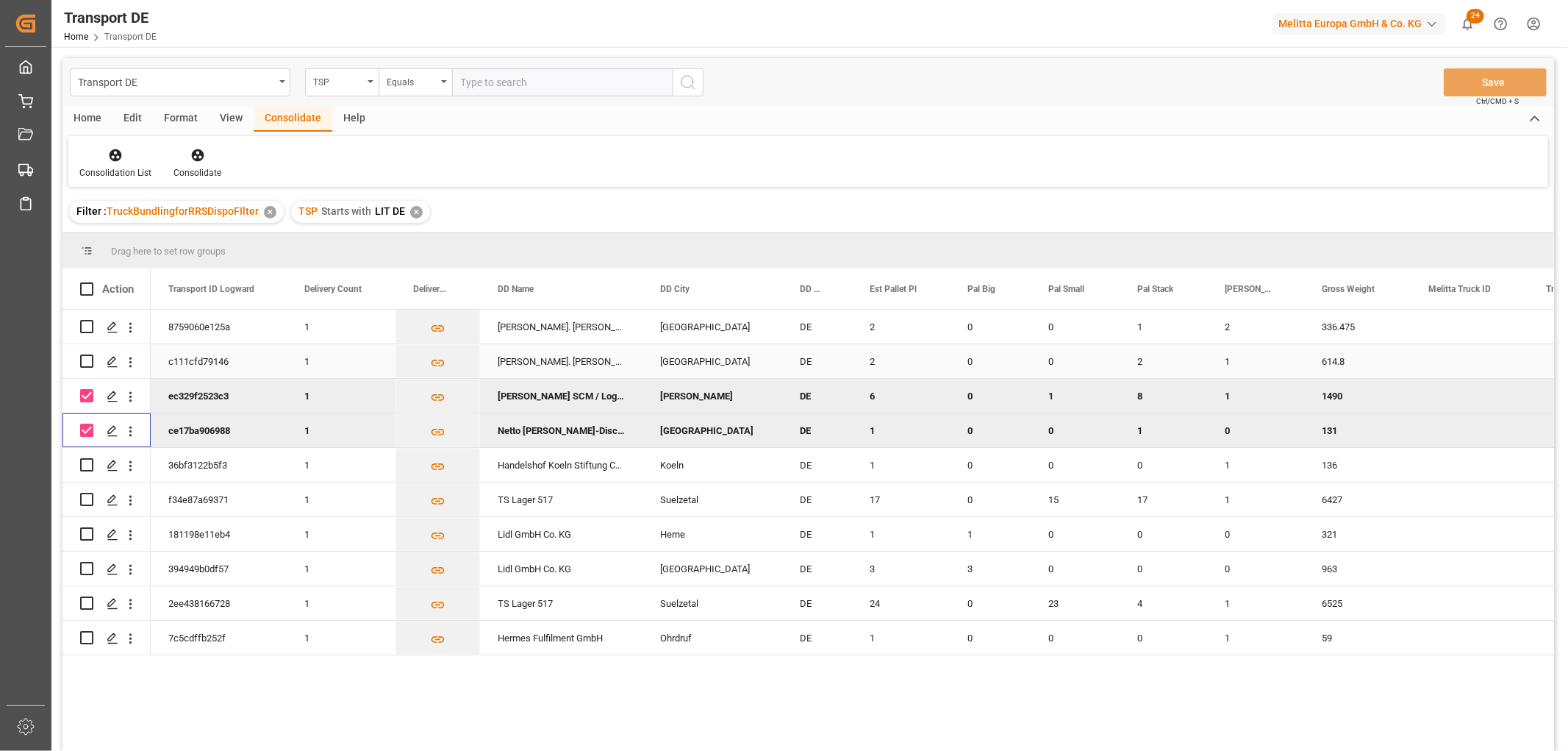
click at [88, 358] on input "Press Space to toggle row selection (unchecked)" at bounding box center [86, 361] width 13 height 13
checkbox input "true"
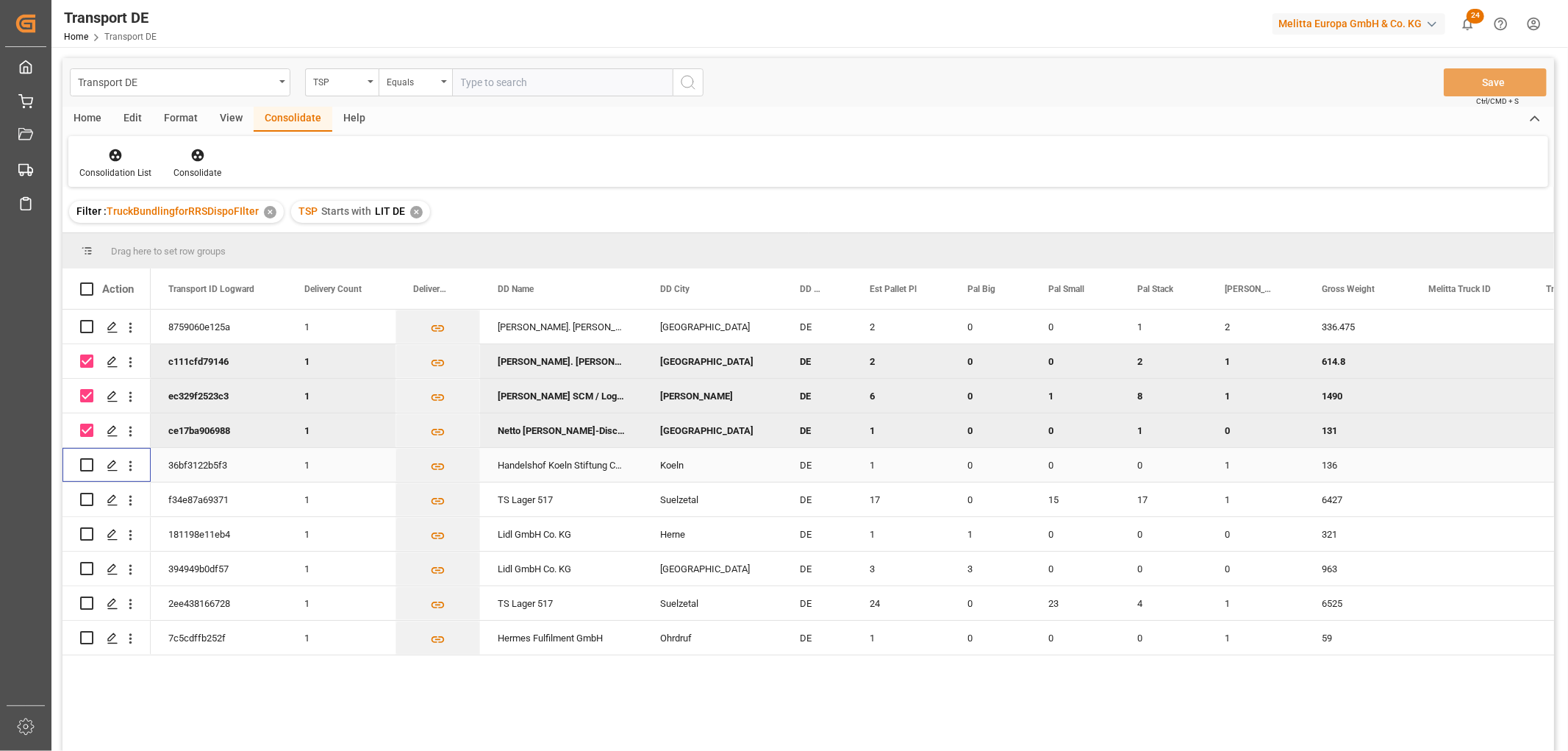
click at [88, 466] on input "Press Space to toggle row selection (unchecked)" at bounding box center [86, 465] width 13 height 13
checkbox input "true"
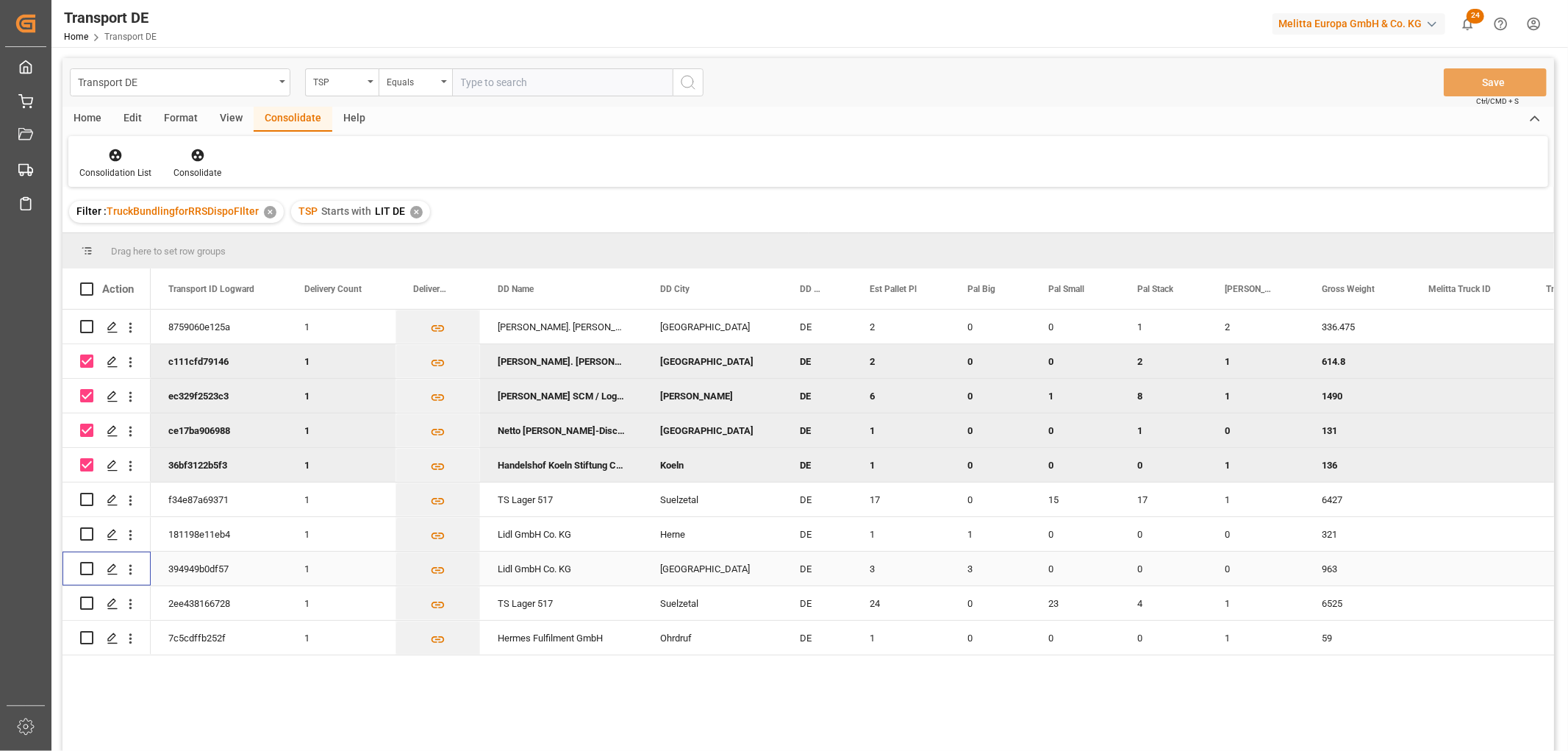
click at [83, 569] on input "Press Space to toggle row selection (unchecked)" at bounding box center [86, 568] width 13 height 13
checkbox input "true"
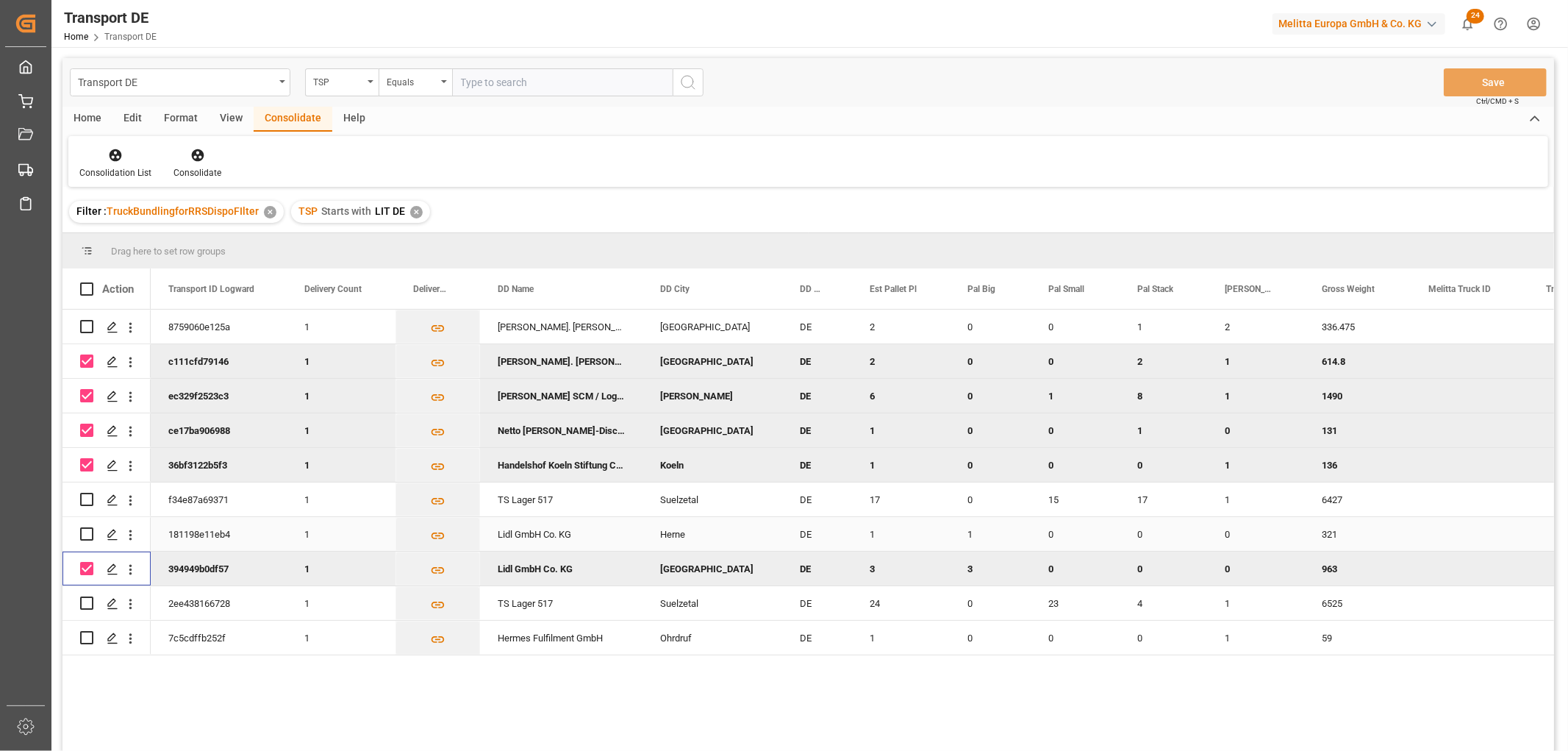
click at [88, 534] on input "Press Space to toggle row selection (unchecked)" at bounding box center [86, 534] width 13 height 13
checkbox input "true"
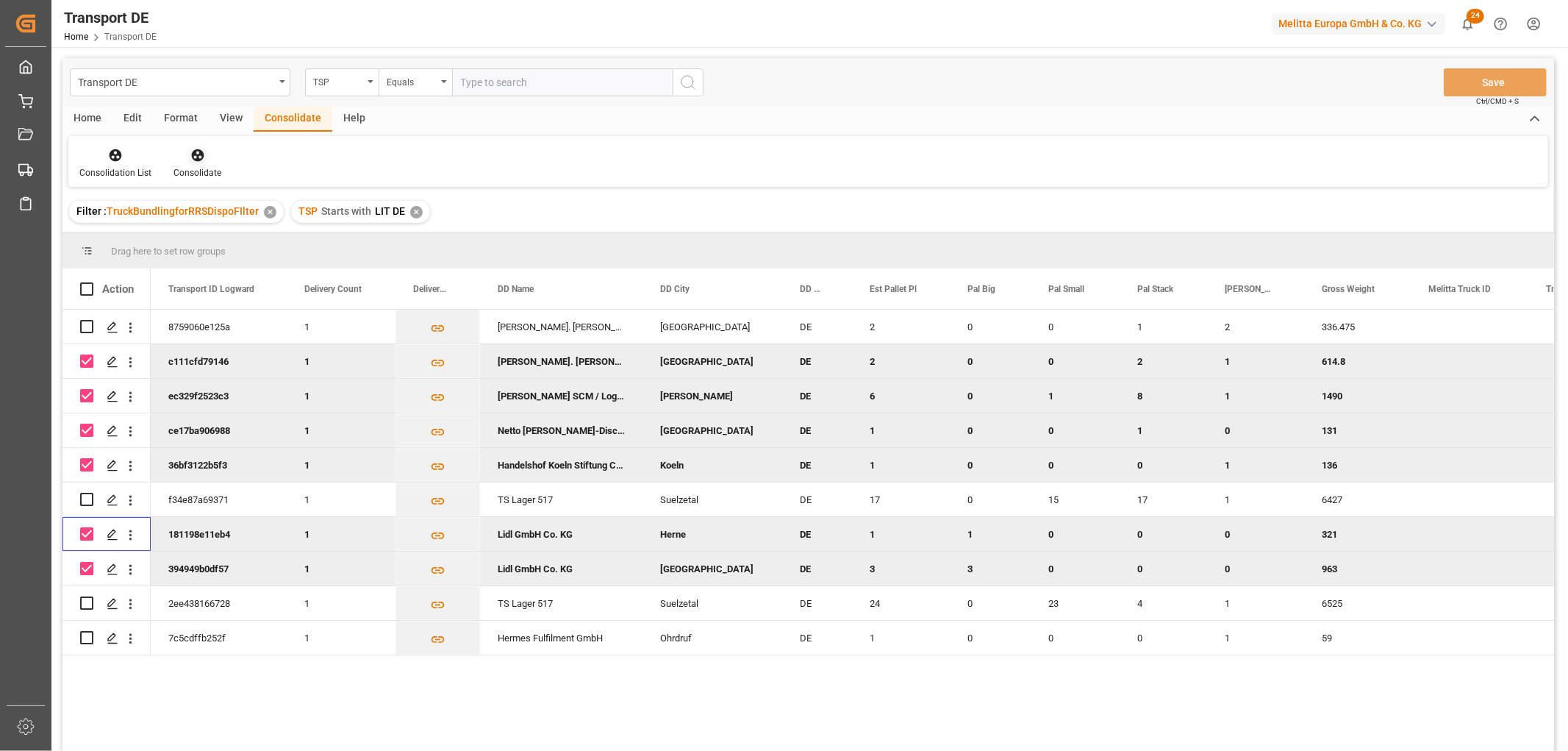
click at [194, 152] on icon at bounding box center [198, 155] width 15 height 15
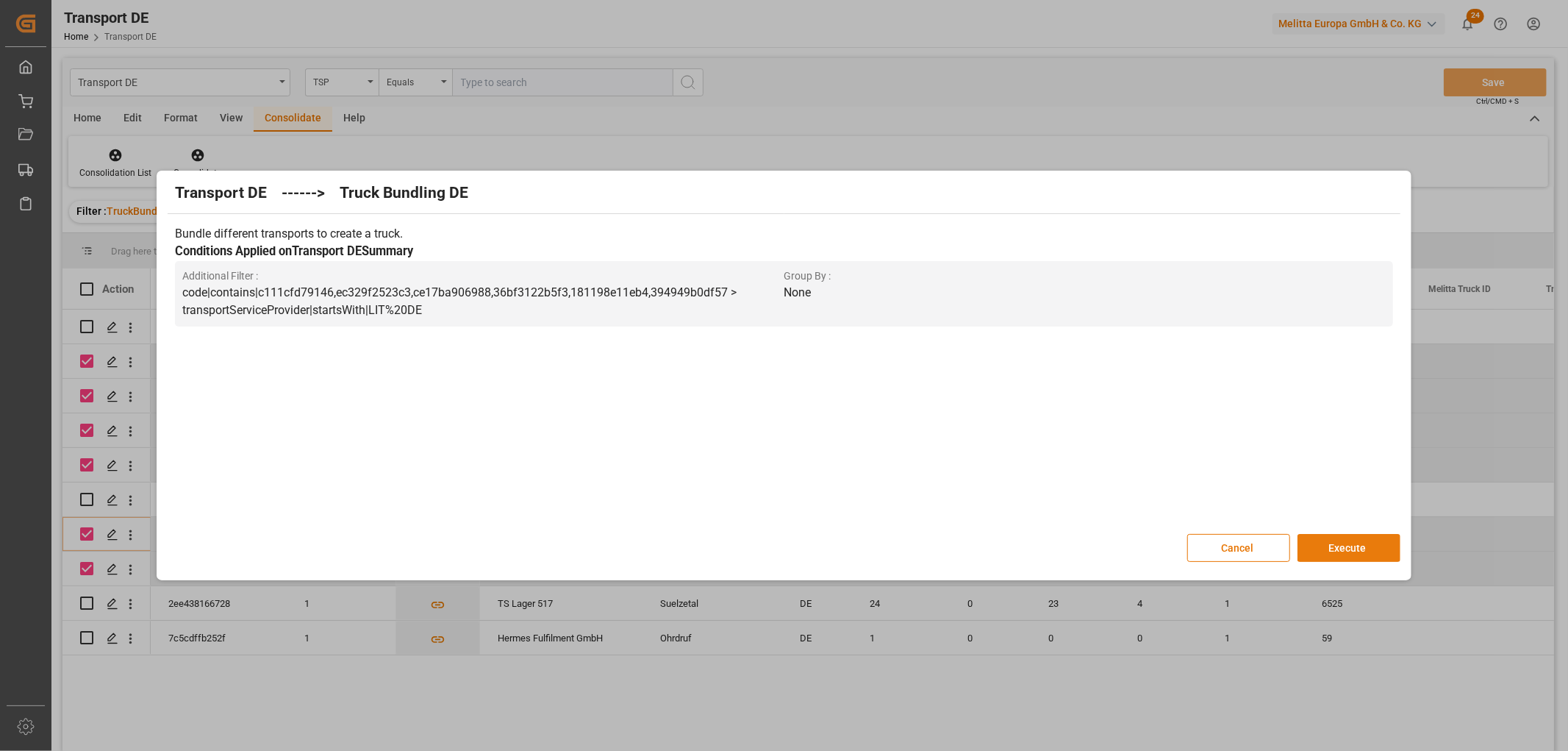
click at [1342, 548] on button "Execute" at bounding box center [1349, 548] width 103 height 28
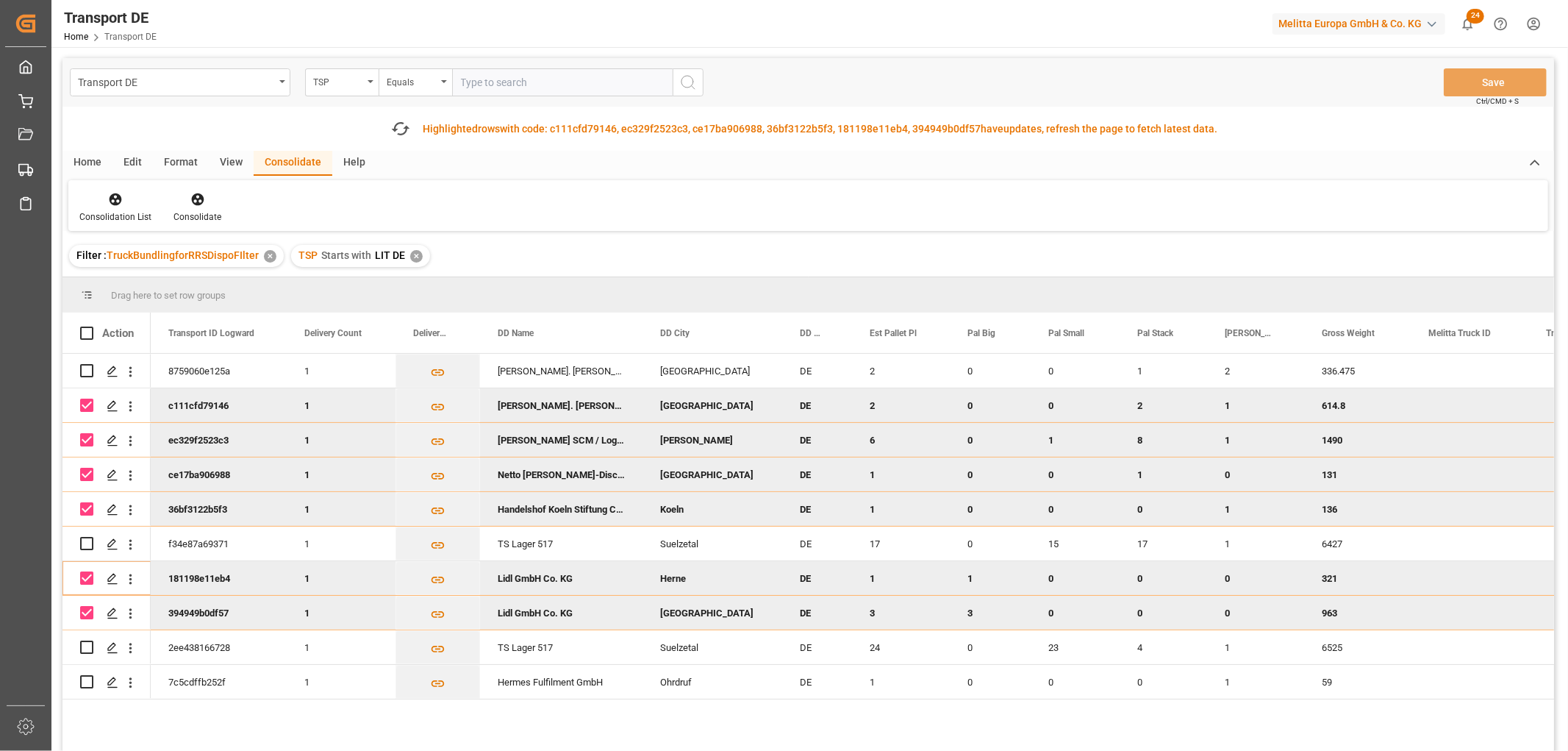
click at [86, 407] on input "Press Space to toggle row selection (checked)" at bounding box center [86, 405] width 13 height 13
checkbox input "false"
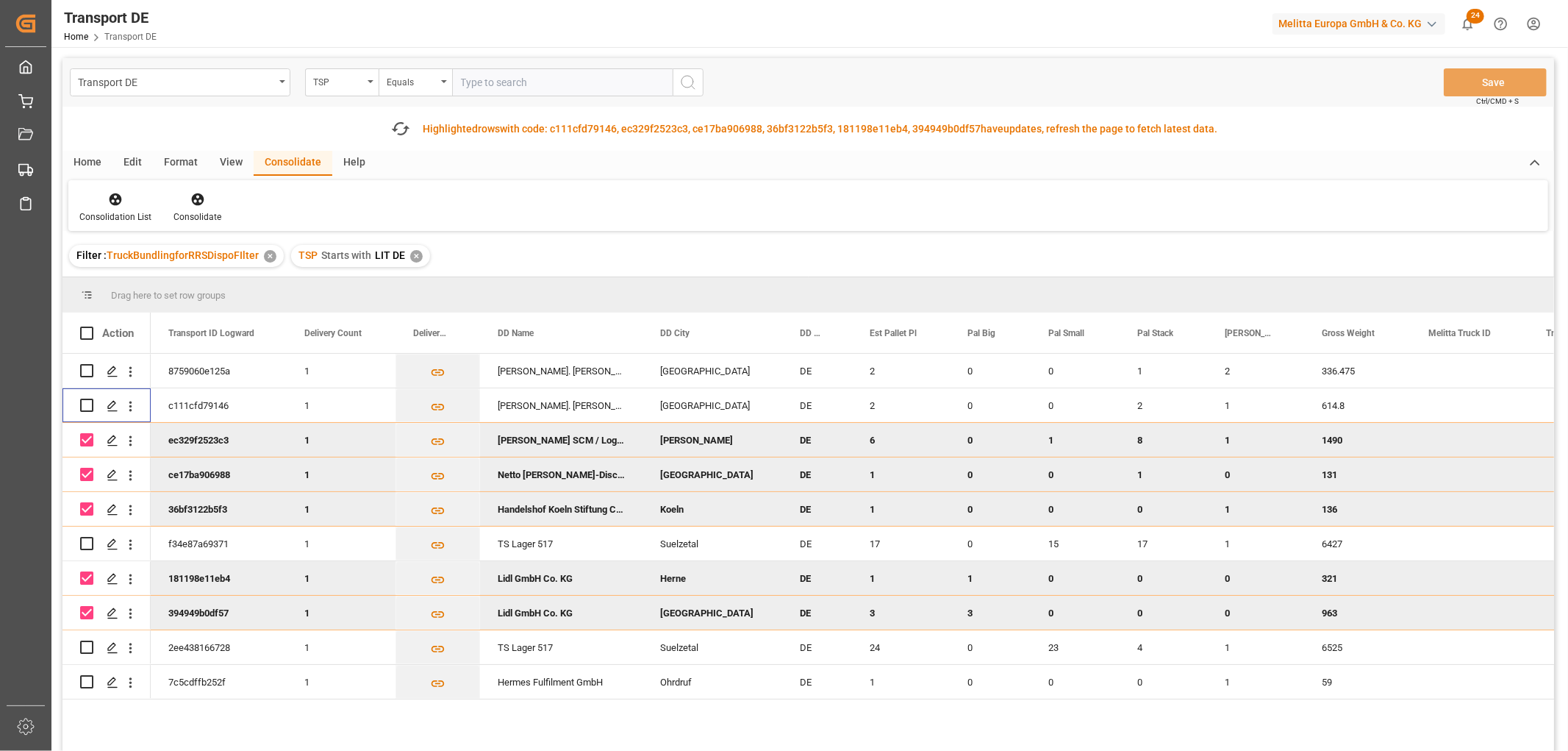
click at [89, 438] on input "Press Space to toggle row selection (checked)" at bounding box center [86, 440] width 13 height 13
checkbox input "false"
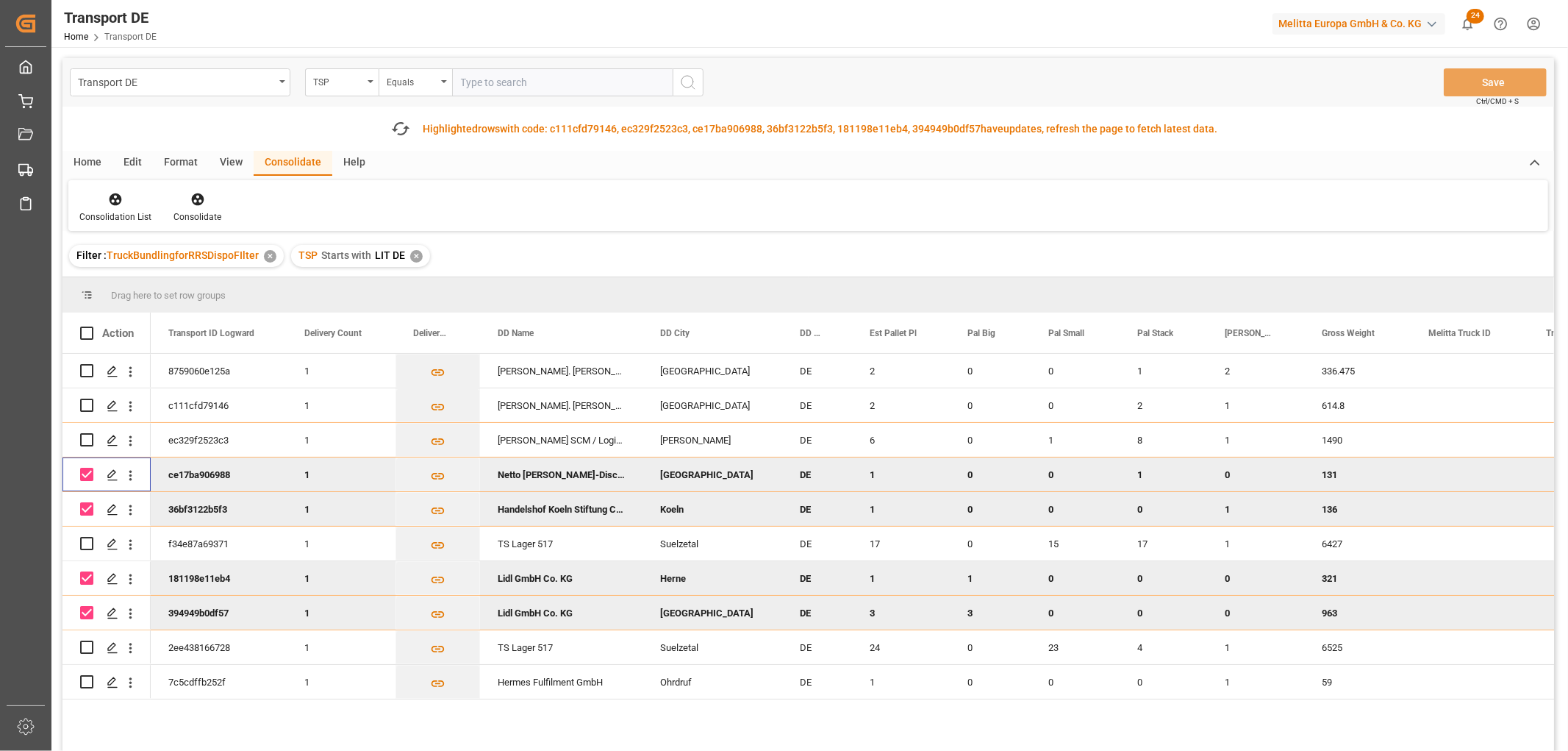
click at [83, 472] on input "Press Space to toggle row selection (checked)" at bounding box center [86, 475] width 13 height 13
checkbox input "false"
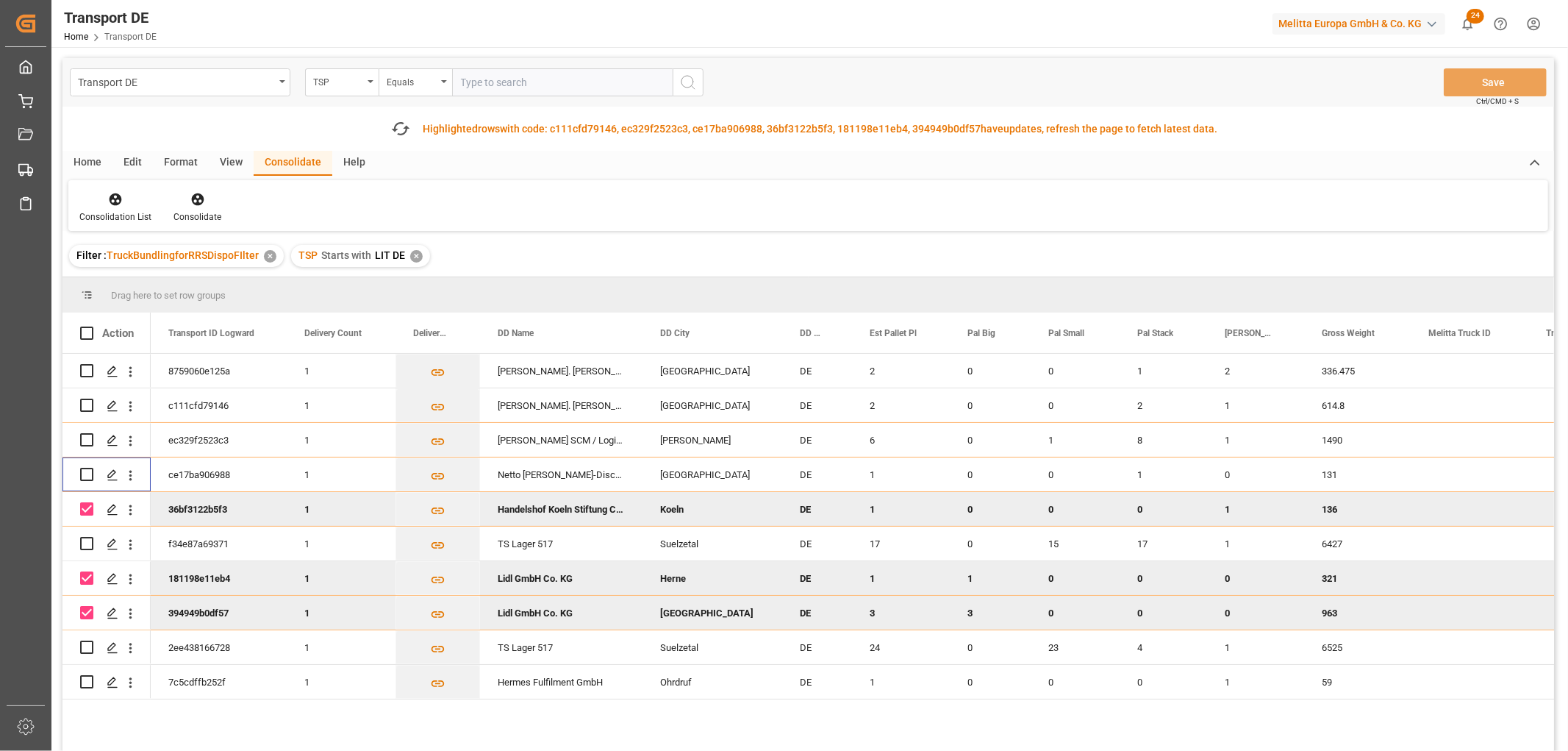
click at [86, 506] on input "Press Space to toggle row selection (checked)" at bounding box center [86, 509] width 13 height 13
checkbox input "false"
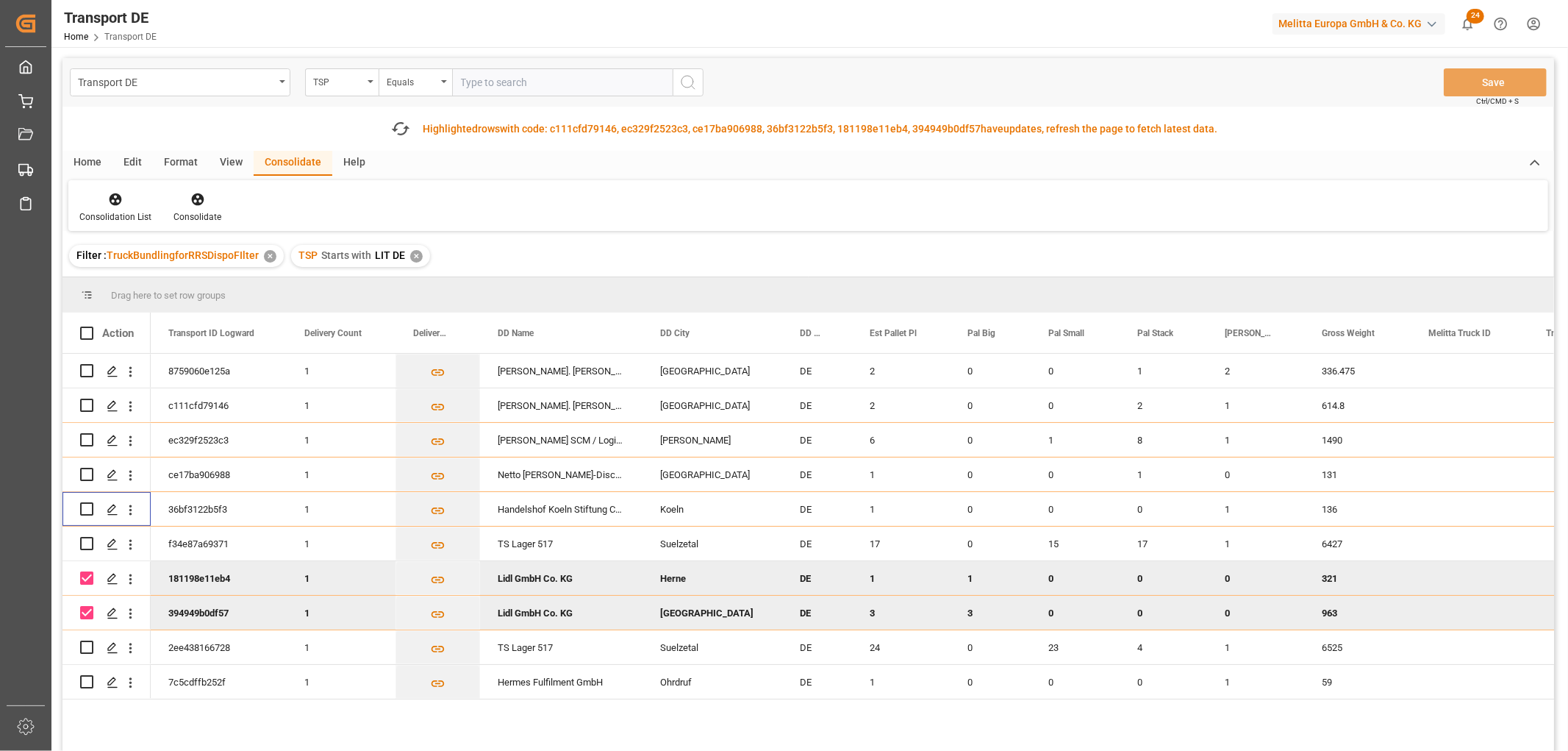
click at [83, 577] on input "Press Space to toggle row selection (checked)" at bounding box center [86, 578] width 13 height 13
checkbox input "false"
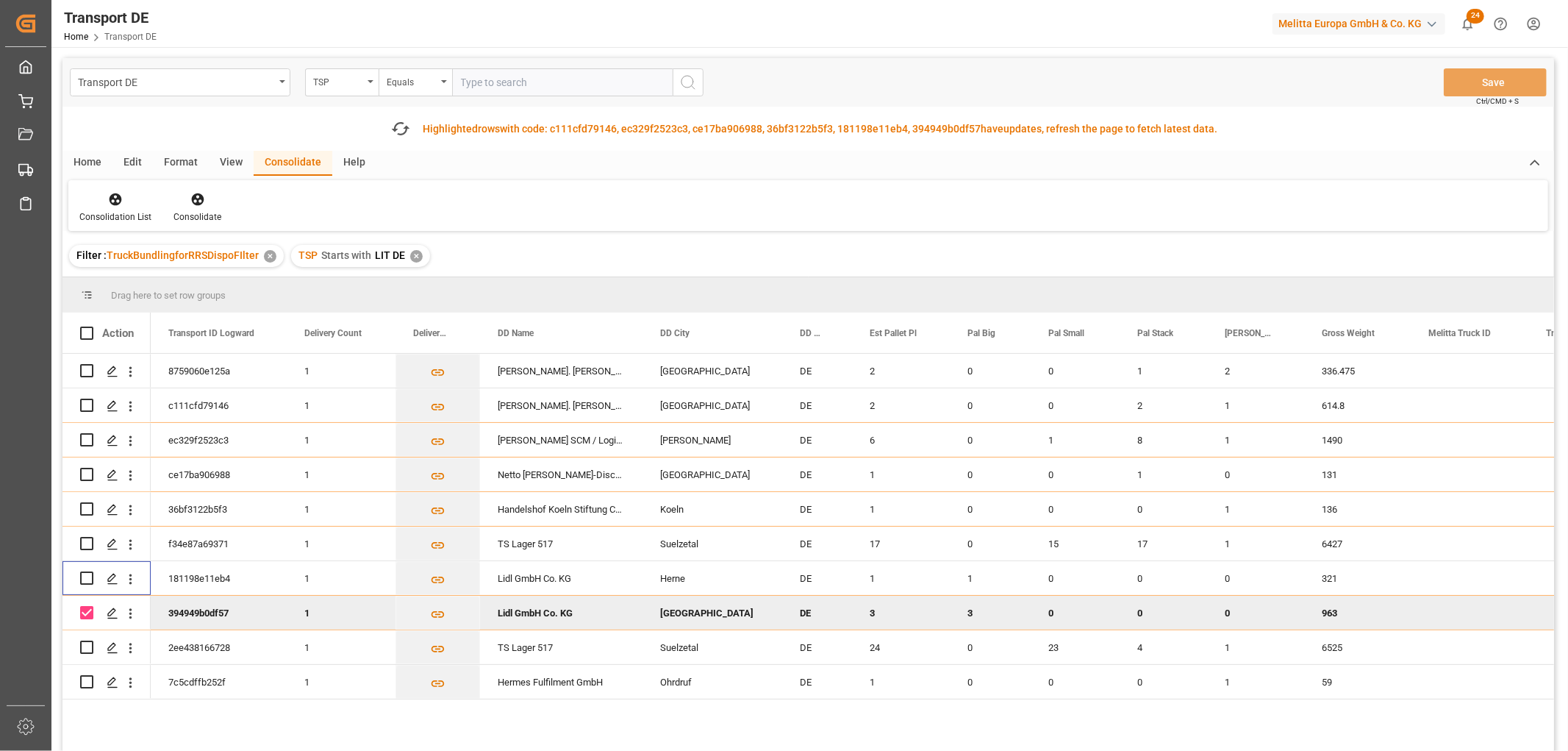
click at [89, 608] on input "Press Space to toggle row selection (checked)" at bounding box center [86, 613] width 13 height 13
checkbox input "false"
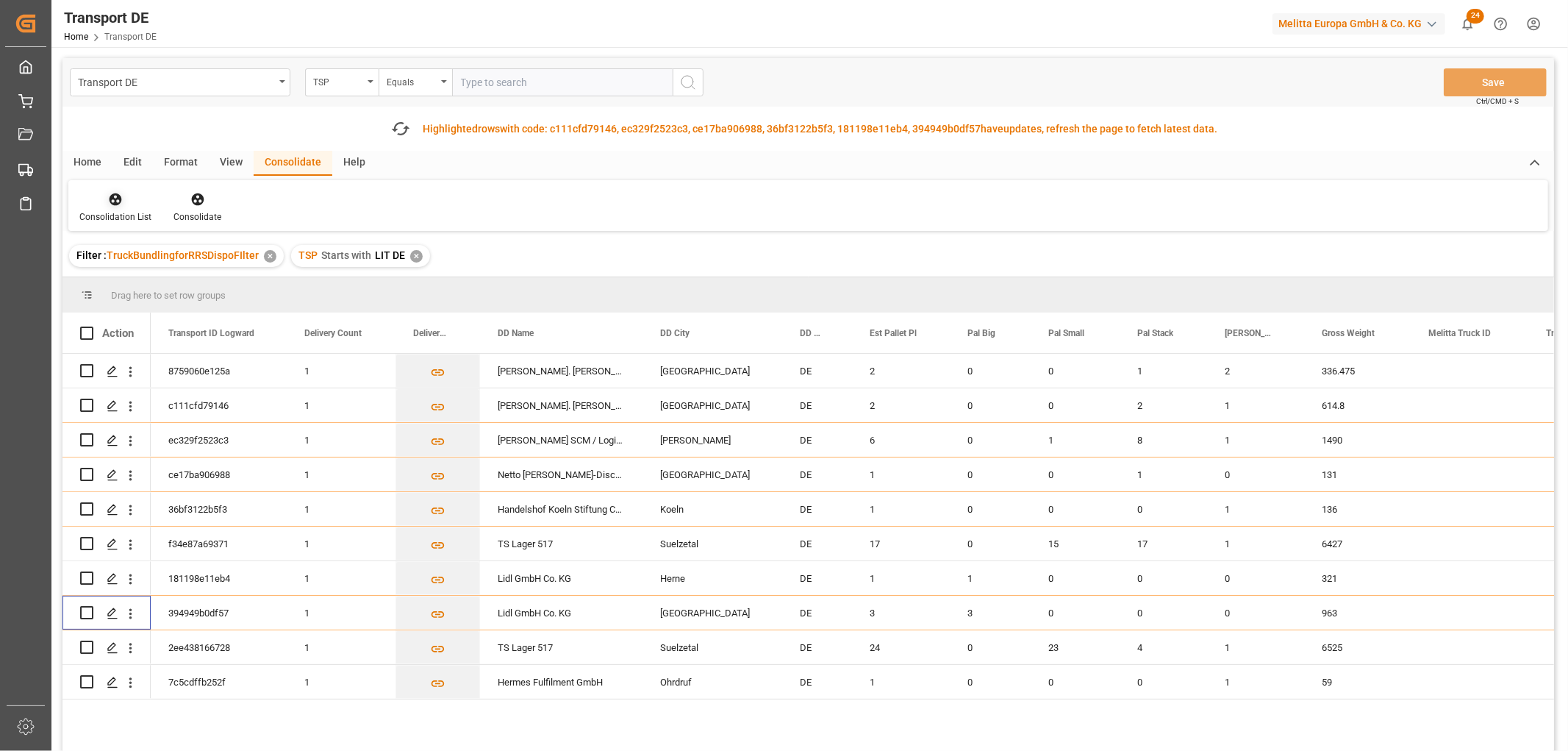
click at [115, 199] on icon at bounding box center [115, 200] width 13 height 13
click at [143, 281] on div "Transport DE TSP Equals Save Ctrl/CMD + S Fetch latest updates Highlighted rows…" at bounding box center [808, 446] width 1491 height 775
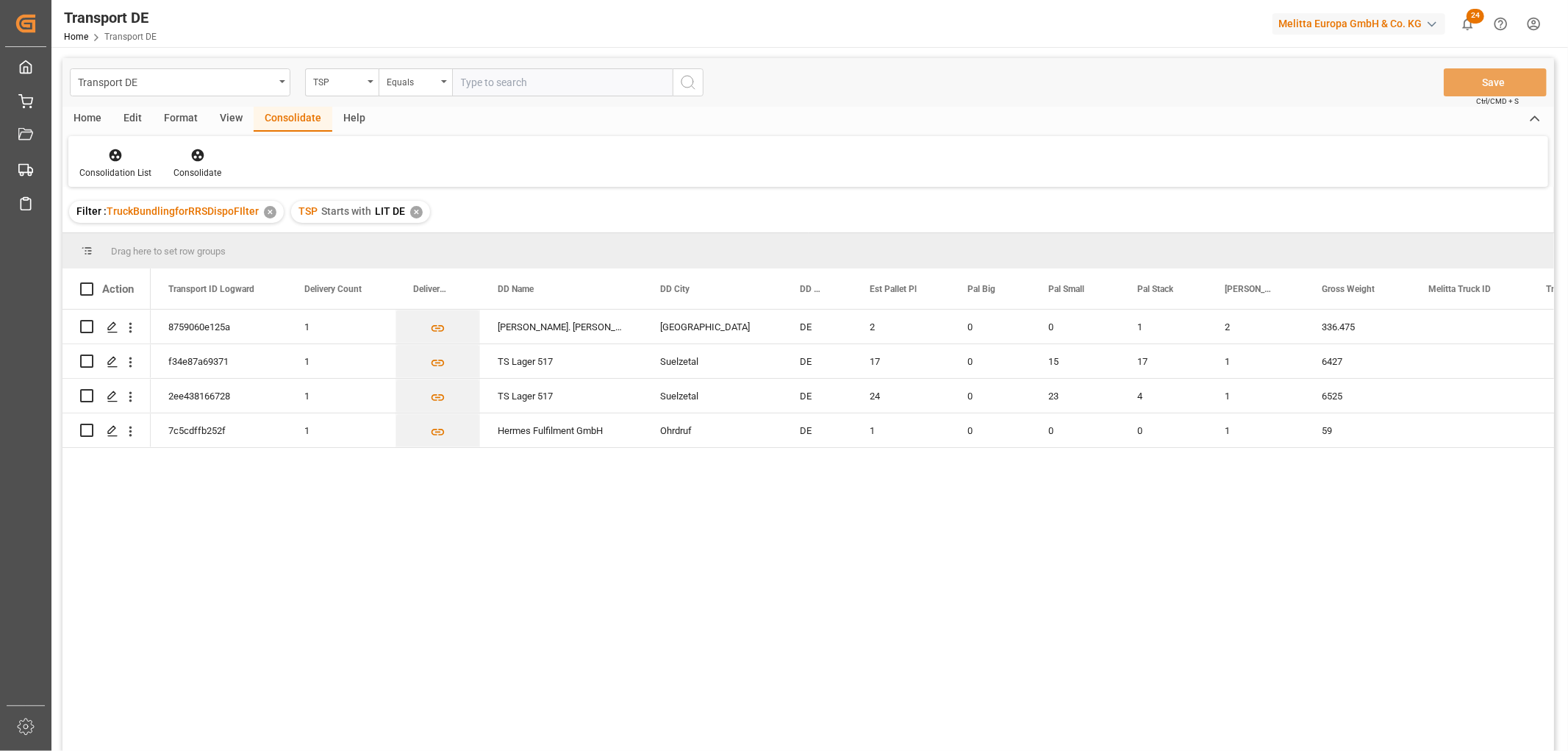
click at [413, 210] on div "✕" at bounding box center [416, 212] width 13 height 13
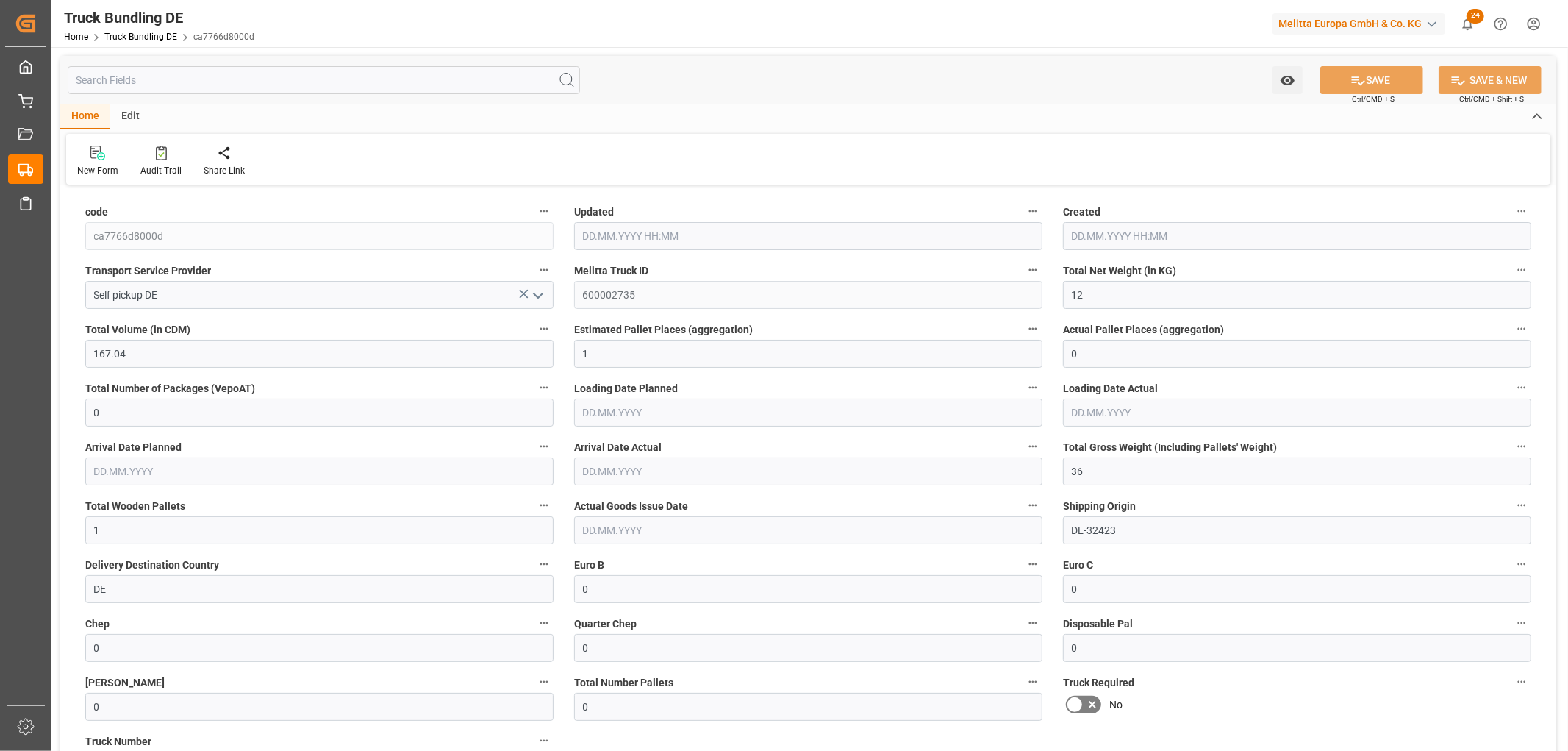
type input "[DATE] 10:32"
type input "[DATE]"
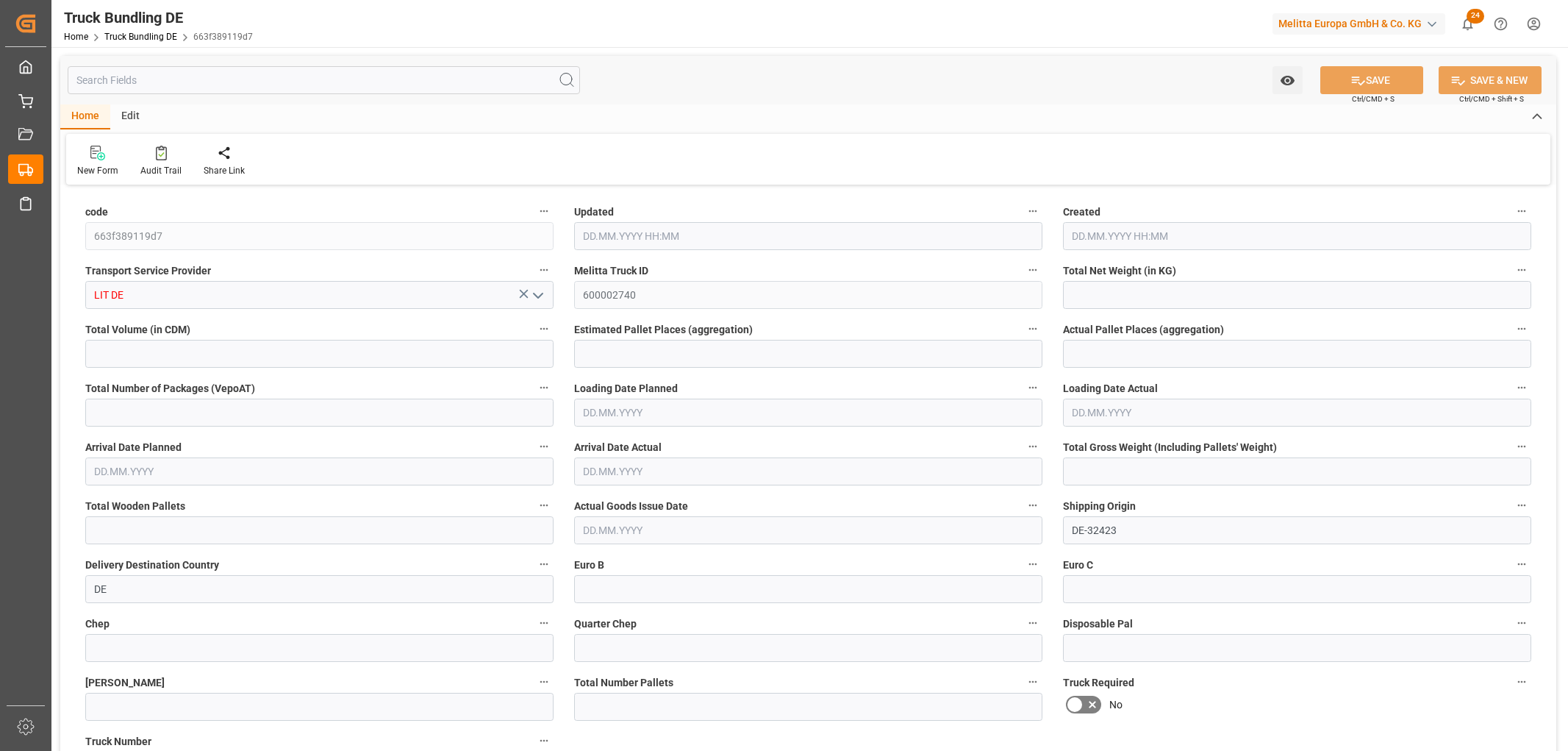
type input "2298.306"
type input "21510.028"
type input "14"
type input "0"
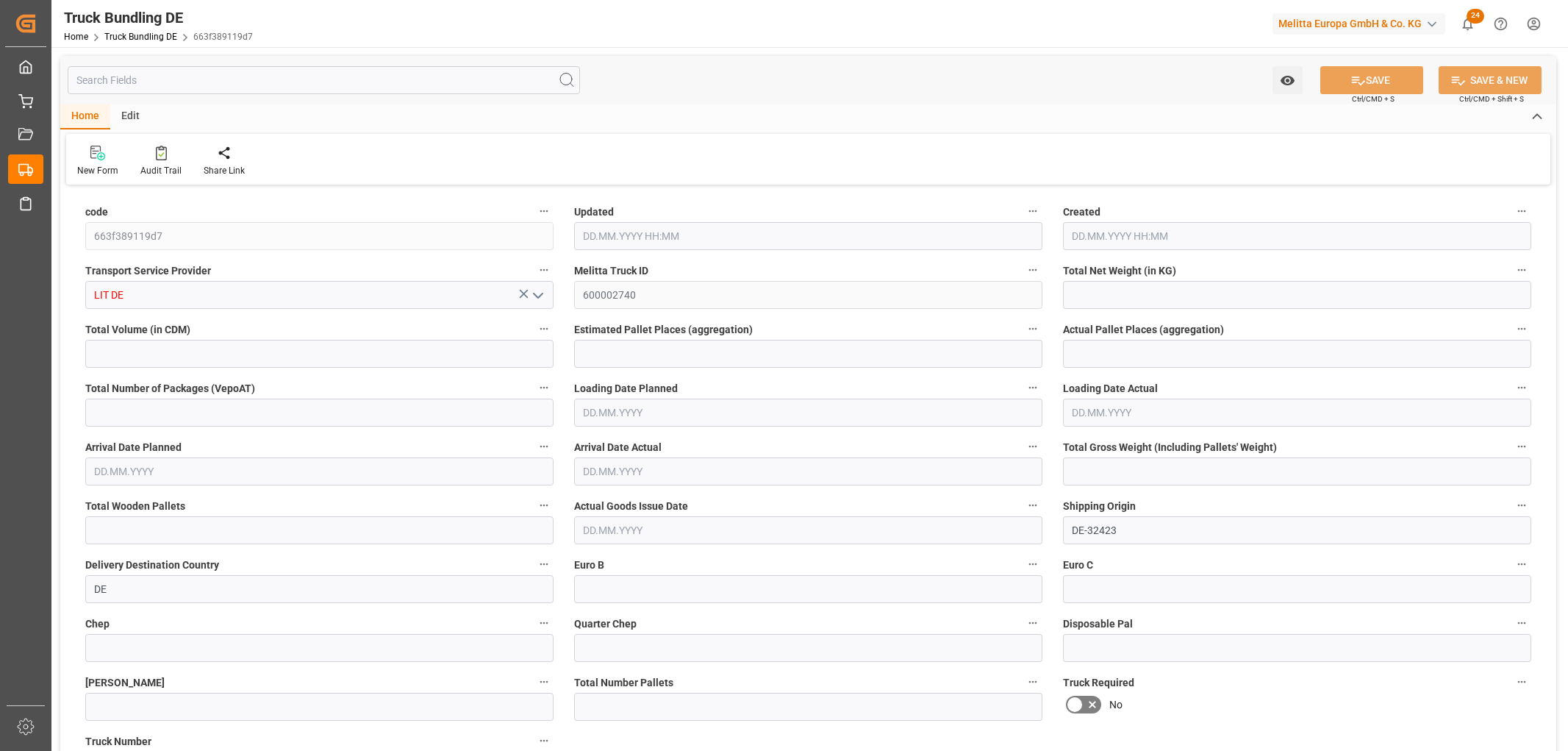
type input "3655.8"
type input "22"
type input "0"
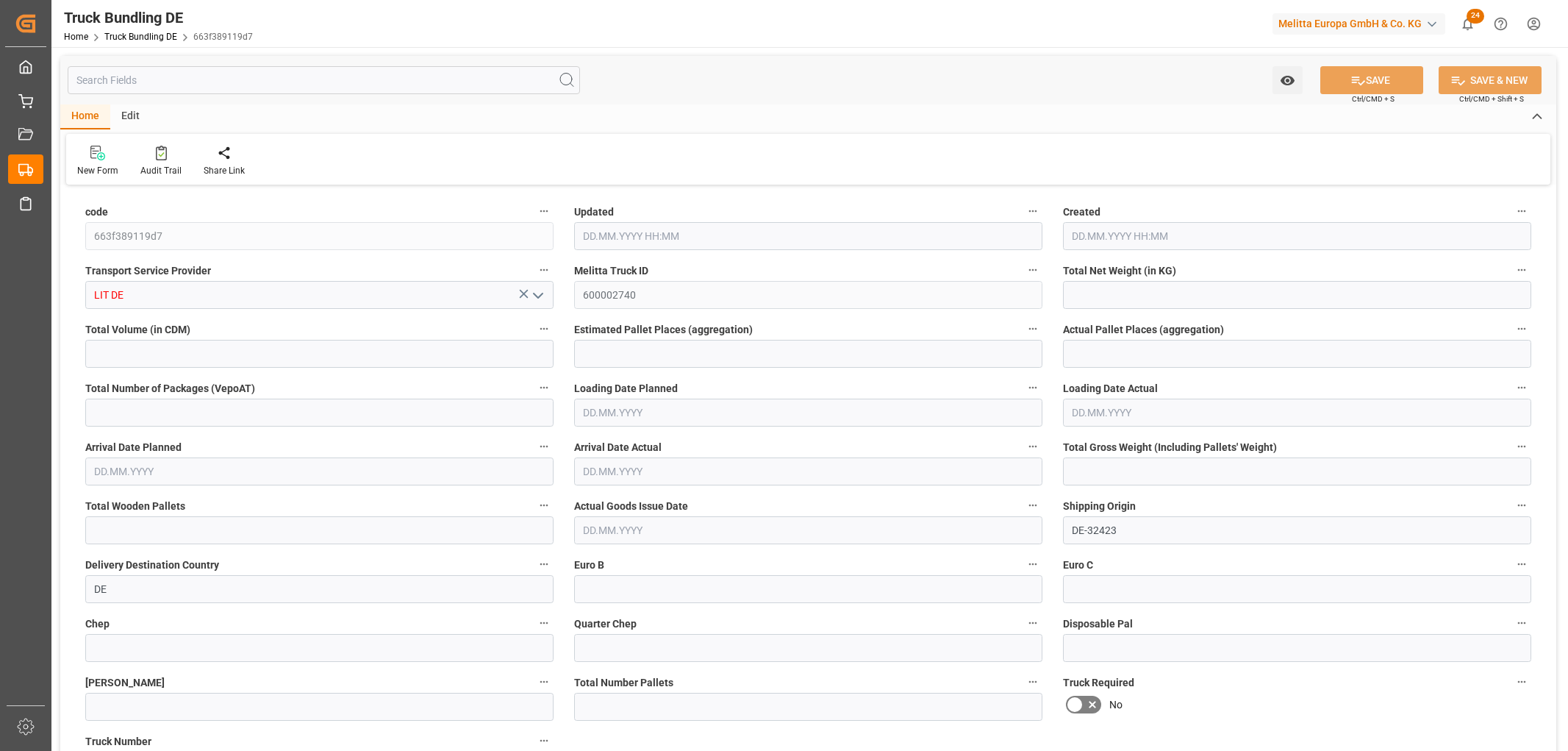
type input "0"
type input "18.09.2025 10:40"
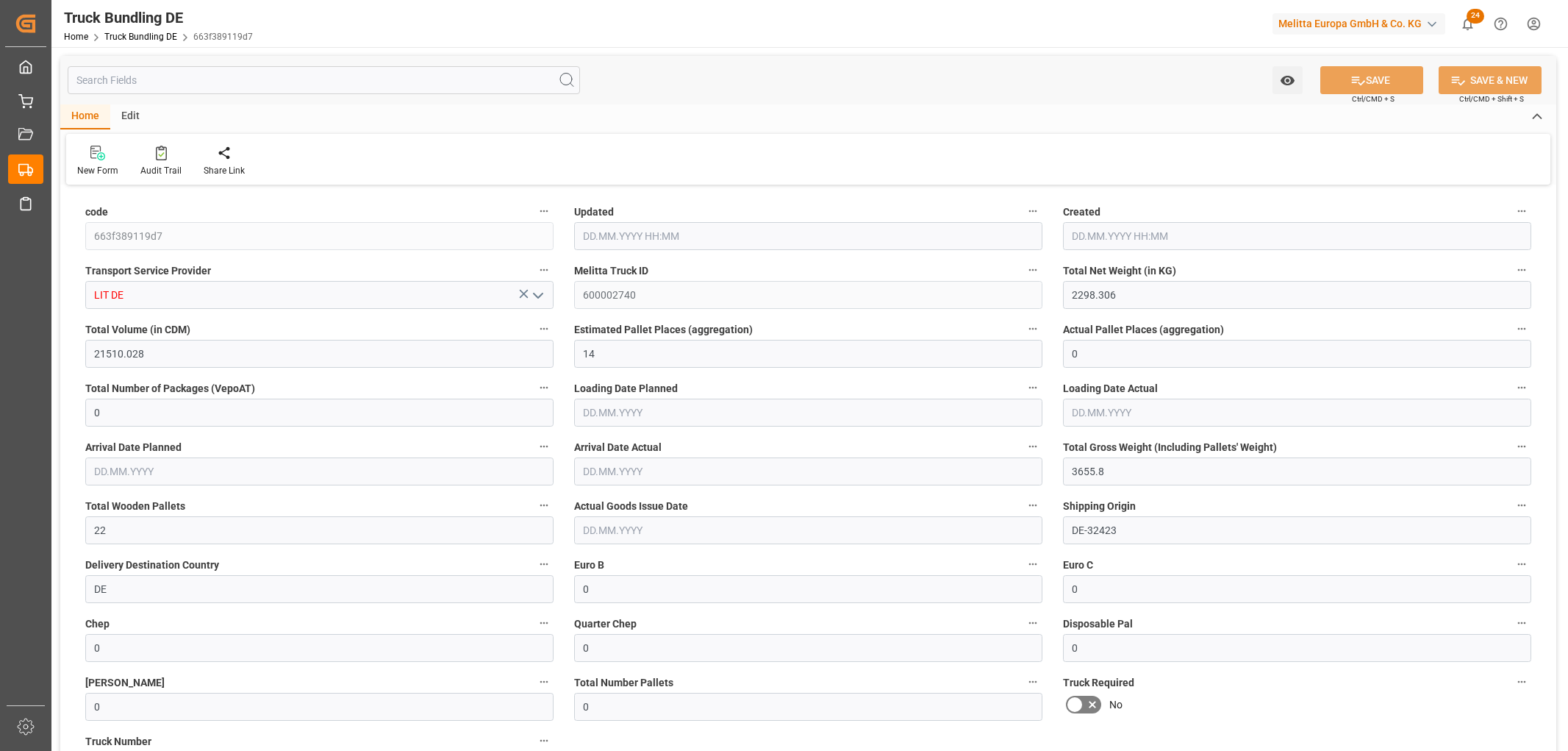
type input "18.09.2025 10:40"
type input "22.09.2025"
type input "25.09.2025"
type input "[DATE]"
